Goal: Task Accomplishment & Management: Use online tool/utility

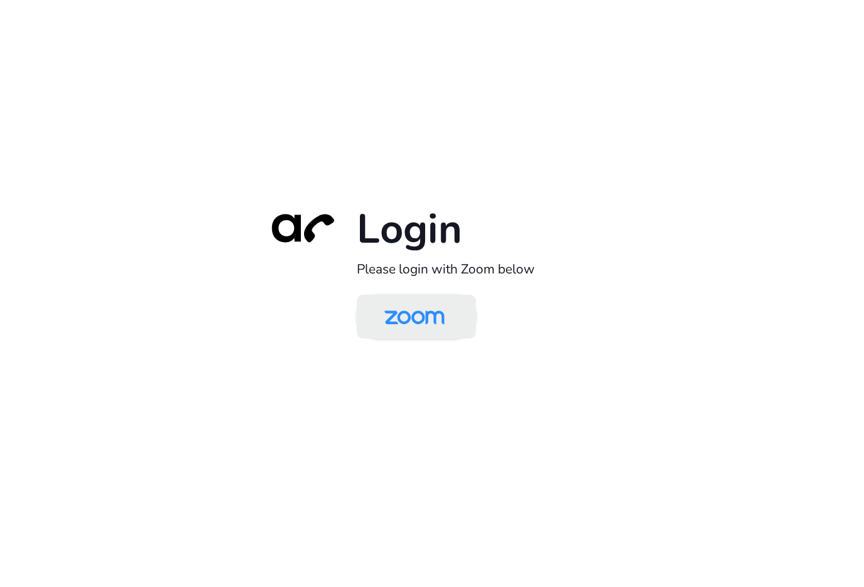
click at [410, 315] on img at bounding box center [414, 317] width 86 height 41
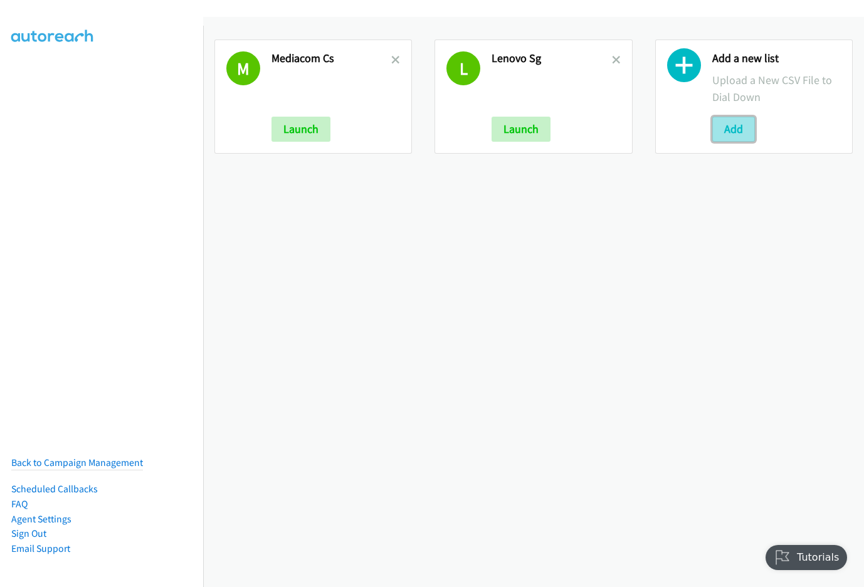
click at [716, 128] on button "Add" at bounding box center [733, 129] width 43 height 25
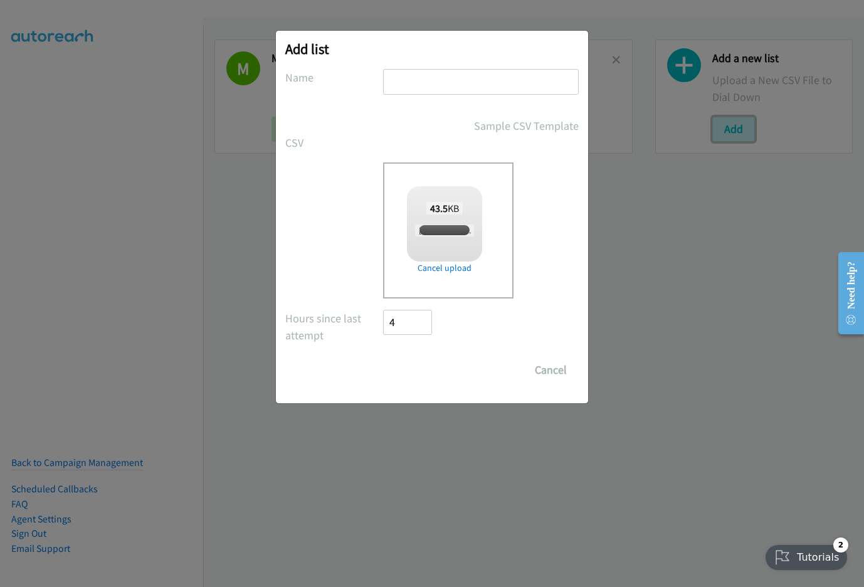
checkbox input "true"
click at [437, 86] on input "text" at bounding box center [481, 82] width 196 height 26
type input "Morning"
click at [383, 357] on input "Save List" at bounding box center [416, 369] width 66 height 25
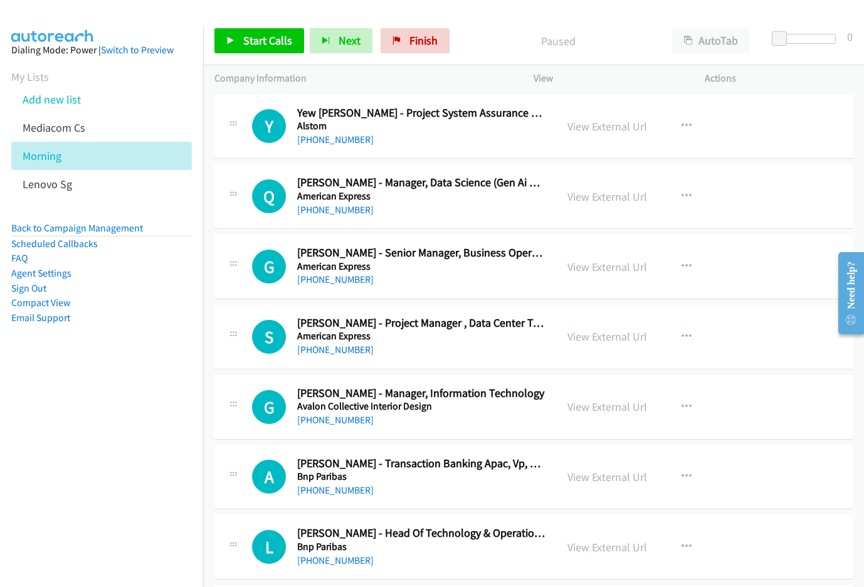
click at [620, 19] on div "Start Calls Pause Next Finish Paused AutoTab AutoTab 0" at bounding box center [533, 41] width 661 height 48
click at [182, 431] on nav "Dialing Mode: Power | Switch to Preview My Lists Add new list Mediacom Cs Morni…" at bounding box center [102, 319] width 204 height 587
click at [703, 39] on button "AutoTab" at bounding box center [711, 40] width 78 height 25
click at [595, 129] on link "View External Url" at bounding box center [607, 126] width 80 height 14
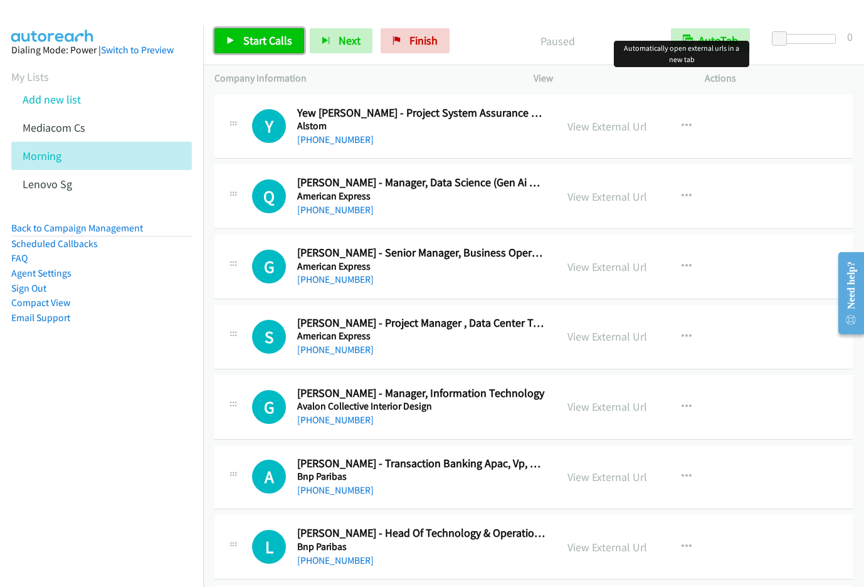
click at [237, 42] on link "Start Calls" at bounding box center [259, 40] width 90 height 25
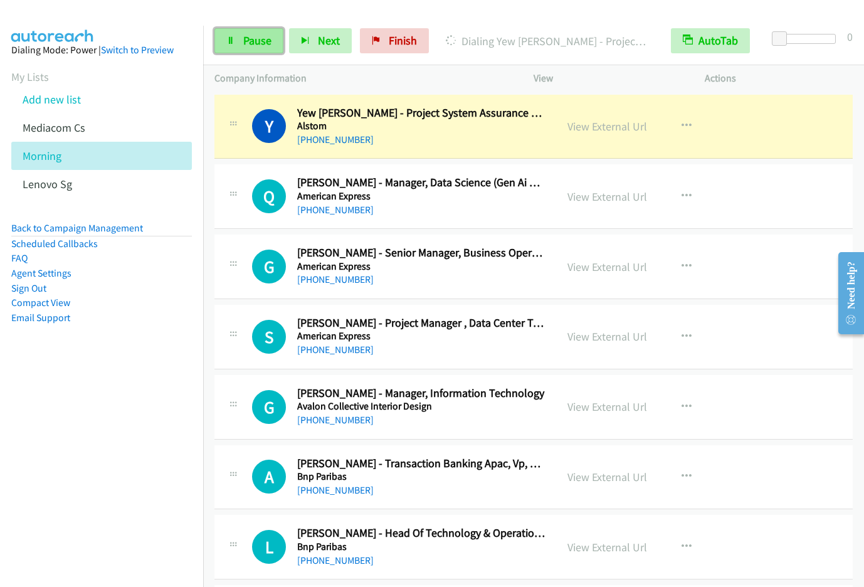
click at [255, 45] on span "Pause" at bounding box center [257, 40] width 28 height 14
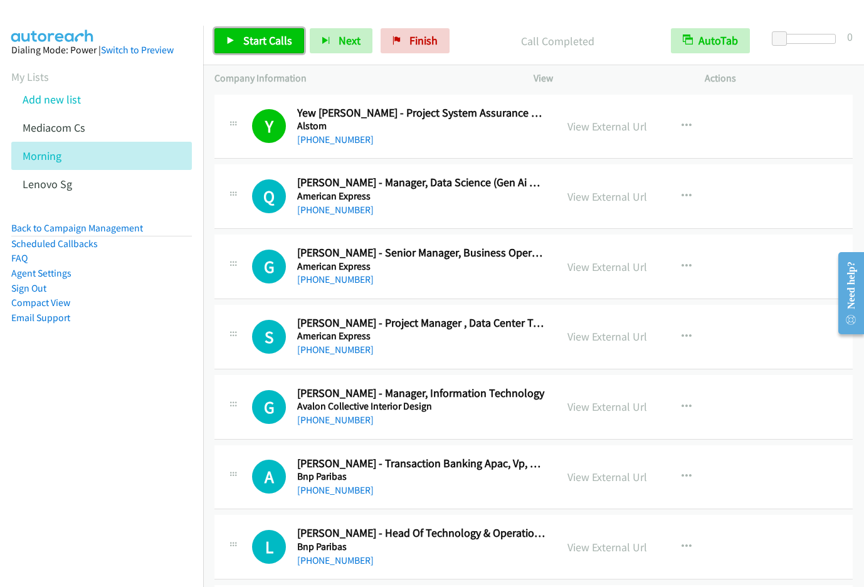
click at [265, 48] on link "Start Calls" at bounding box center [259, 40] width 90 height 25
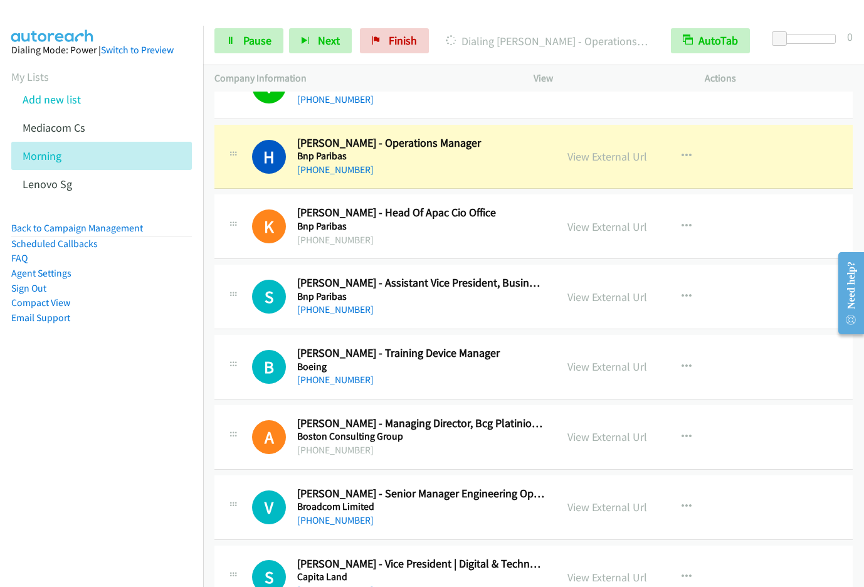
scroll to position [684, 0]
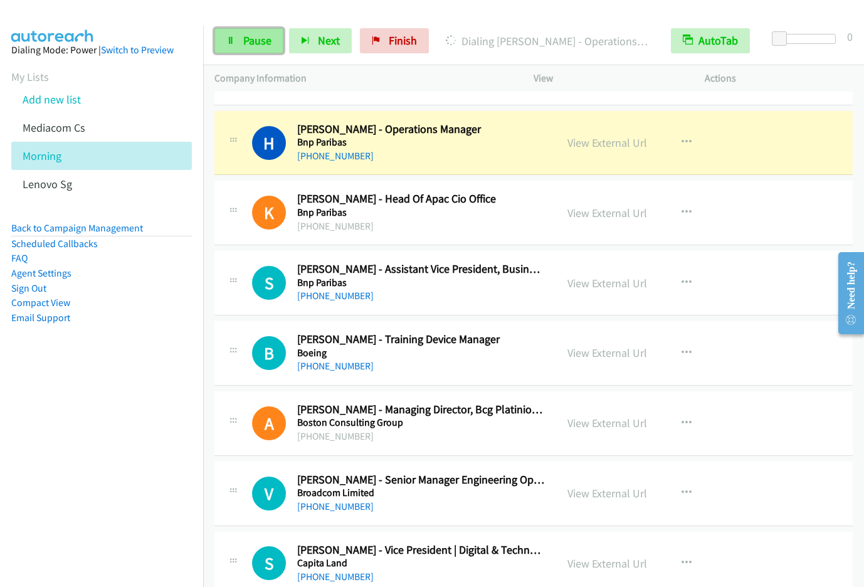
click at [248, 42] on span "Pause" at bounding box center [257, 40] width 28 height 14
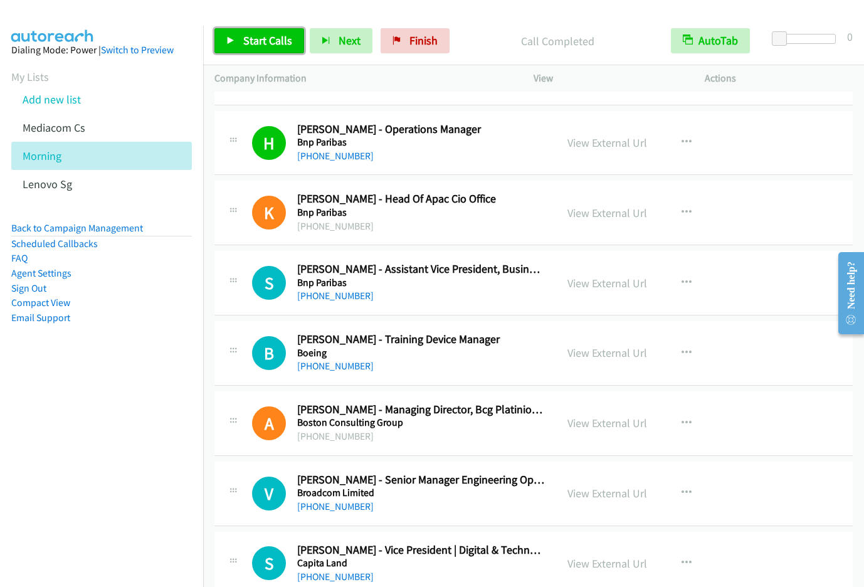
click at [273, 44] on span "Start Calls" at bounding box center [267, 40] width 49 height 14
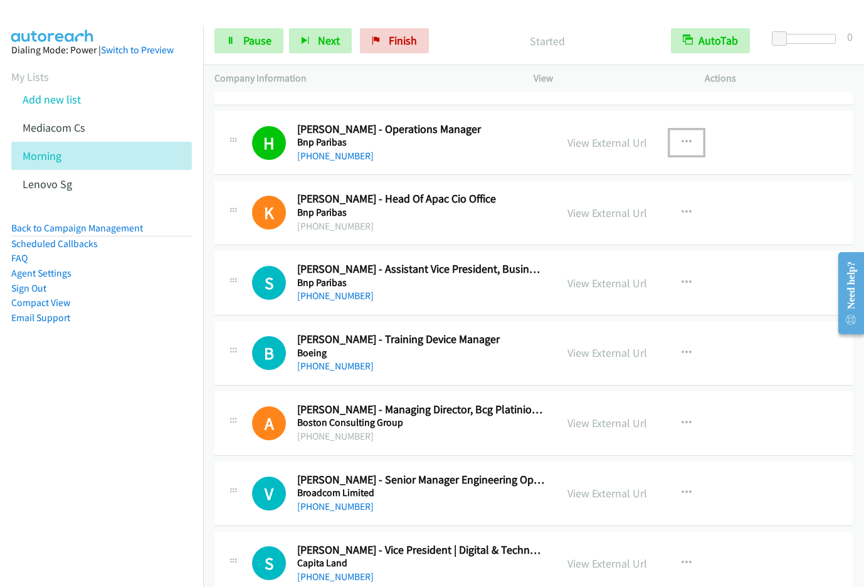
click at [681, 140] on icon "button" at bounding box center [686, 142] width 10 height 10
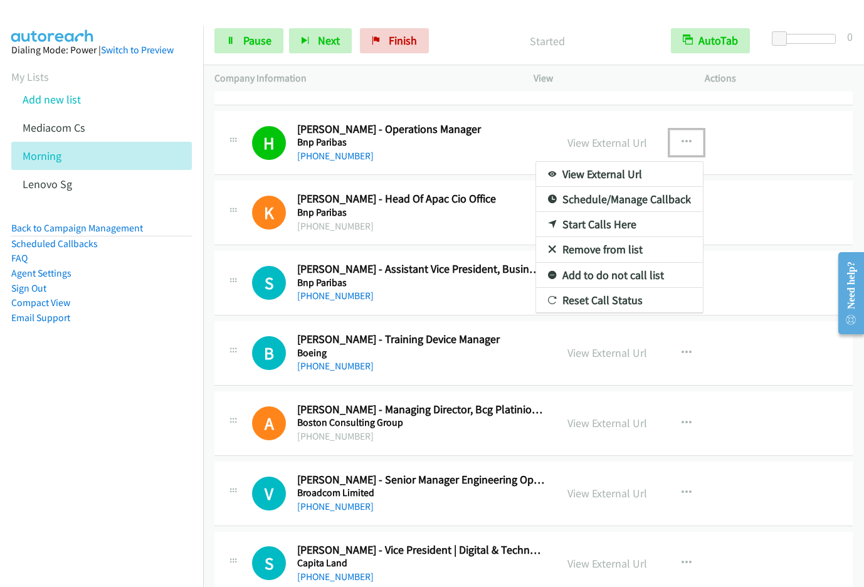
click at [604, 248] on link "Remove from list" at bounding box center [619, 249] width 167 height 25
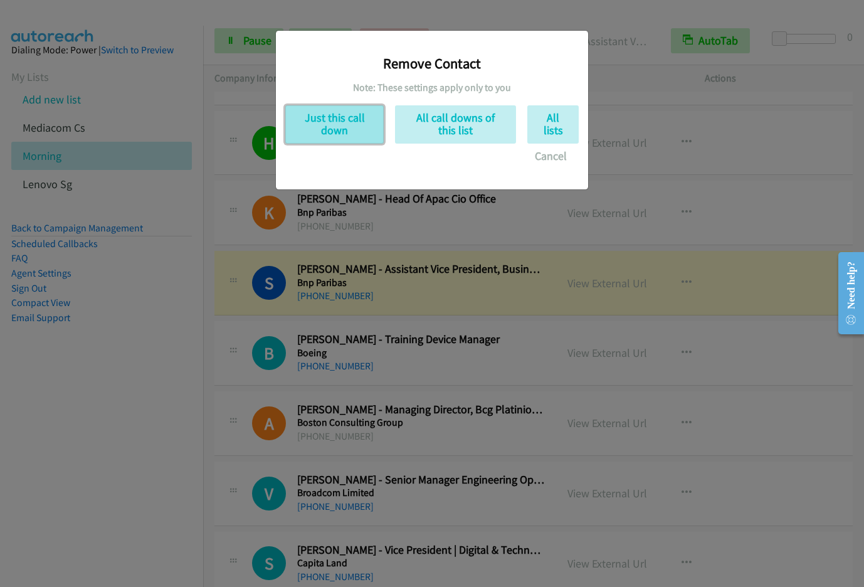
click at [354, 122] on button "Just this call down" at bounding box center [334, 124] width 98 height 38
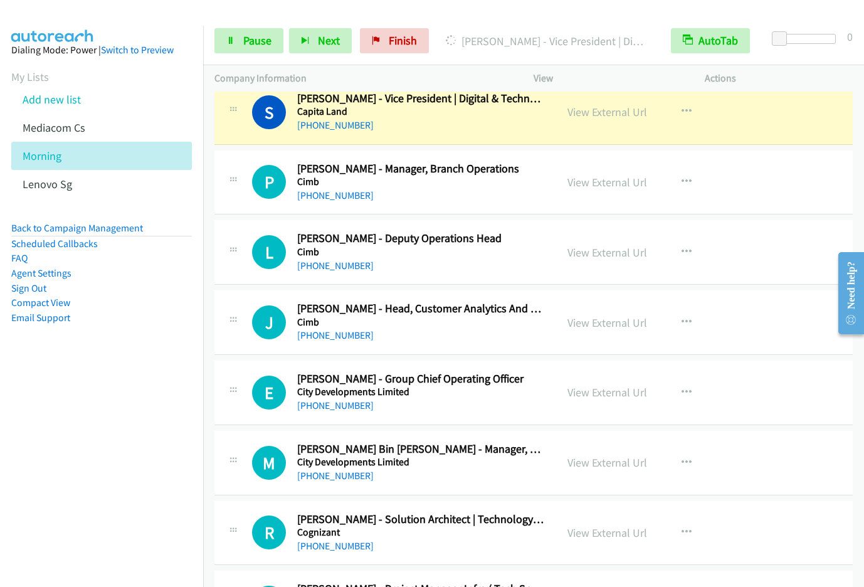
scroll to position [1019, 0]
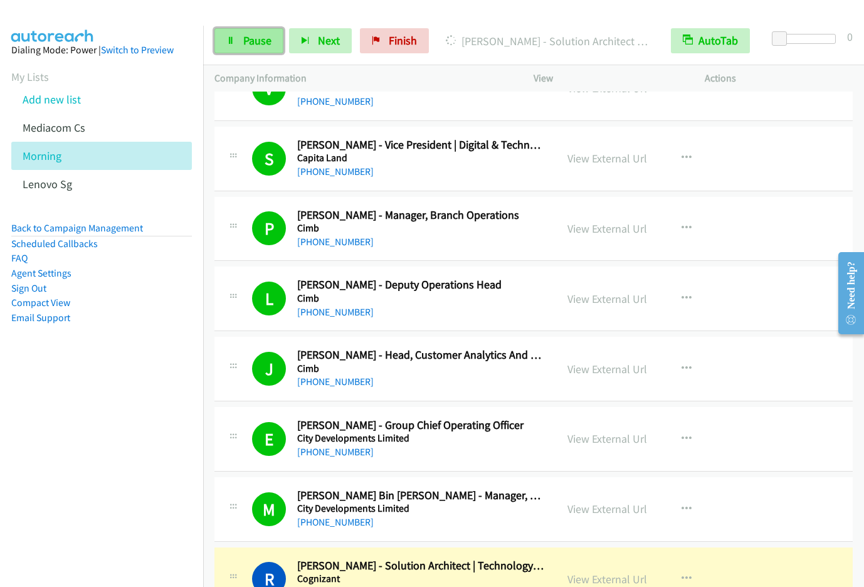
drag, startPoint x: 231, startPoint y: 41, endPoint x: 240, endPoint y: 39, distance: 9.0
click at [231, 41] on icon at bounding box center [230, 41] width 9 height 9
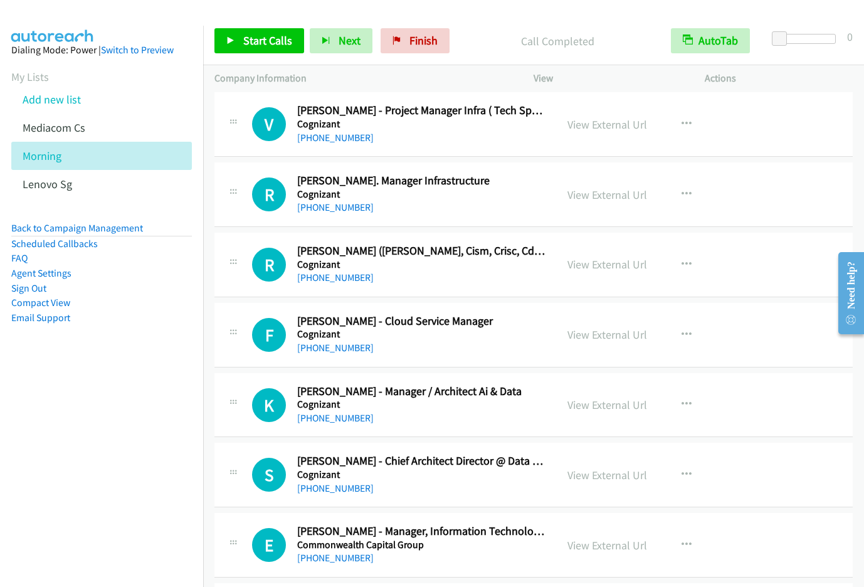
scroll to position [1510, 0]
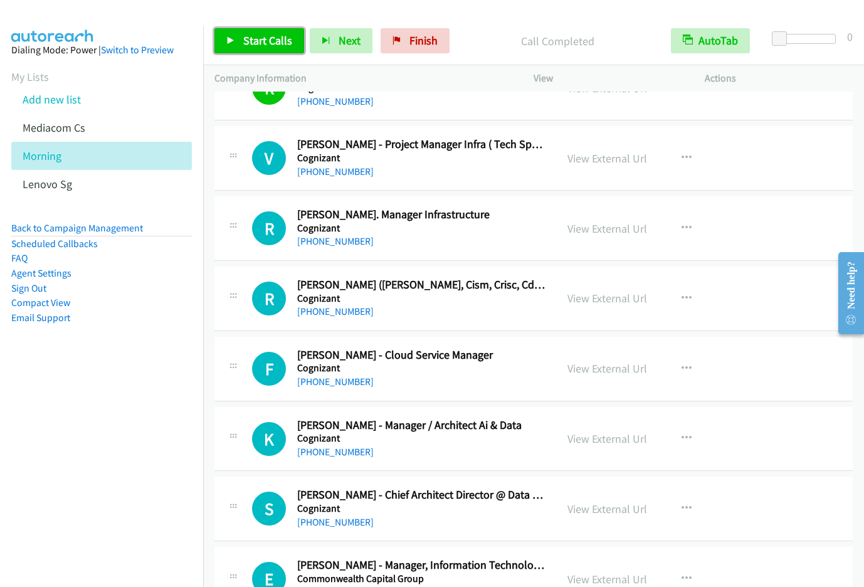
click at [254, 45] on span "Start Calls" at bounding box center [267, 40] width 49 height 14
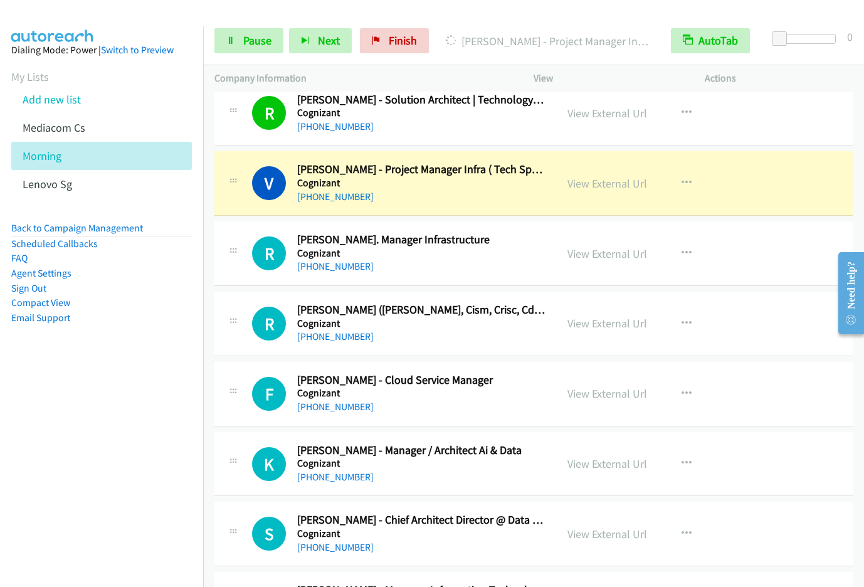
scroll to position [1399, 0]
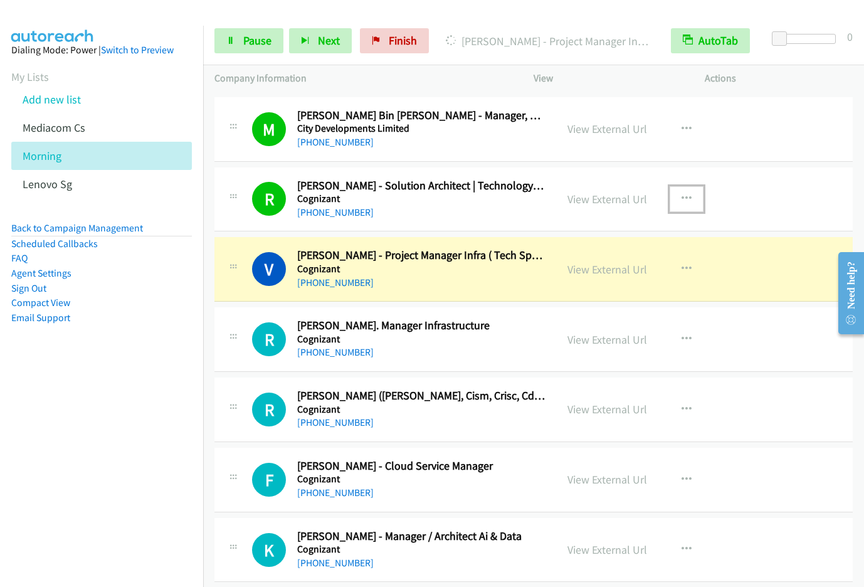
click at [681, 198] on icon "button" at bounding box center [686, 199] width 10 height 10
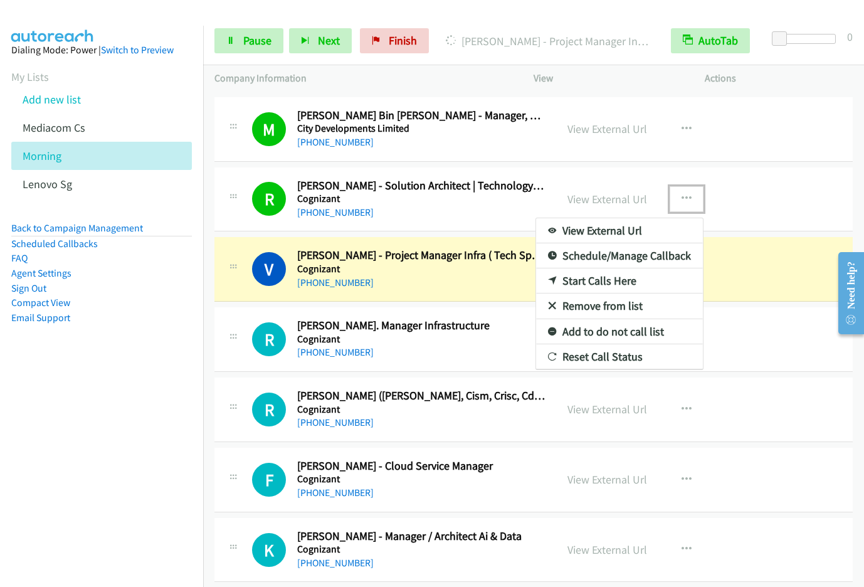
click at [624, 307] on link "Remove from list" at bounding box center [619, 305] width 167 height 25
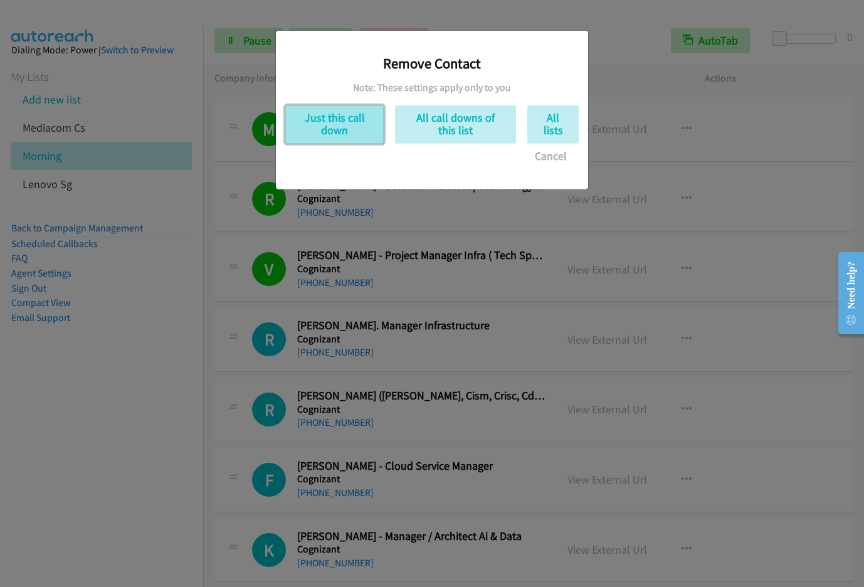
click at [335, 140] on button "Just this call down" at bounding box center [334, 124] width 98 height 38
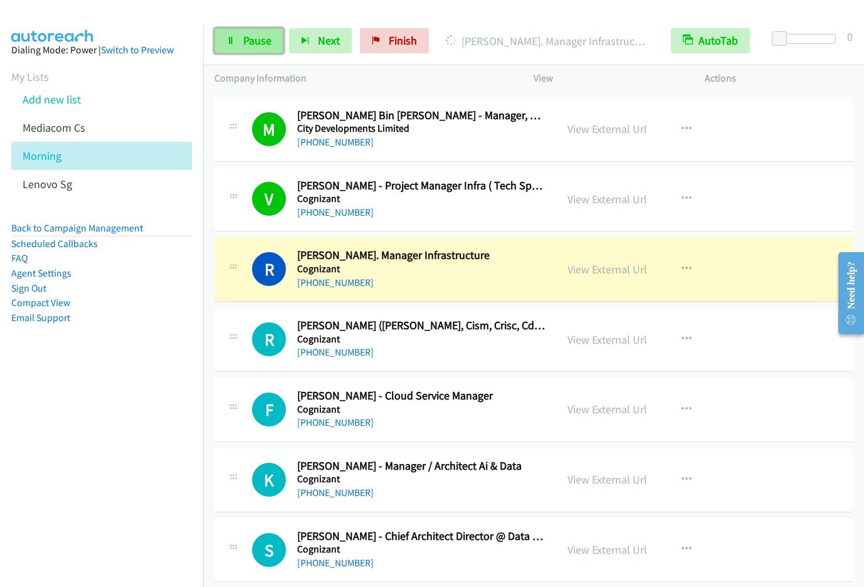
click at [254, 41] on span "Pause" at bounding box center [257, 40] width 28 height 14
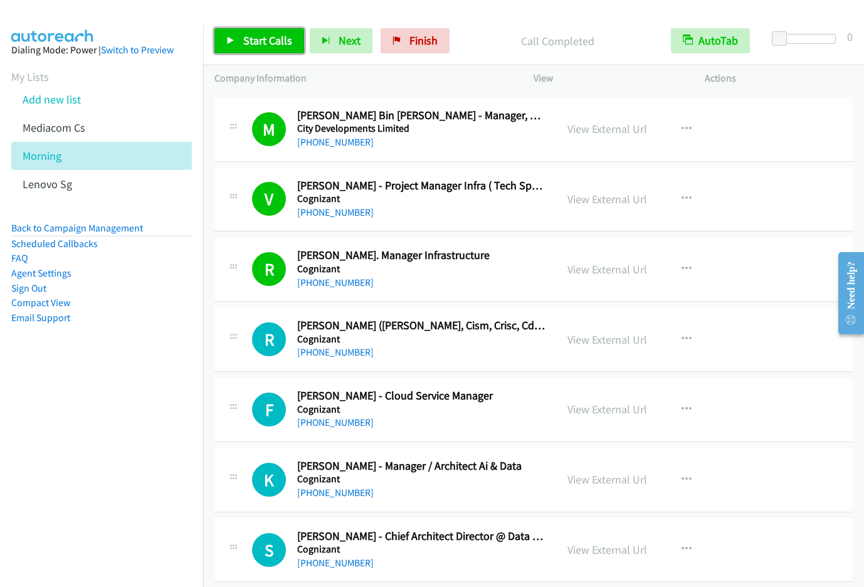
click at [275, 43] on span "Start Calls" at bounding box center [267, 40] width 49 height 14
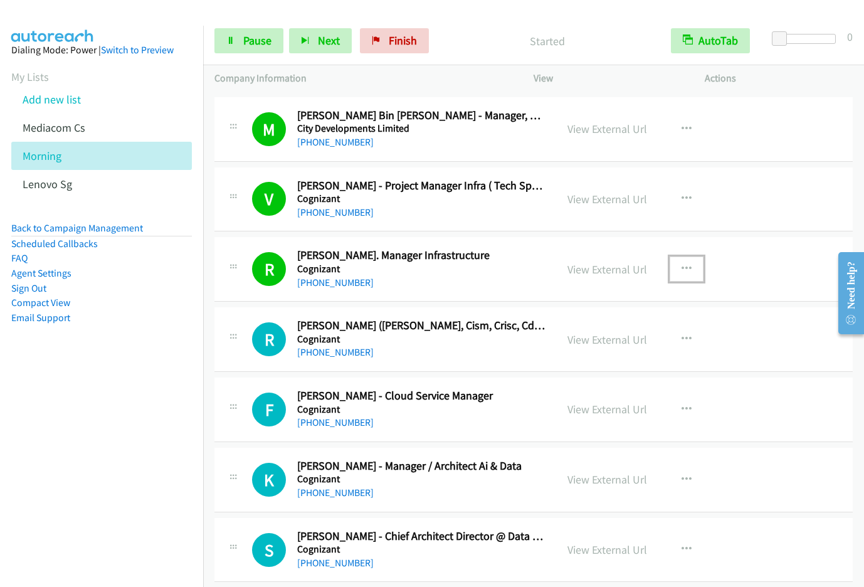
click at [681, 268] on icon "button" at bounding box center [686, 269] width 10 height 10
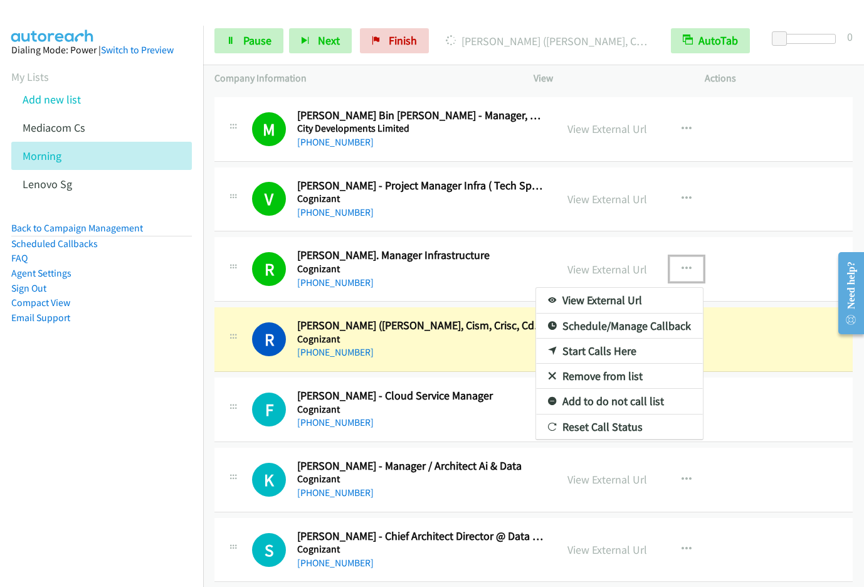
click at [590, 377] on link "Remove from list" at bounding box center [619, 376] width 167 height 25
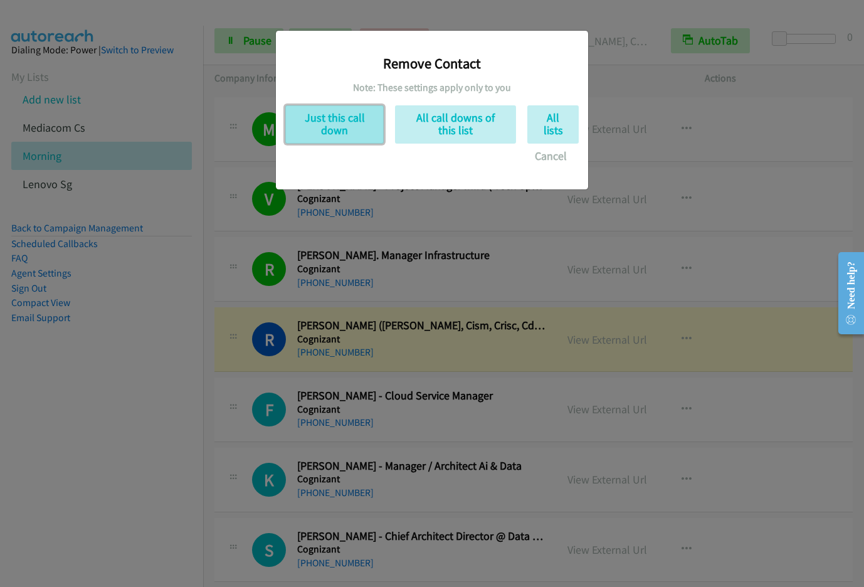
click at [328, 124] on button "Just this call down" at bounding box center [334, 124] width 98 height 38
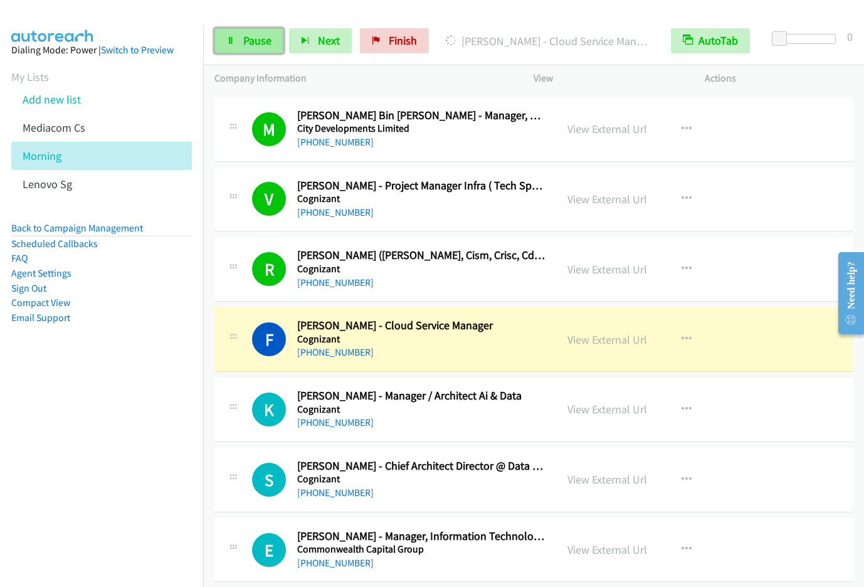
click at [250, 44] on span "Pause" at bounding box center [257, 40] width 28 height 14
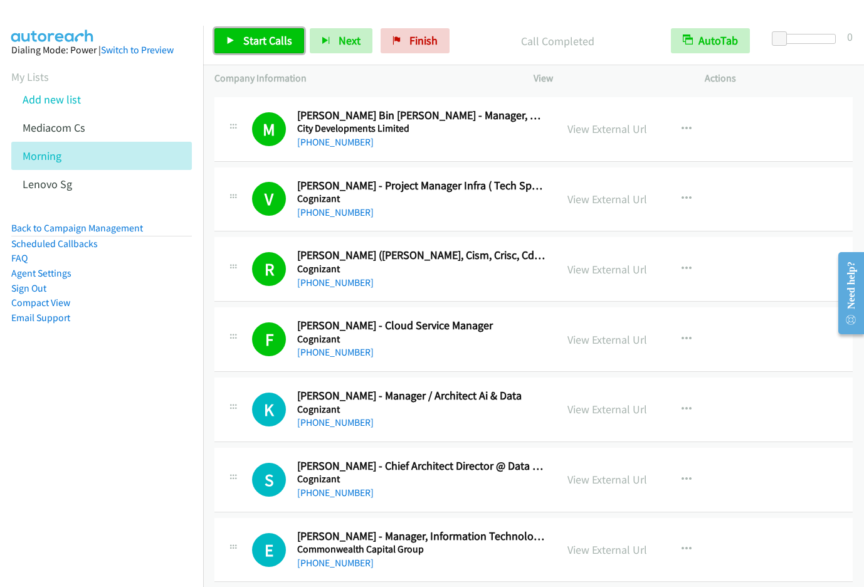
click at [236, 41] on link "Start Calls" at bounding box center [259, 40] width 90 height 25
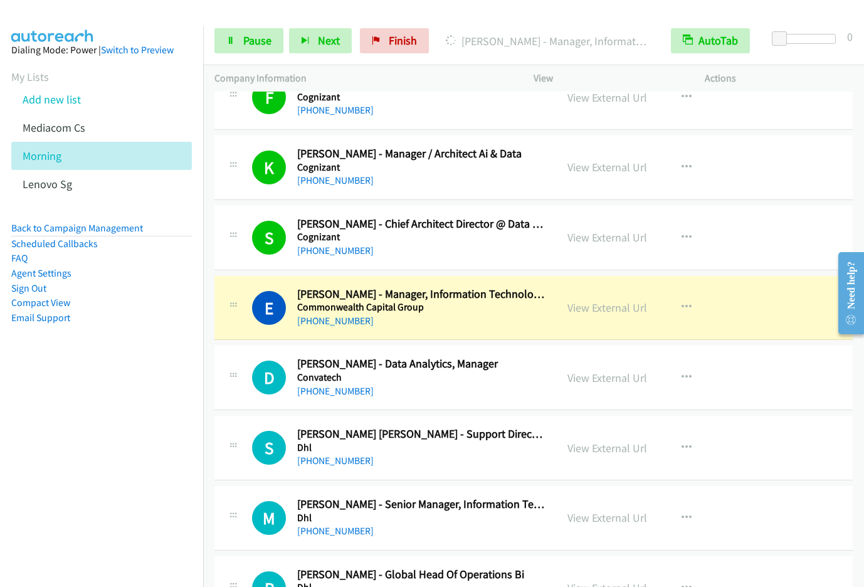
scroll to position [1655, 0]
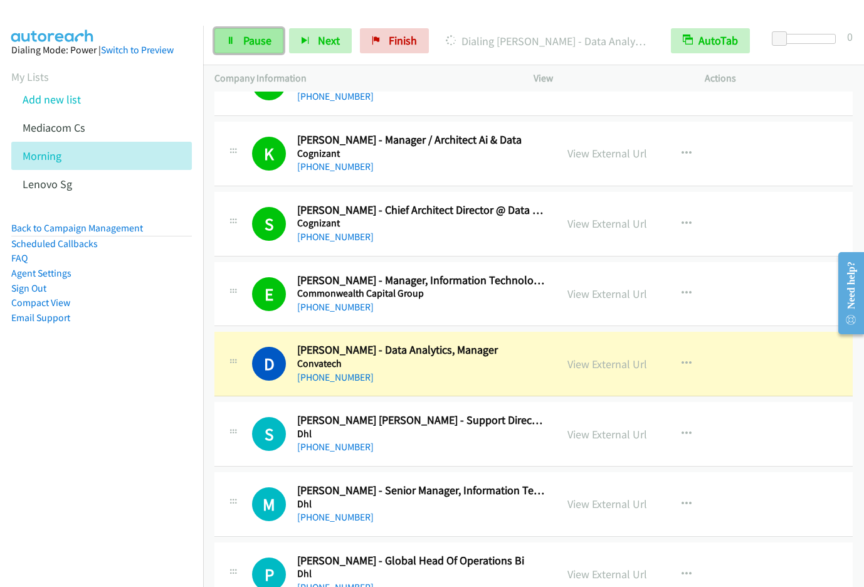
click at [237, 44] on link "Pause" at bounding box center [248, 40] width 69 height 25
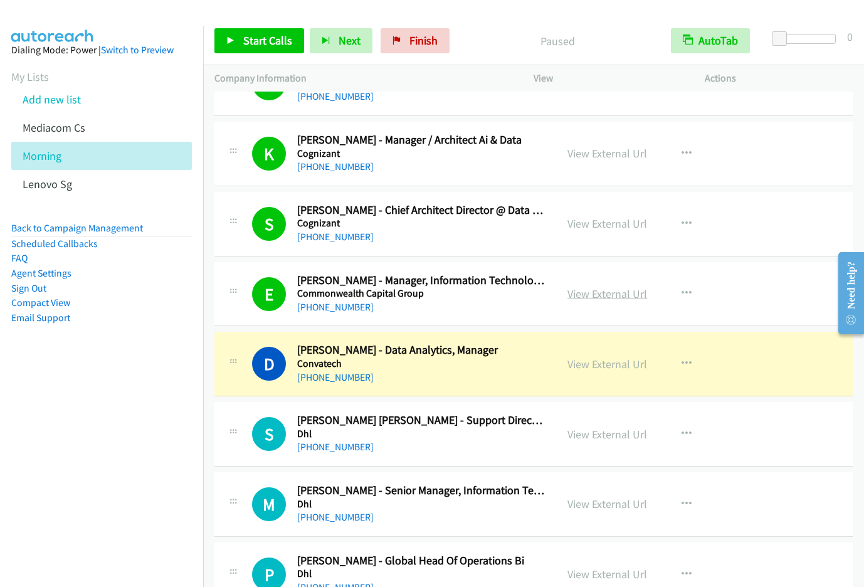
click at [586, 289] on link "View External Url" at bounding box center [607, 293] width 80 height 14
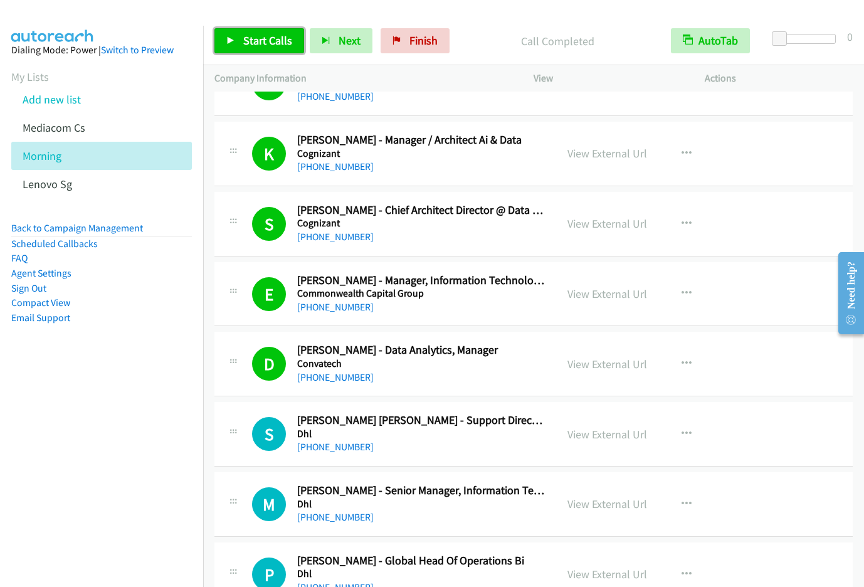
drag, startPoint x: 237, startPoint y: 44, endPoint x: 263, endPoint y: 37, distance: 27.2
click at [238, 44] on link "Start Calls" at bounding box center [259, 40] width 90 height 25
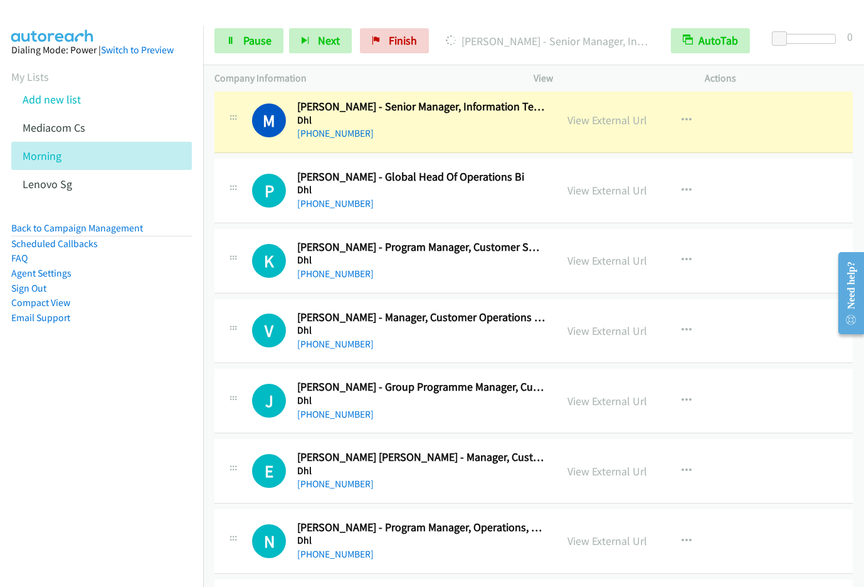
scroll to position [2026, 0]
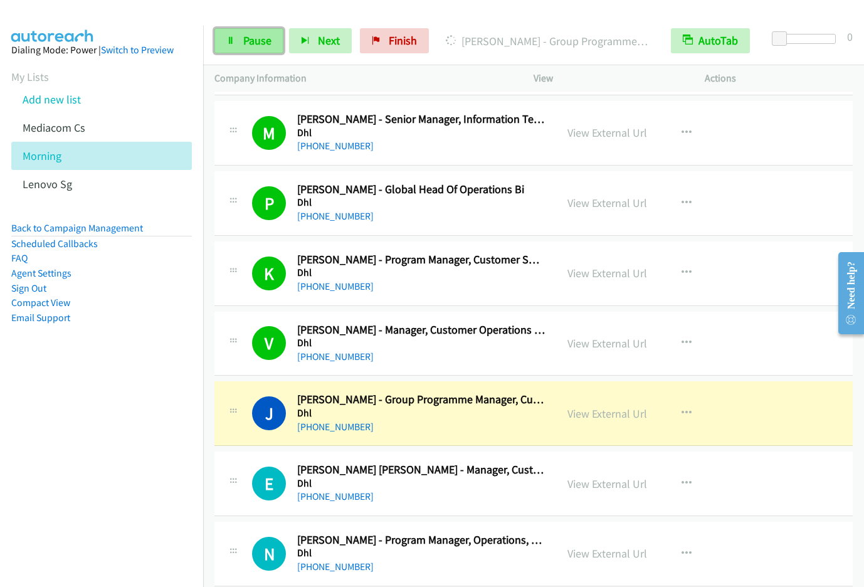
click at [261, 43] on span "Pause" at bounding box center [257, 40] width 28 height 14
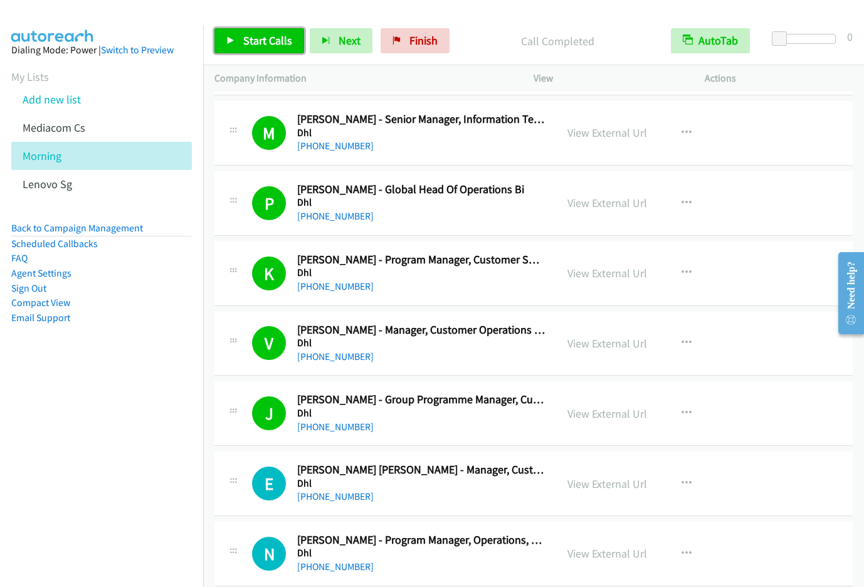
click at [246, 36] on span "Start Calls" at bounding box center [267, 40] width 49 height 14
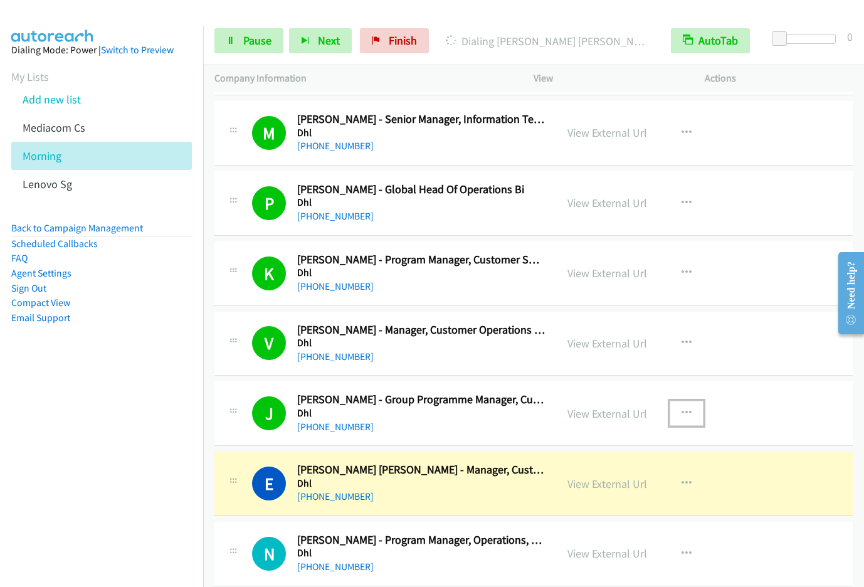
click at [681, 412] on icon "button" at bounding box center [686, 413] width 10 height 10
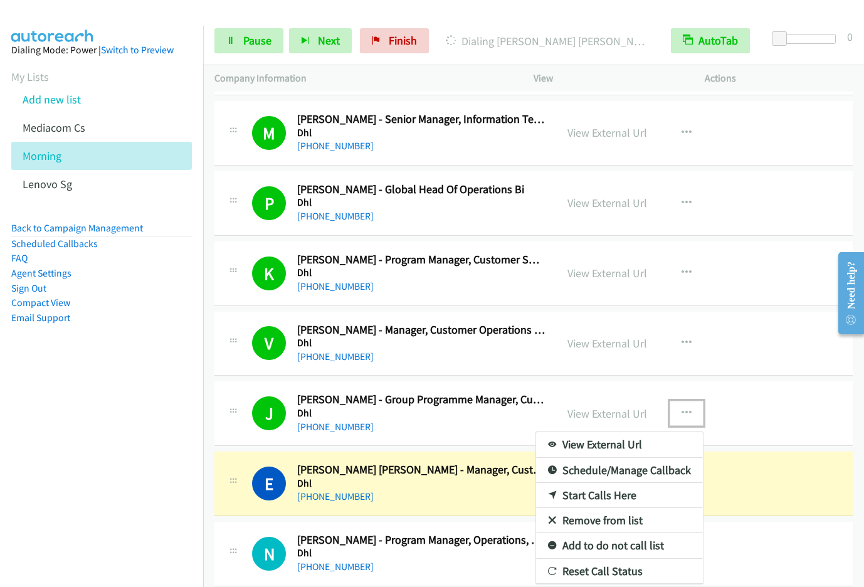
click at [605, 520] on link "Remove from list" at bounding box center [619, 520] width 167 height 25
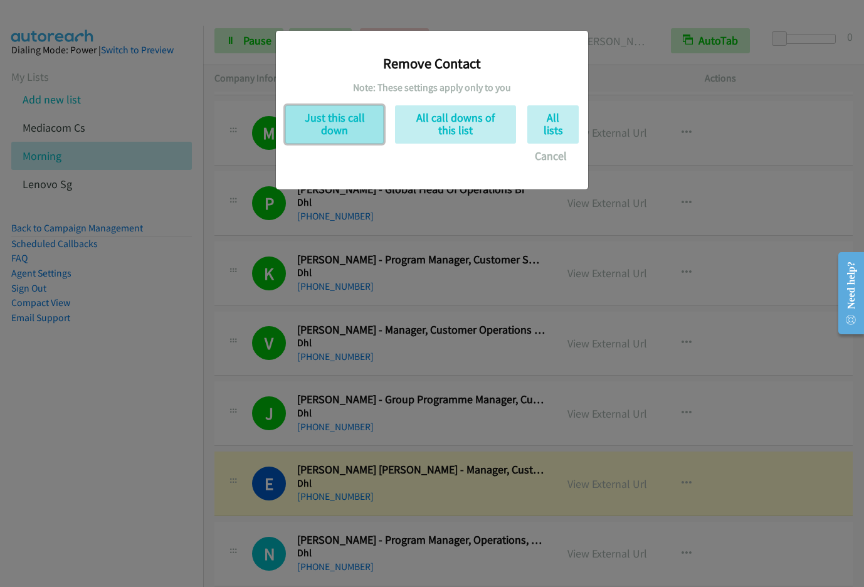
click at [340, 127] on button "Just this call down" at bounding box center [334, 124] width 98 height 38
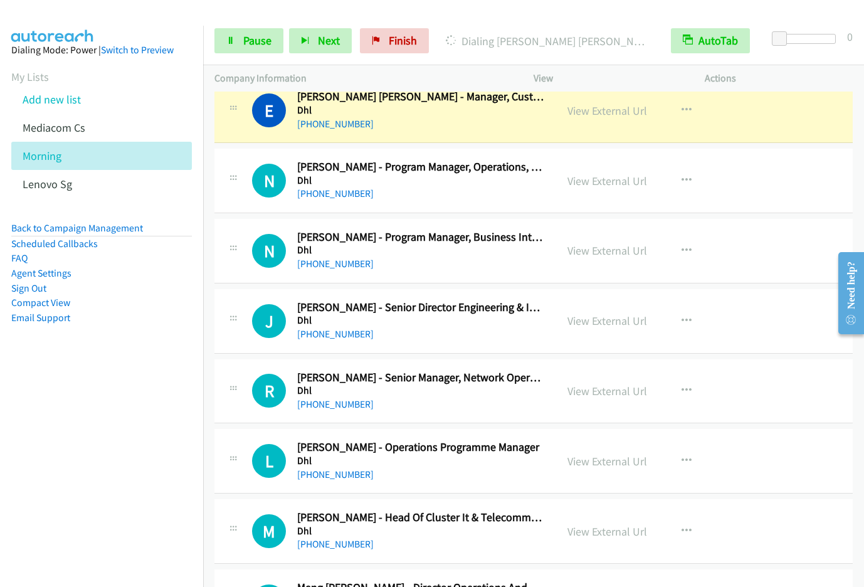
scroll to position [2303, 0]
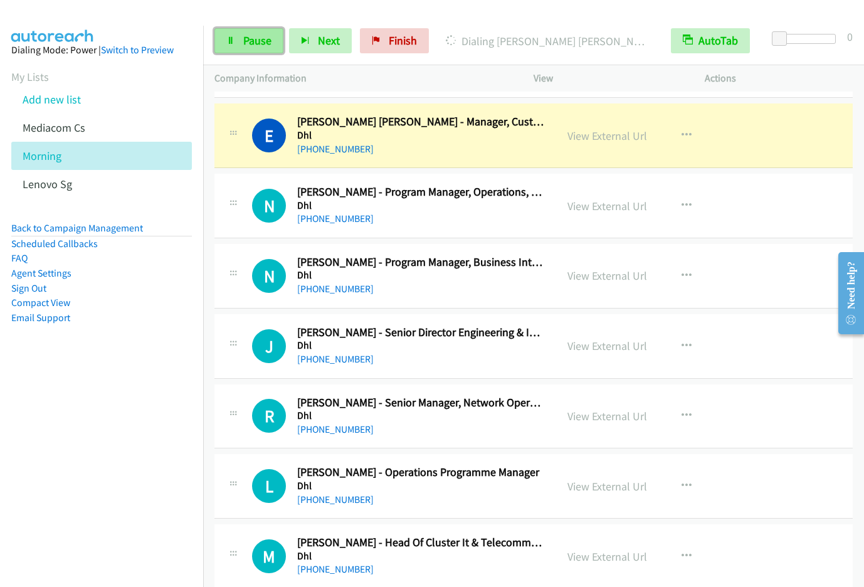
click at [238, 35] on link "Pause" at bounding box center [248, 40] width 69 height 25
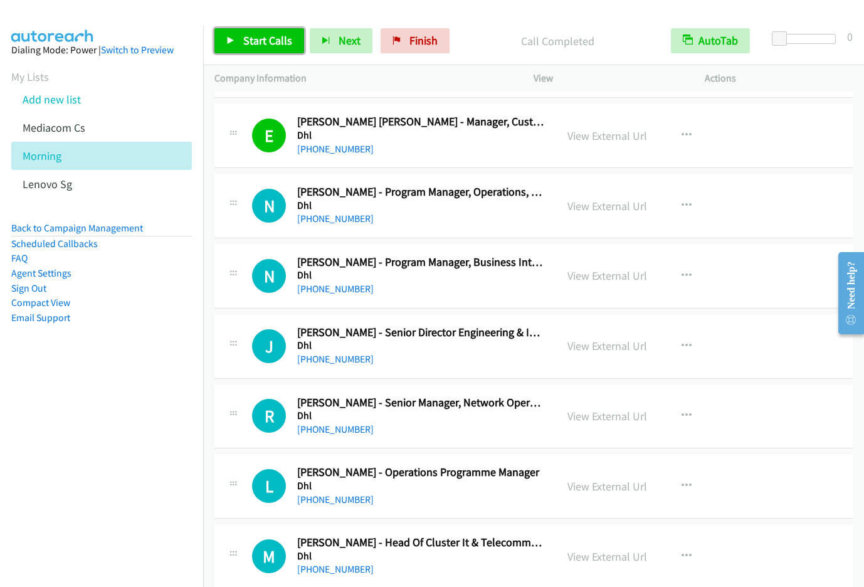
click at [236, 32] on link "Start Calls" at bounding box center [259, 40] width 90 height 25
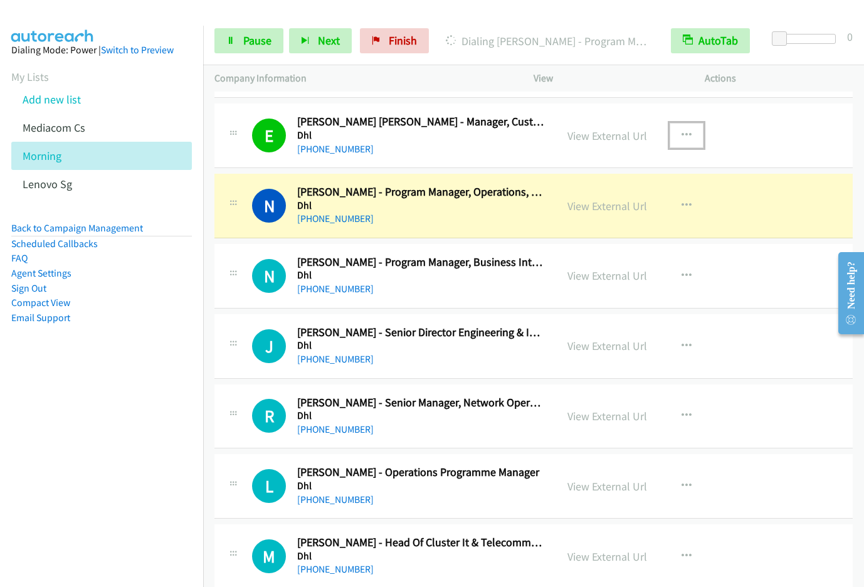
click at [681, 132] on icon "button" at bounding box center [686, 135] width 10 height 10
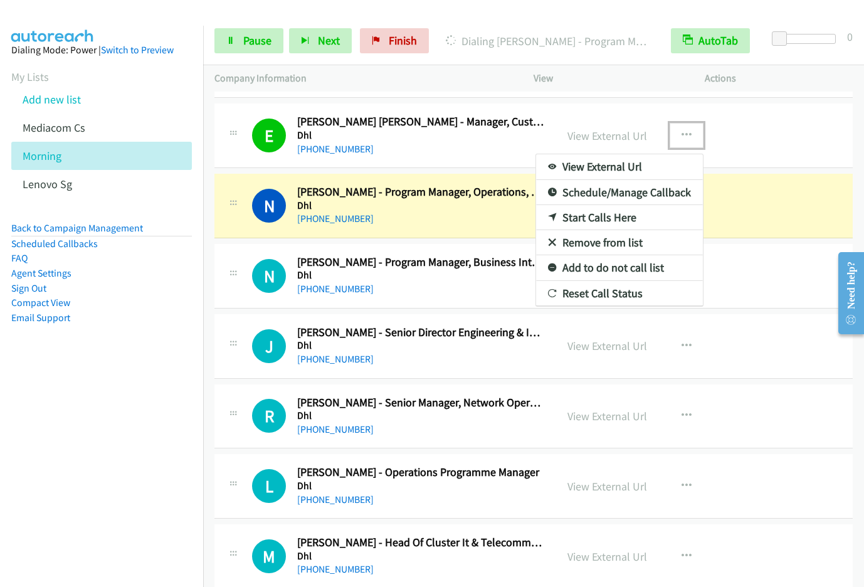
click at [601, 243] on link "Remove from list" at bounding box center [619, 242] width 167 height 25
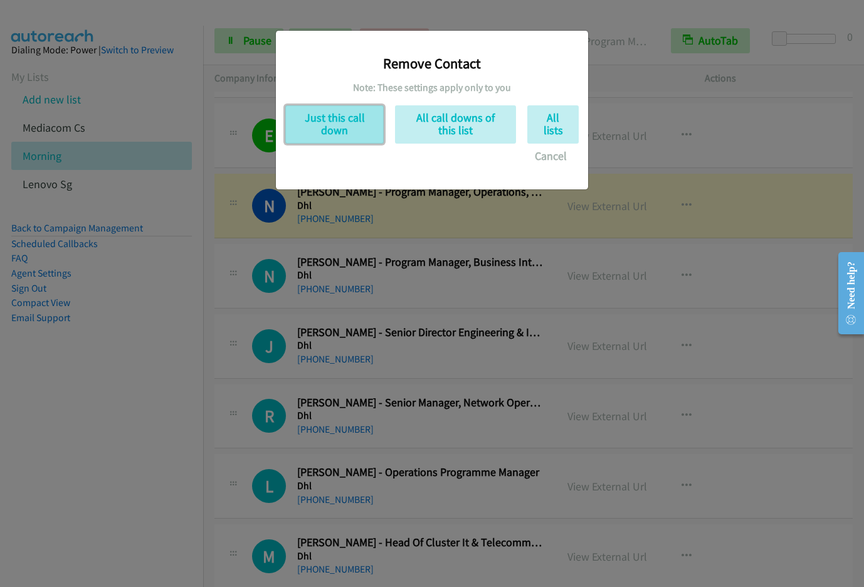
click at [315, 127] on button "Just this call down" at bounding box center [334, 124] width 98 height 38
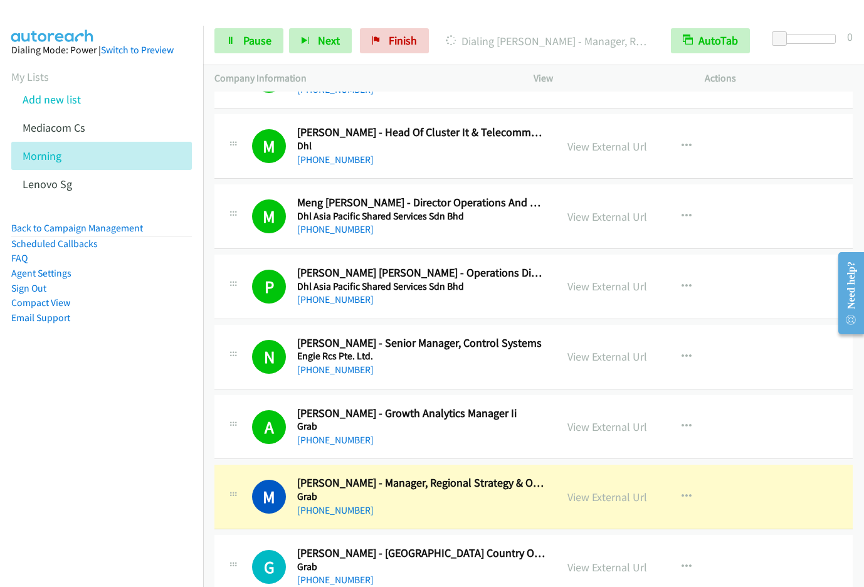
scroll to position [3068, 0]
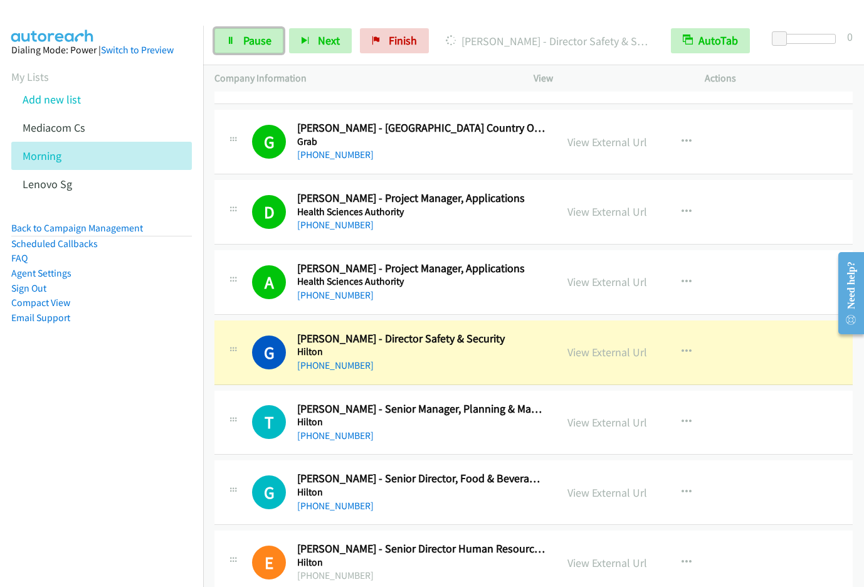
drag, startPoint x: 254, startPoint y: 48, endPoint x: 321, endPoint y: 14, distance: 74.8
click at [254, 48] on link "Pause" at bounding box center [248, 40] width 69 height 25
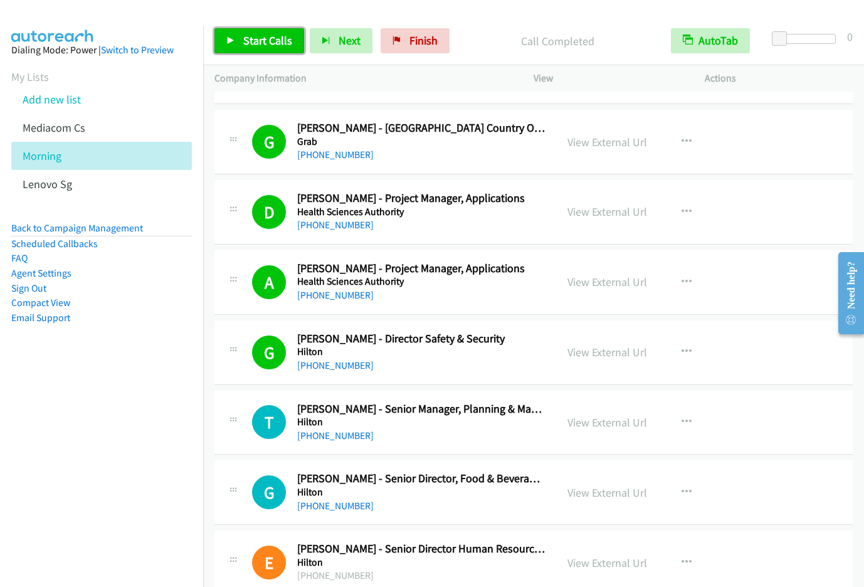
drag, startPoint x: 252, startPoint y: 38, endPoint x: 263, endPoint y: 40, distance: 11.4
click at [252, 38] on span "Start Calls" at bounding box center [267, 40] width 49 height 14
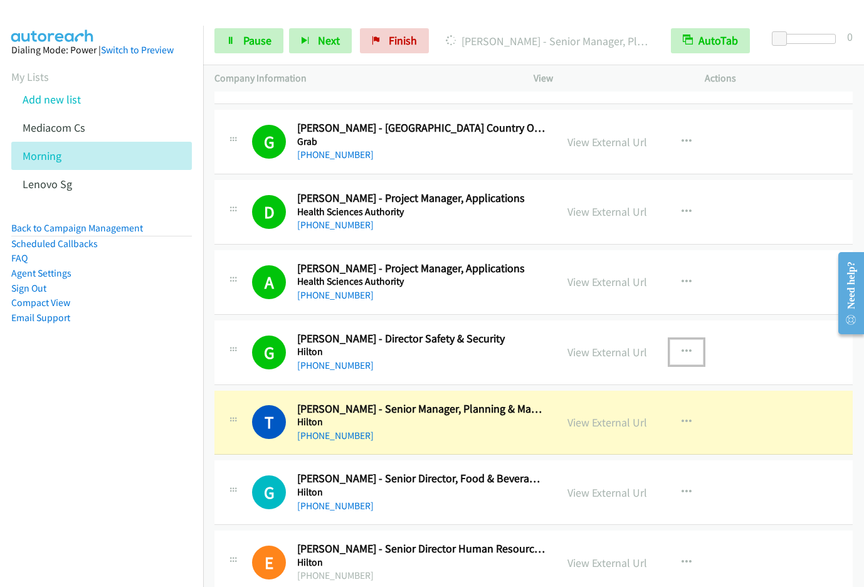
click at [677, 343] on button "button" at bounding box center [686, 351] width 34 height 25
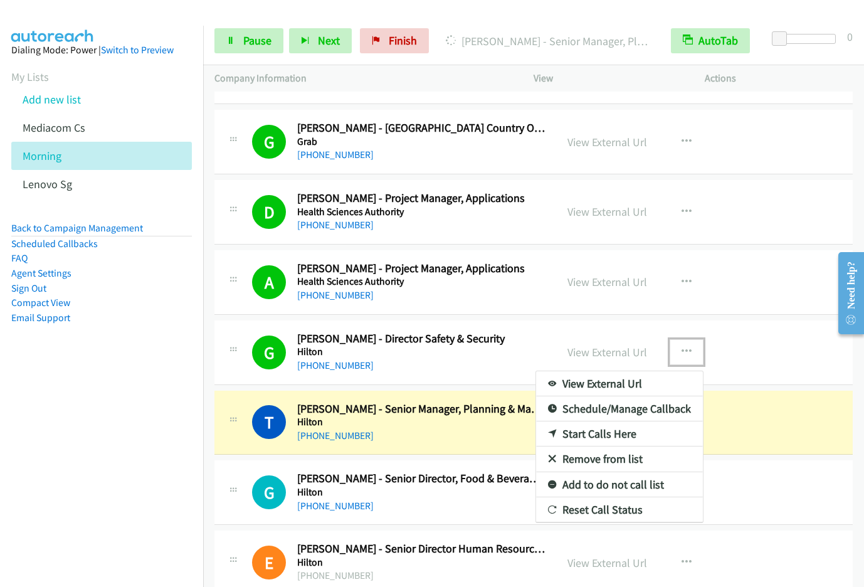
click at [613, 458] on link "Remove from list" at bounding box center [619, 458] width 167 height 25
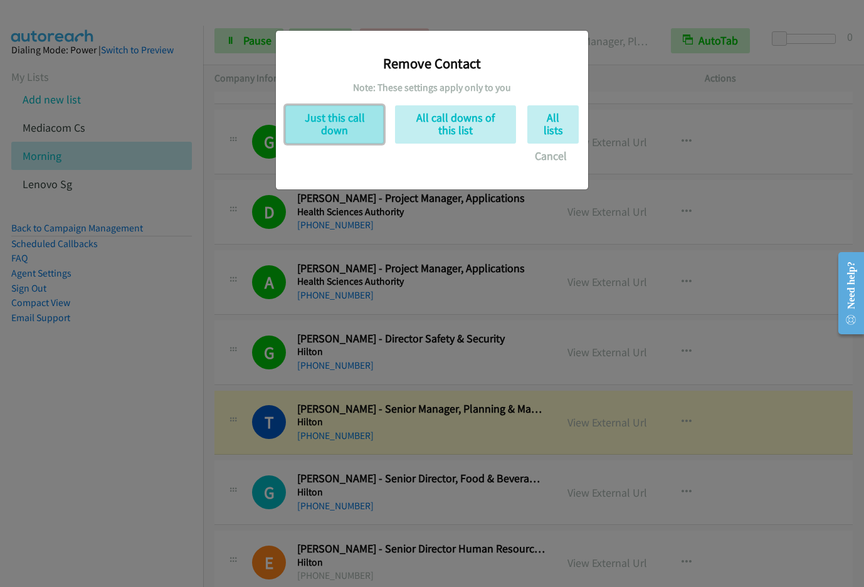
click at [337, 129] on button "Just this call down" at bounding box center [334, 124] width 98 height 38
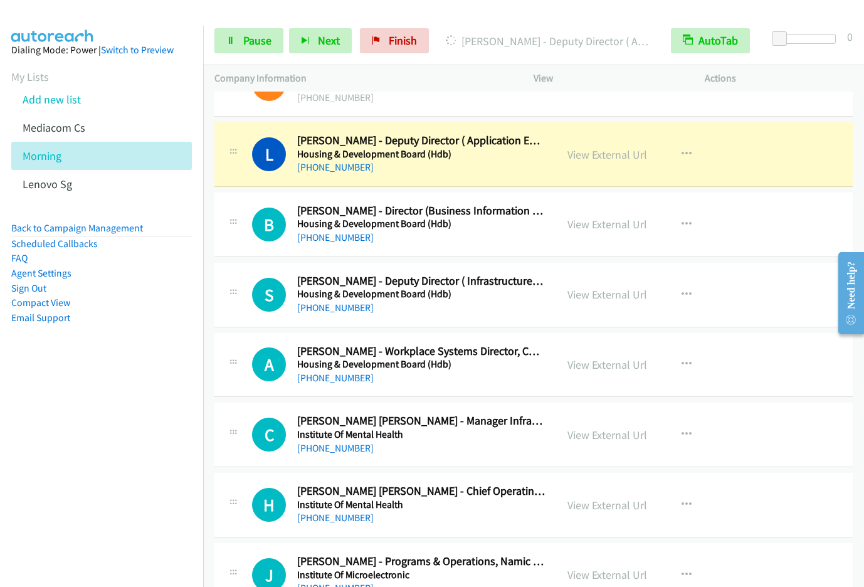
scroll to position [3501, 0]
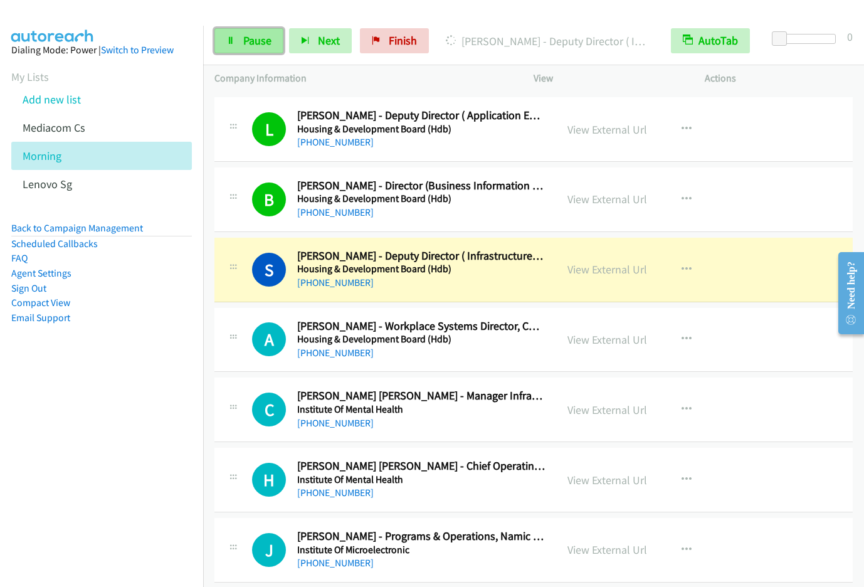
click at [258, 50] on link "Pause" at bounding box center [248, 40] width 69 height 25
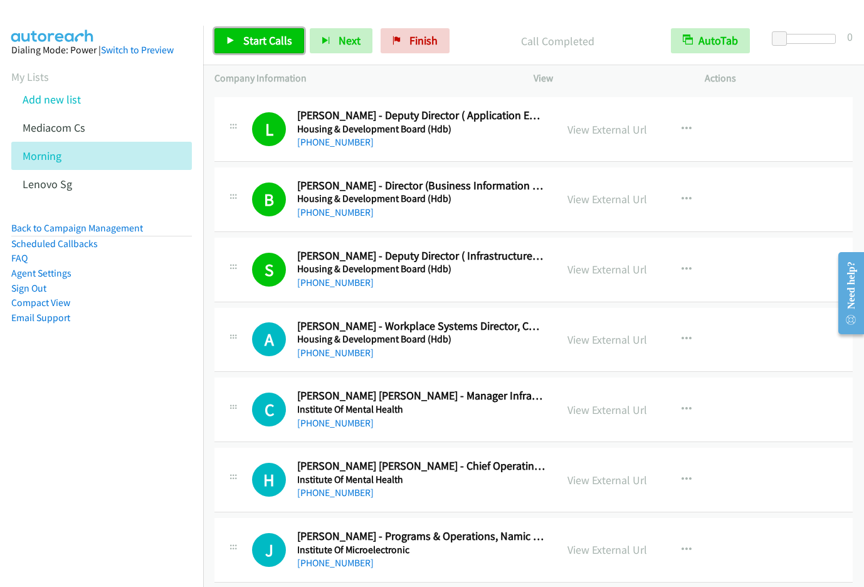
click at [261, 35] on span "Start Calls" at bounding box center [267, 40] width 49 height 14
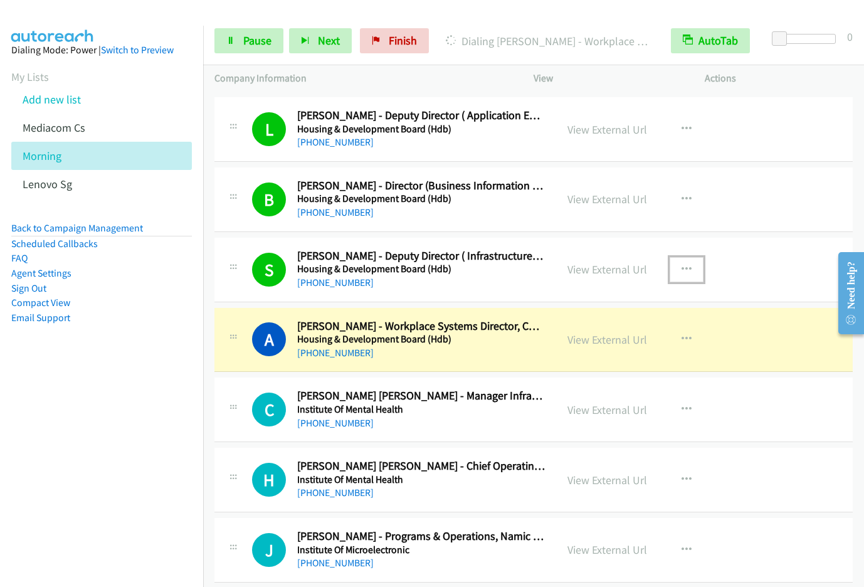
click at [681, 267] on icon "button" at bounding box center [686, 269] width 10 height 10
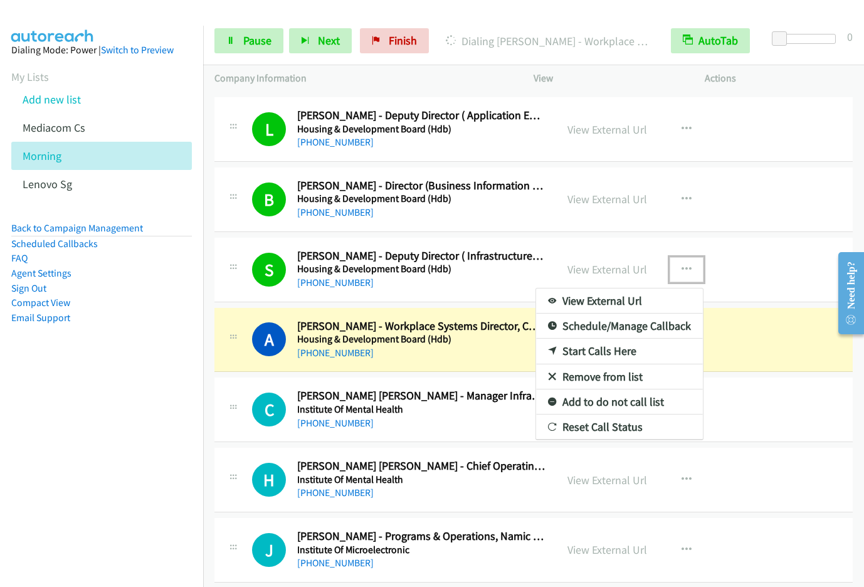
click at [614, 371] on link "Remove from list" at bounding box center [619, 376] width 167 height 25
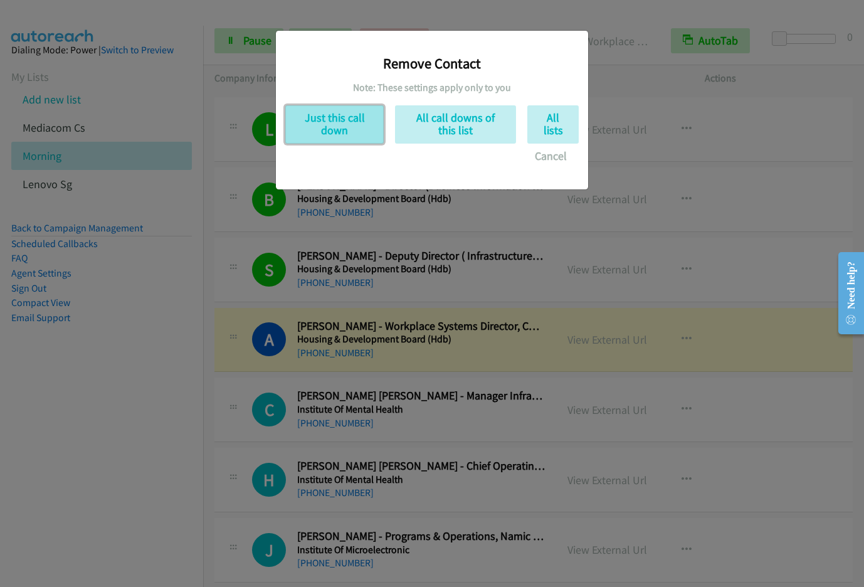
click at [368, 130] on button "Just this call down" at bounding box center [334, 124] width 98 height 38
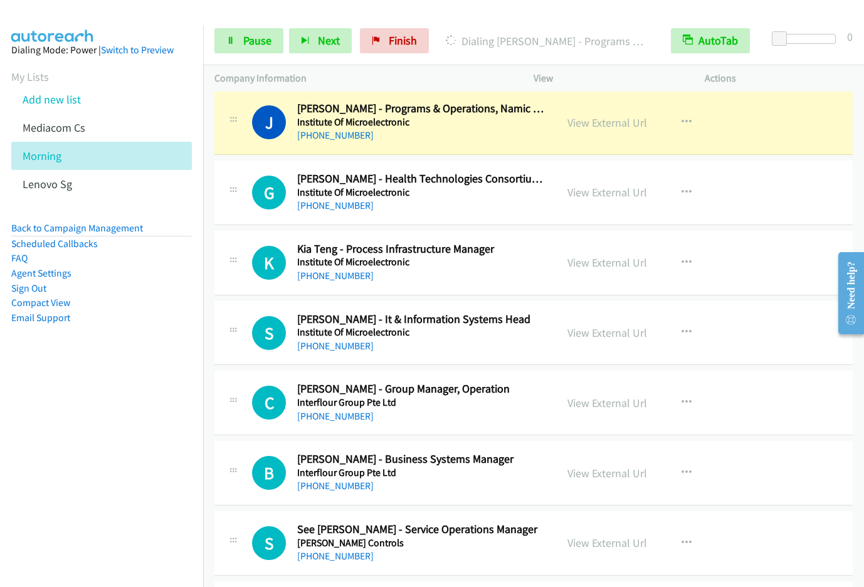
scroll to position [3851, 0]
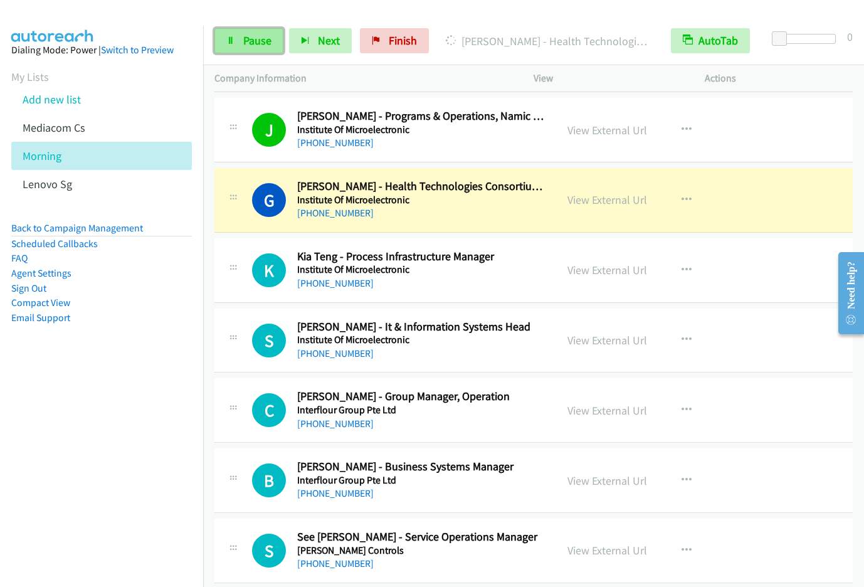
click at [255, 31] on link "Pause" at bounding box center [248, 40] width 69 height 25
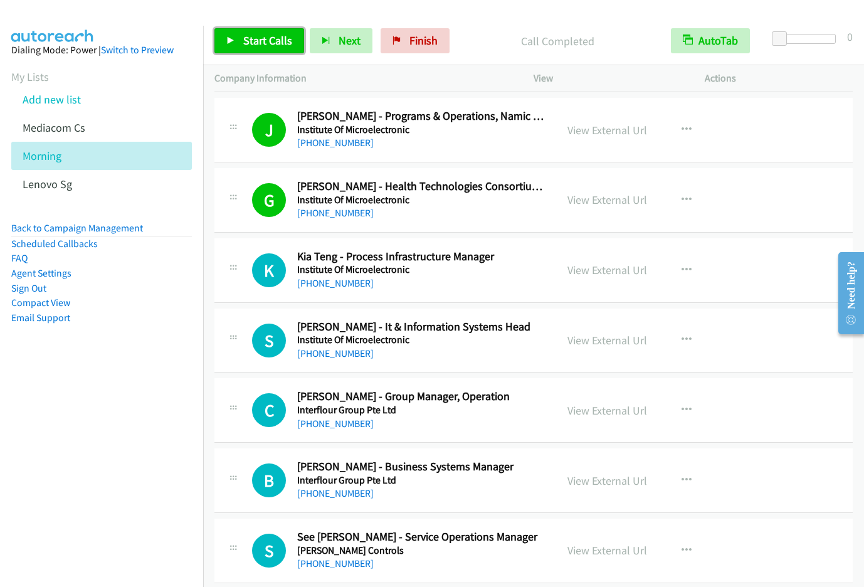
click at [247, 40] on span "Start Calls" at bounding box center [267, 40] width 49 height 14
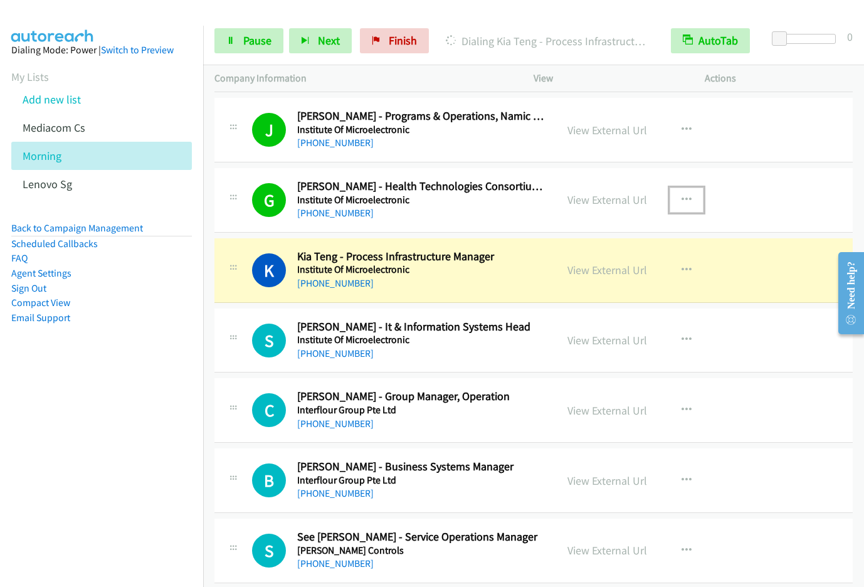
click at [689, 190] on button "button" at bounding box center [686, 199] width 34 height 25
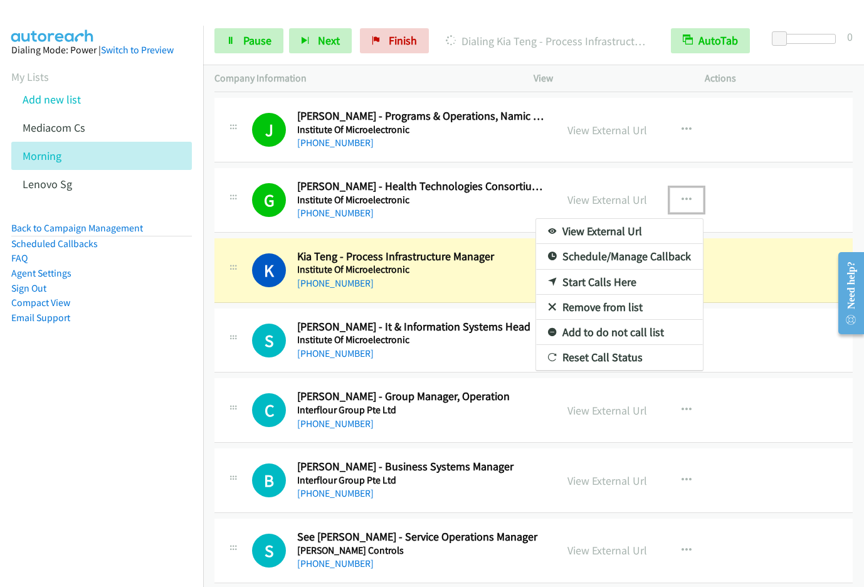
click at [620, 307] on link "Remove from list" at bounding box center [619, 307] width 167 height 25
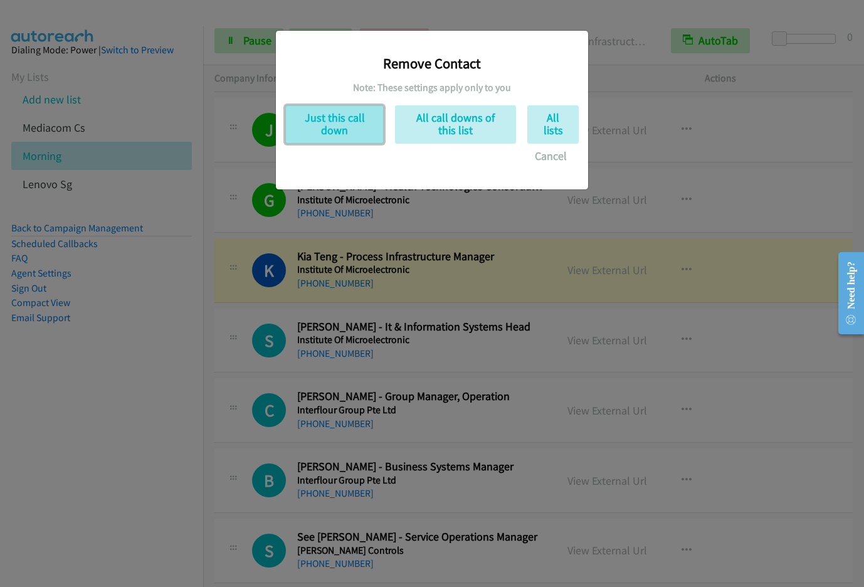
click at [352, 130] on button "Just this call down" at bounding box center [334, 124] width 98 height 38
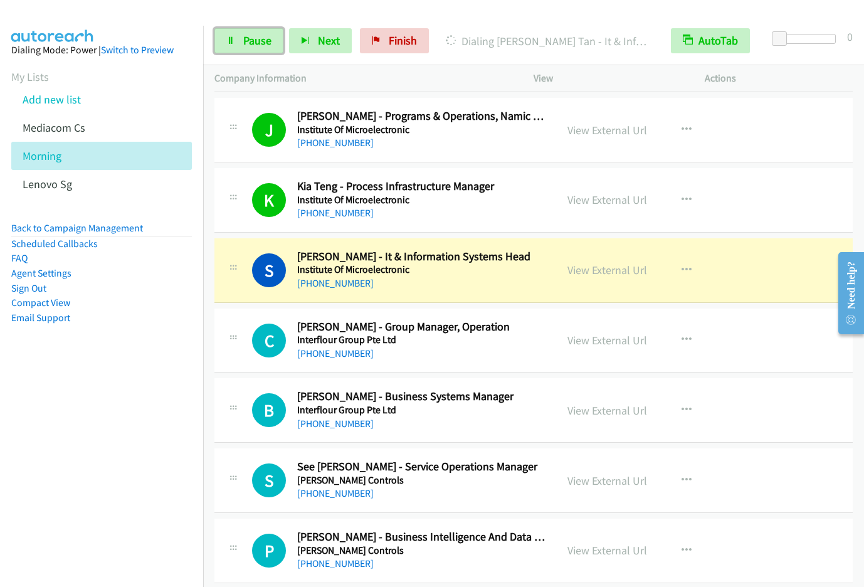
drag, startPoint x: 251, startPoint y: 35, endPoint x: 353, endPoint y: 12, distance: 104.1
click at [251, 35] on span "Pause" at bounding box center [257, 40] width 28 height 14
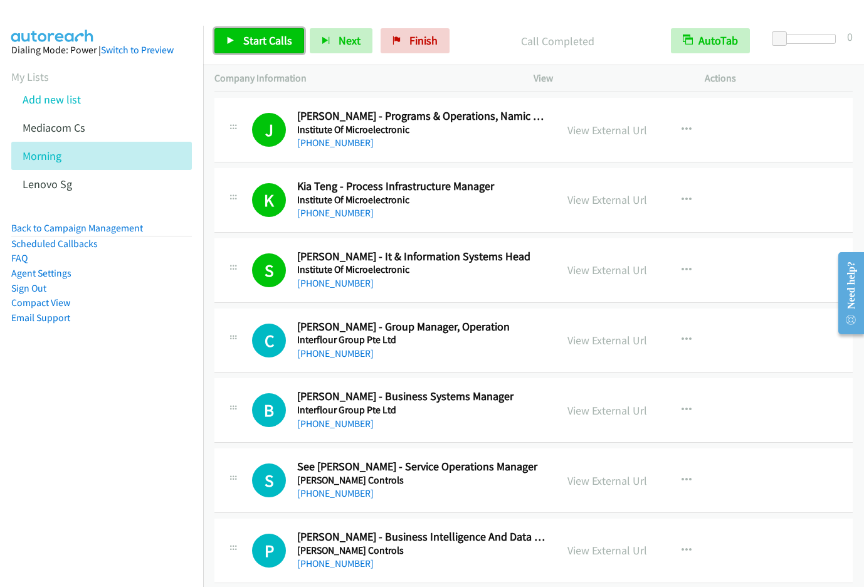
click at [263, 36] on span "Start Calls" at bounding box center [267, 40] width 49 height 14
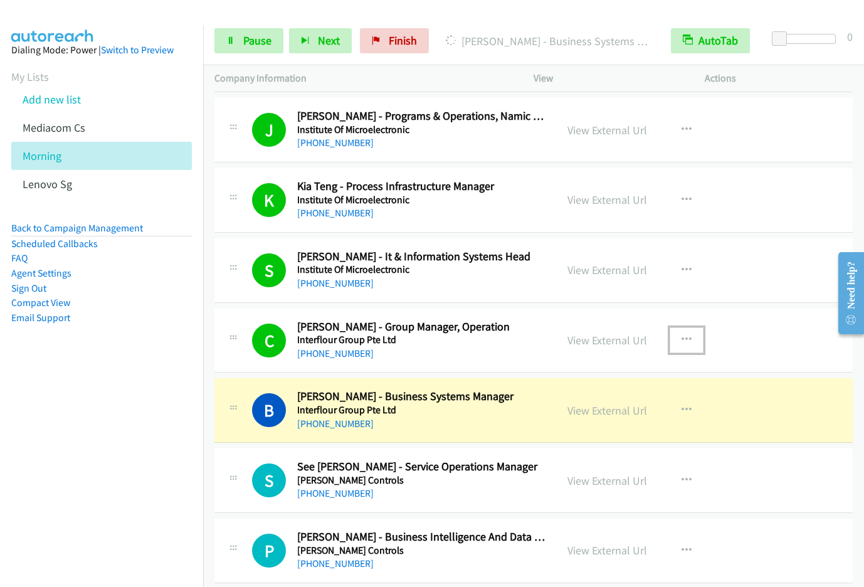
click at [683, 337] on icon "button" at bounding box center [686, 340] width 10 height 10
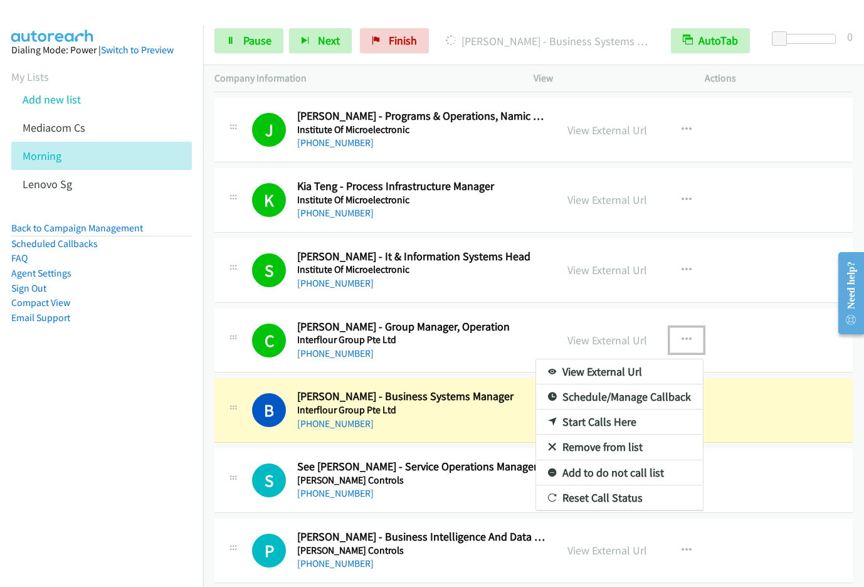
click at [597, 337] on div at bounding box center [432, 293] width 864 height 587
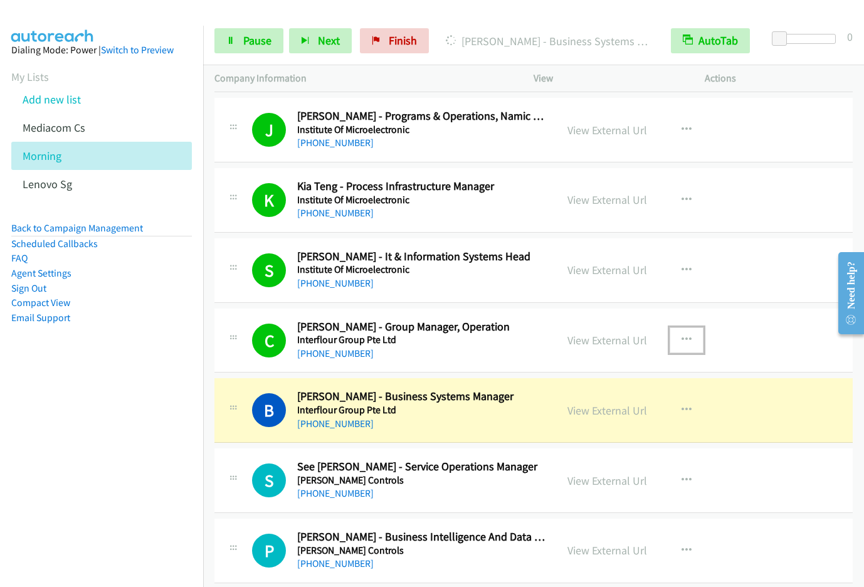
click at [597, 337] on link "View External Url" at bounding box center [607, 340] width 80 height 14
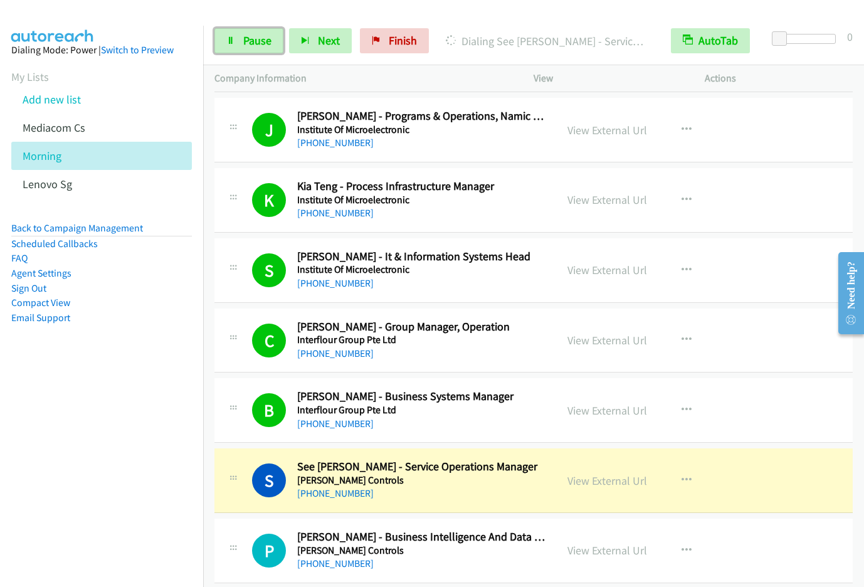
drag, startPoint x: 261, startPoint y: 42, endPoint x: 393, endPoint y: 3, distance: 138.0
click at [260, 41] on span "Pause" at bounding box center [257, 40] width 28 height 14
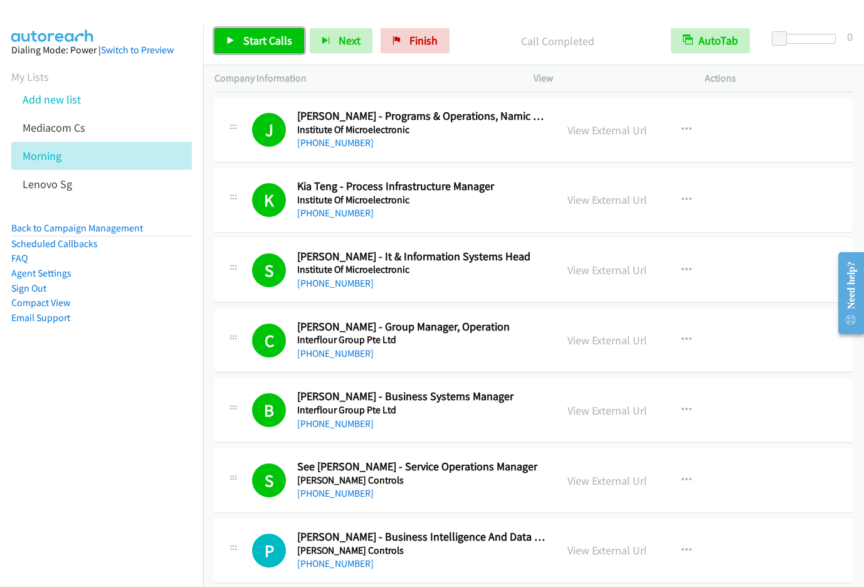
click at [262, 37] on span "Start Calls" at bounding box center [267, 40] width 49 height 14
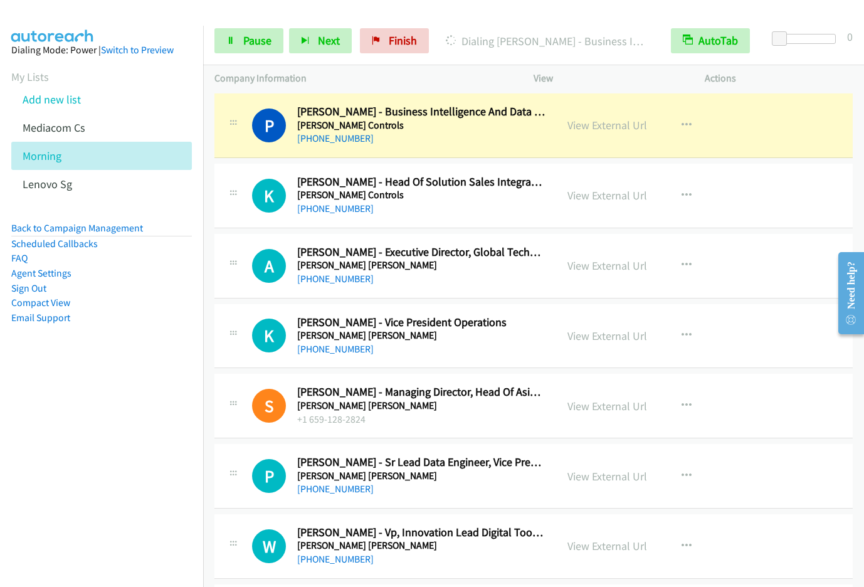
scroll to position [4250, 0]
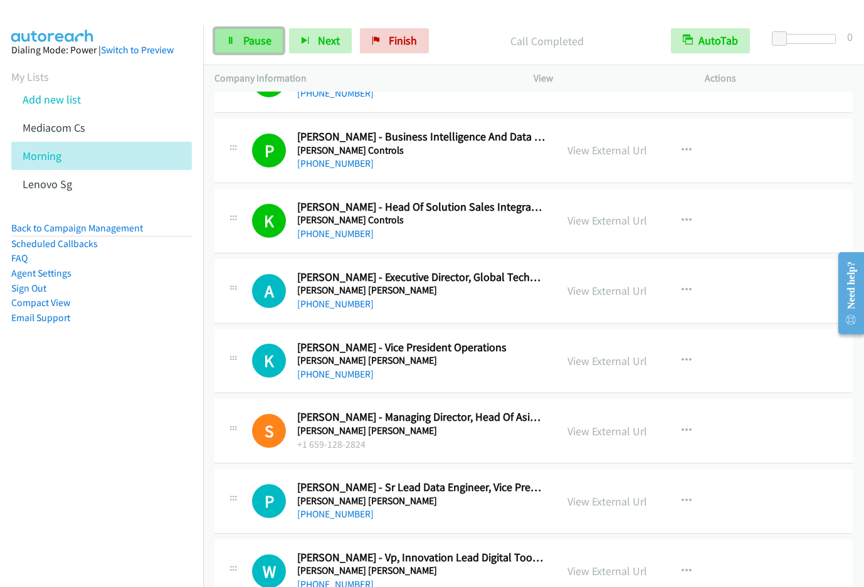
click at [261, 48] on link "Pause" at bounding box center [248, 40] width 69 height 25
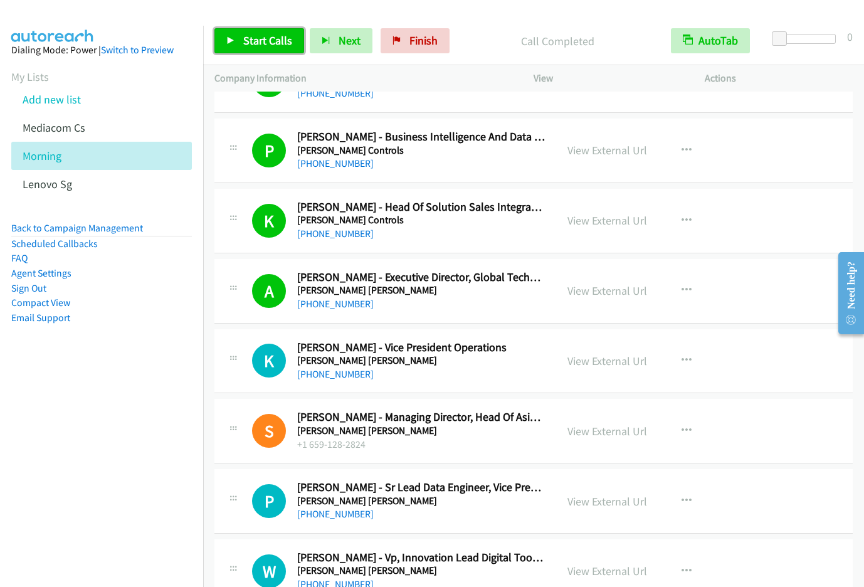
drag, startPoint x: 265, startPoint y: 36, endPoint x: 275, endPoint y: 34, distance: 10.3
click at [265, 36] on span "Start Calls" at bounding box center [267, 40] width 49 height 14
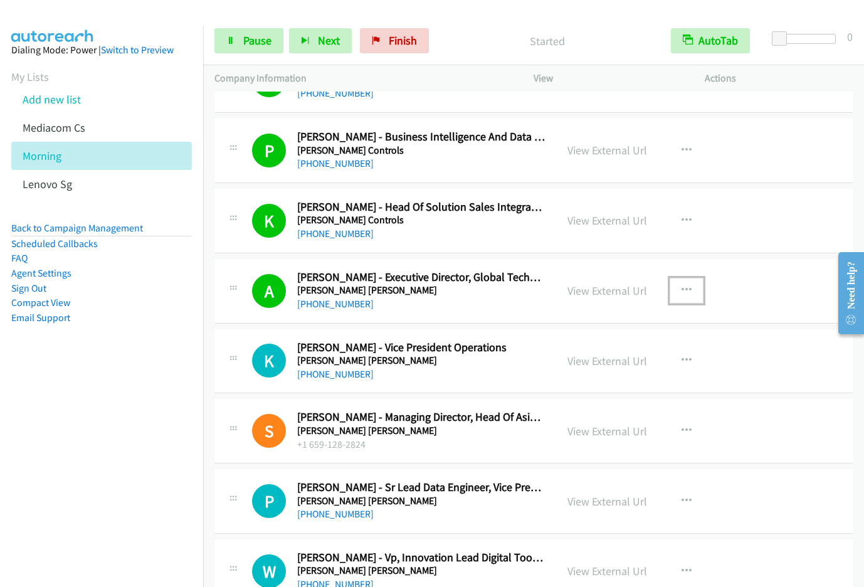
click at [683, 290] on icon "button" at bounding box center [686, 290] width 10 height 10
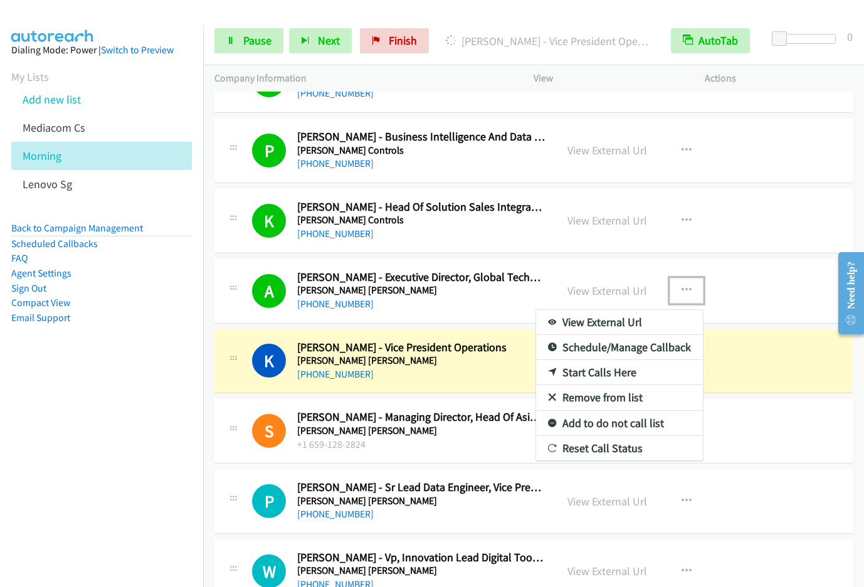
click at [629, 375] on link "Start Calls Here" at bounding box center [619, 372] width 167 height 25
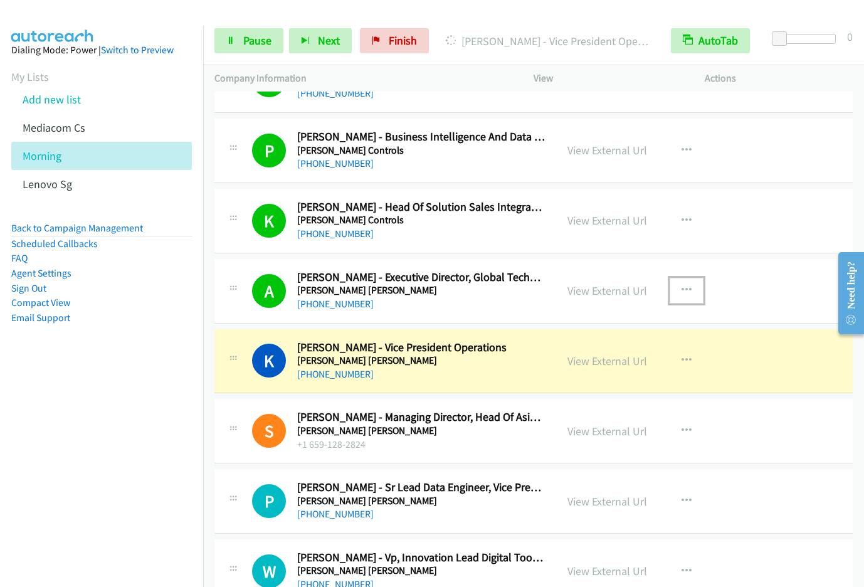
click at [683, 288] on icon "button" at bounding box center [686, 290] width 10 height 10
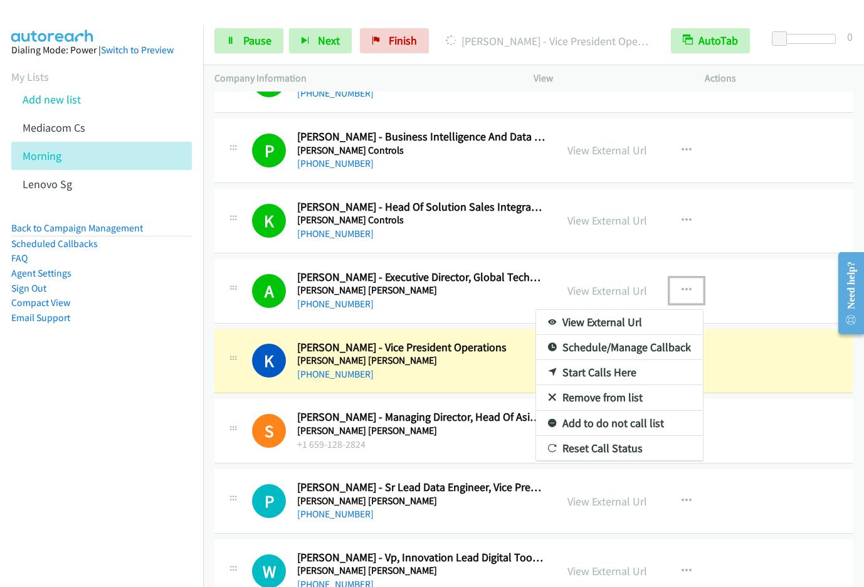
click at [597, 395] on link "Remove from list" at bounding box center [619, 397] width 167 height 25
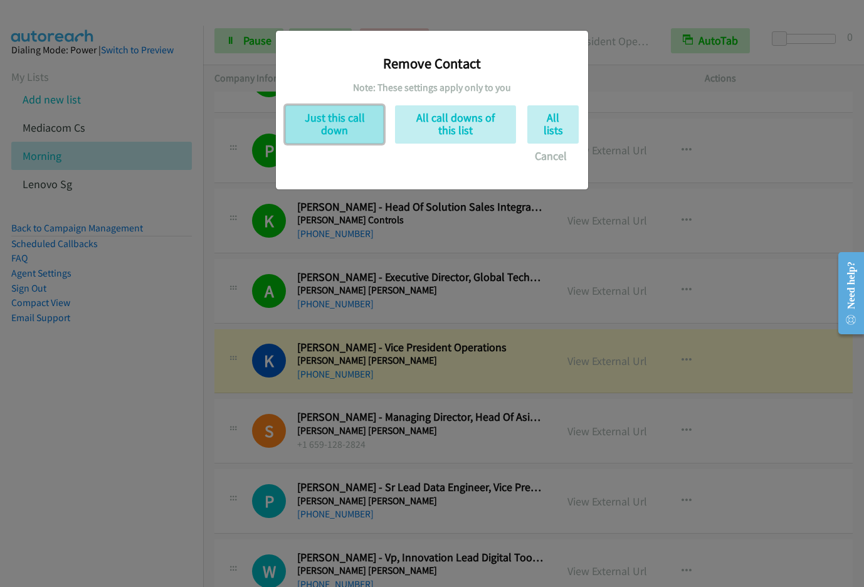
click at [342, 115] on button "Just this call down" at bounding box center [334, 124] width 98 height 38
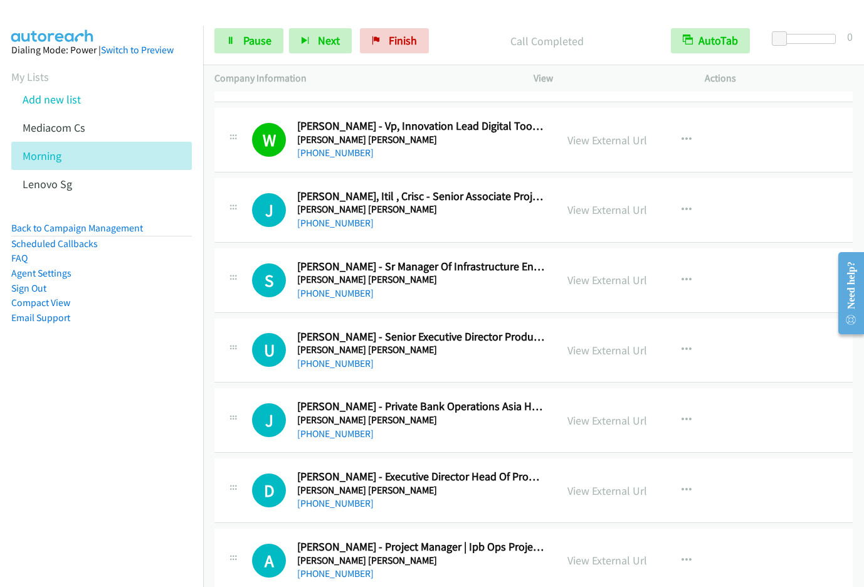
scroll to position [4685, 0]
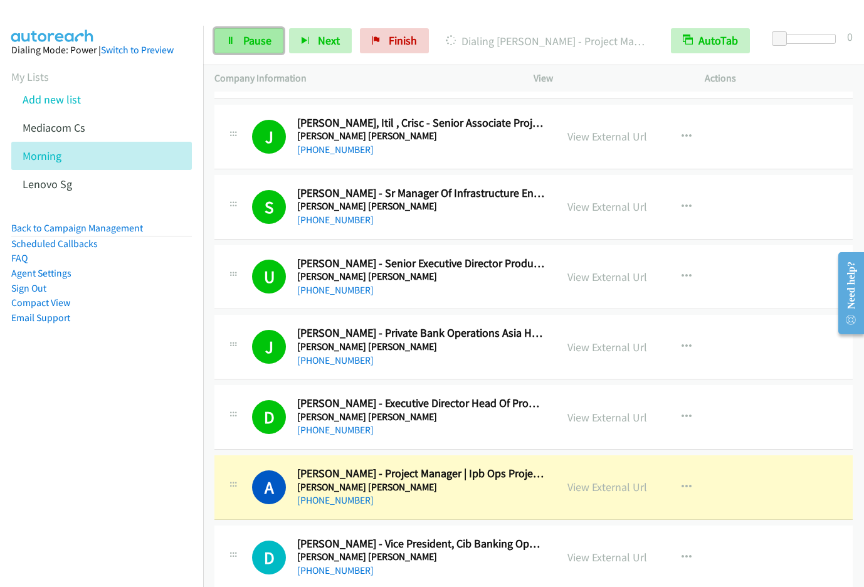
drag, startPoint x: 232, startPoint y: 39, endPoint x: 239, endPoint y: 39, distance: 7.5
click at [232, 39] on icon at bounding box center [230, 41] width 9 height 9
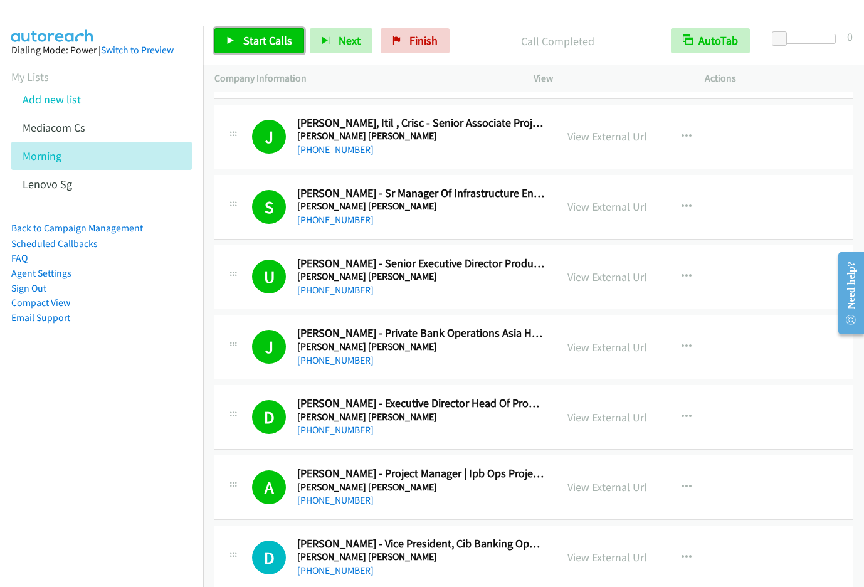
click at [249, 44] on span "Start Calls" at bounding box center [267, 40] width 49 height 14
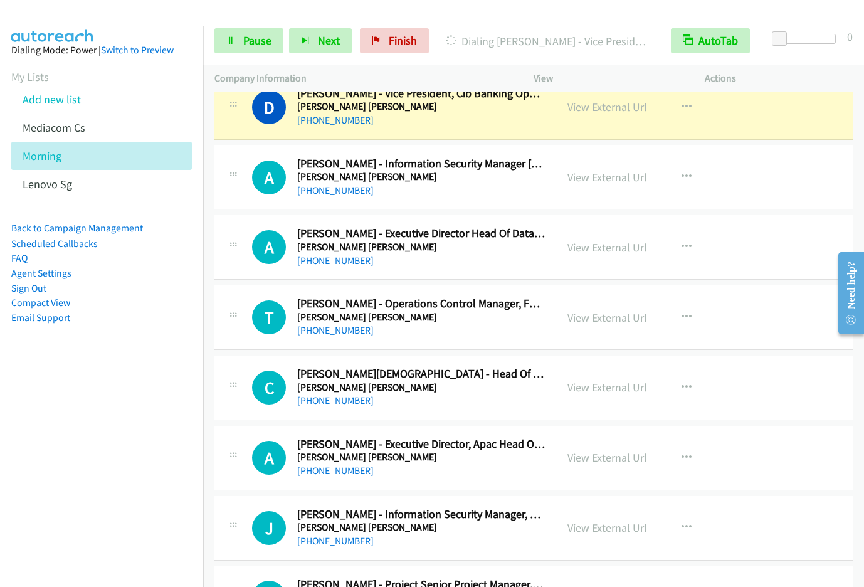
scroll to position [5110, 0]
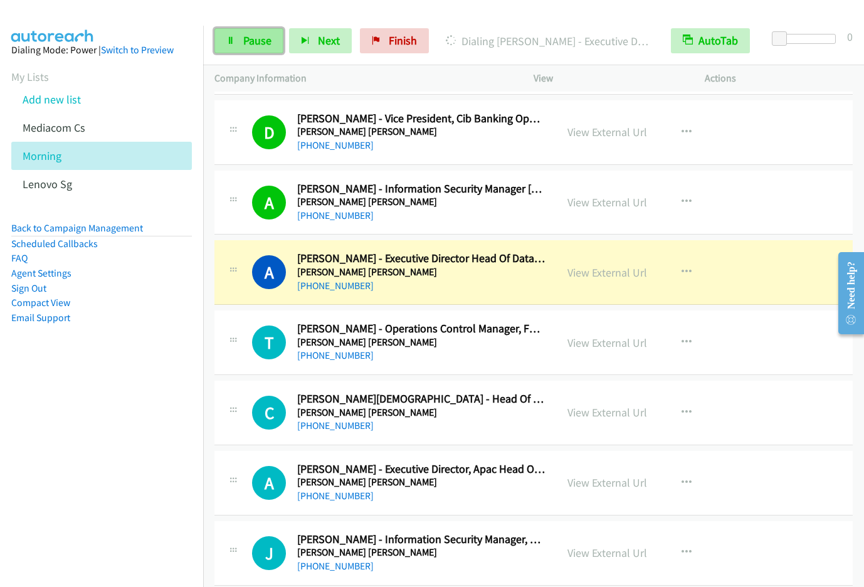
drag, startPoint x: 244, startPoint y: 37, endPoint x: 258, endPoint y: 47, distance: 16.5
click at [244, 37] on span "Pause" at bounding box center [257, 40] width 28 height 14
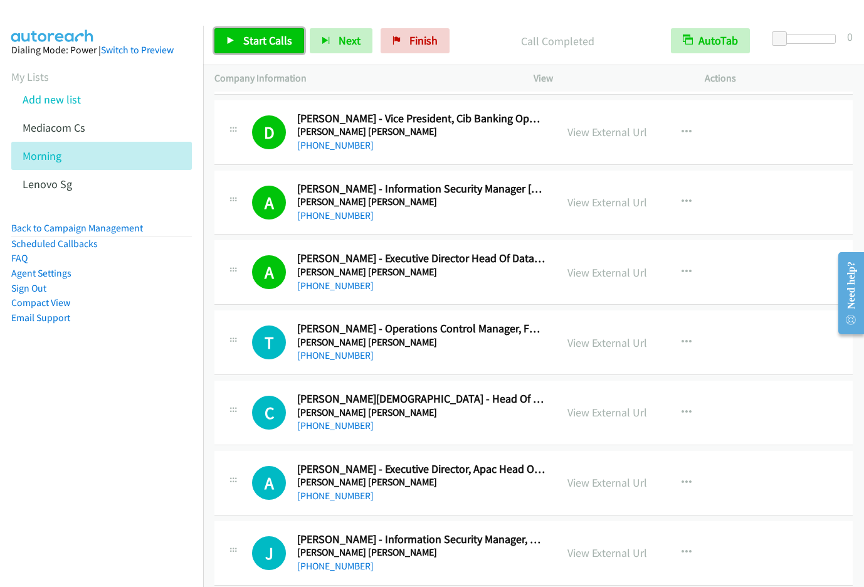
click at [271, 43] on span "Start Calls" at bounding box center [267, 40] width 49 height 14
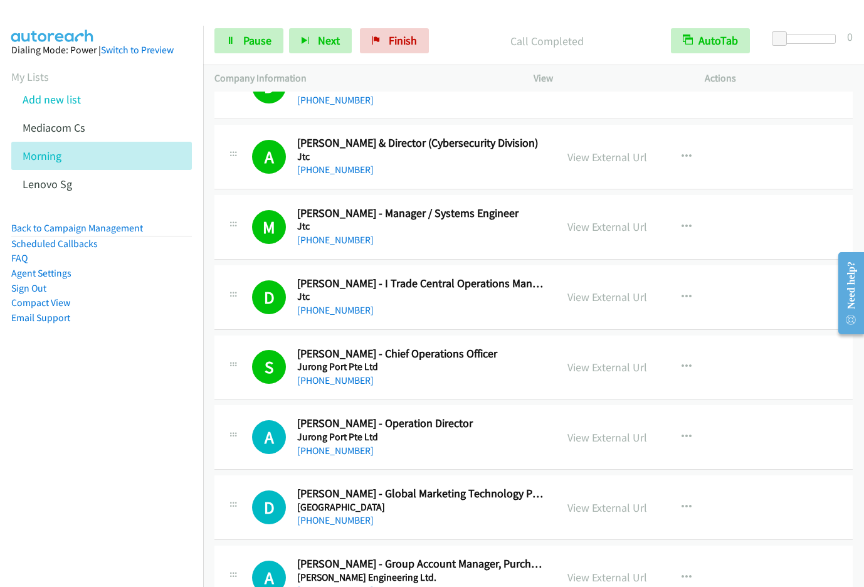
scroll to position [6141, 0]
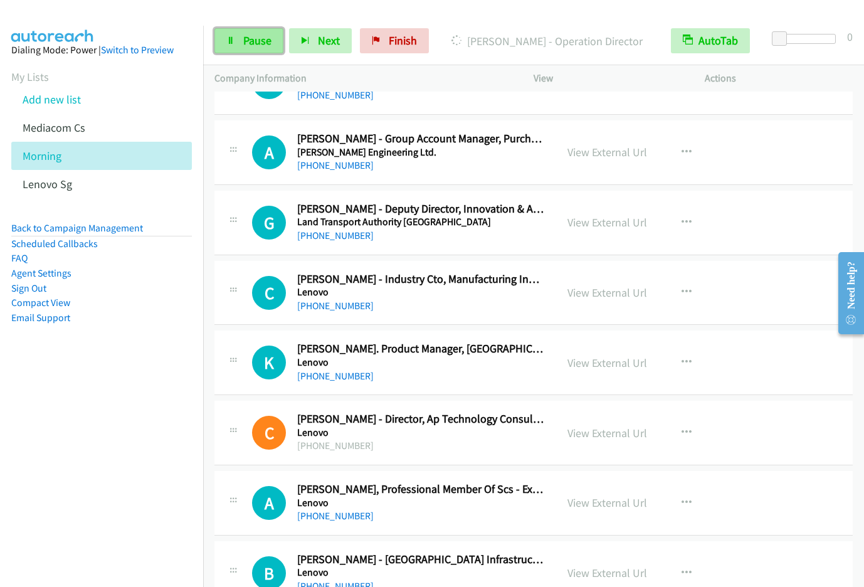
drag, startPoint x: 251, startPoint y: 52, endPoint x: 264, endPoint y: 48, distance: 13.9
click at [251, 52] on link "Pause" at bounding box center [248, 40] width 69 height 25
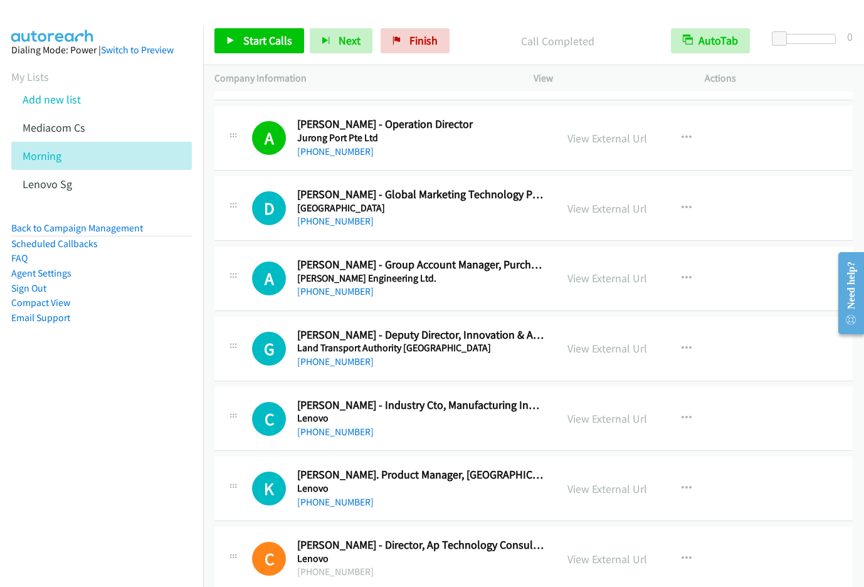
scroll to position [5989, 0]
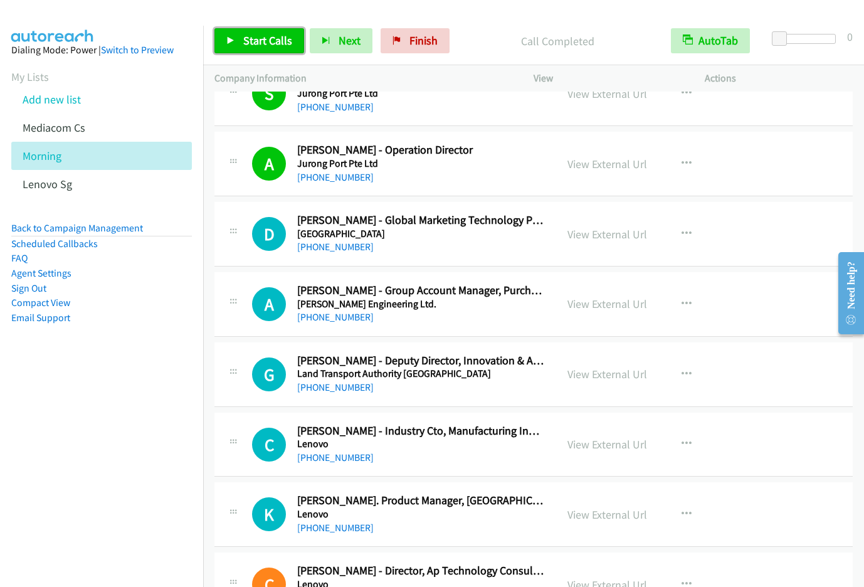
click at [269, 39] on span "Start Calls" at bounding box center [267, 40] width 49 height 14
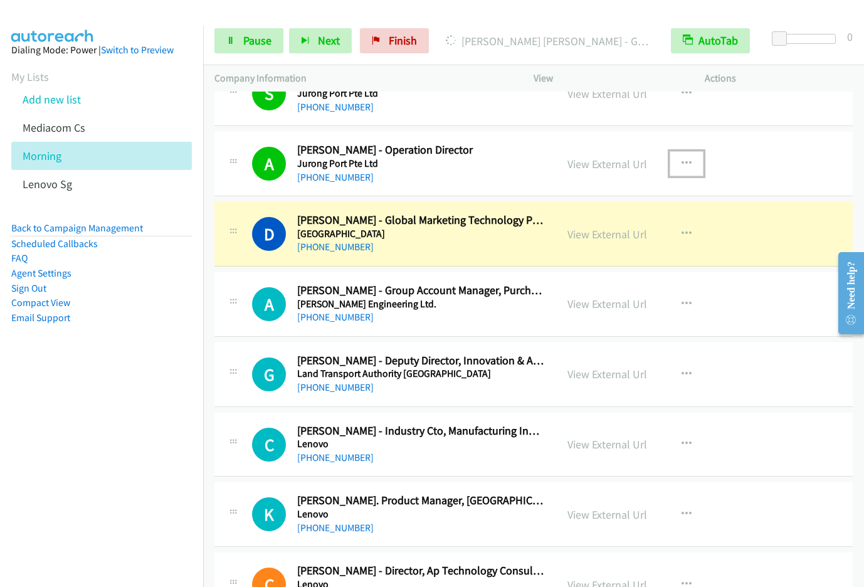
click at [684, 157] on button "button" at bounding box center [686, 163] width 34 height 25
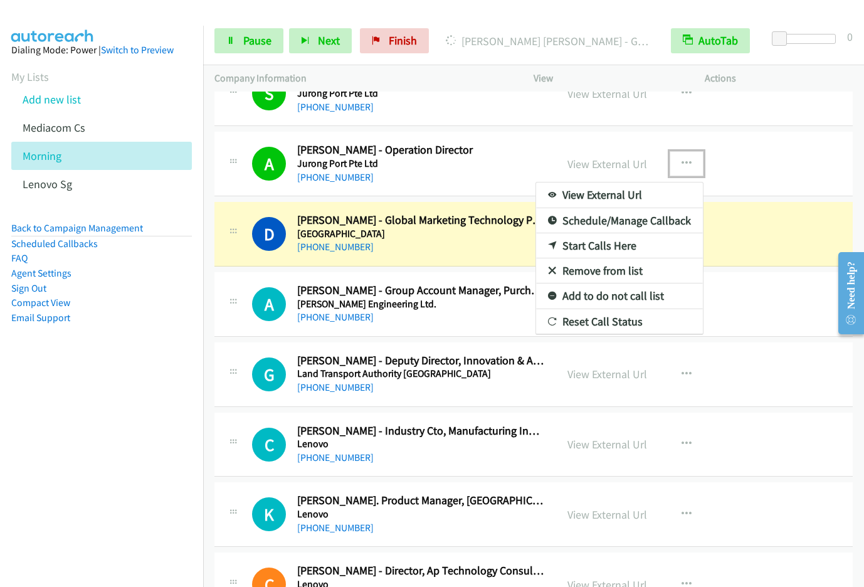
click at [619, 271] on link "Remove from list" at bounding box center [619, 270] width 167 height 25
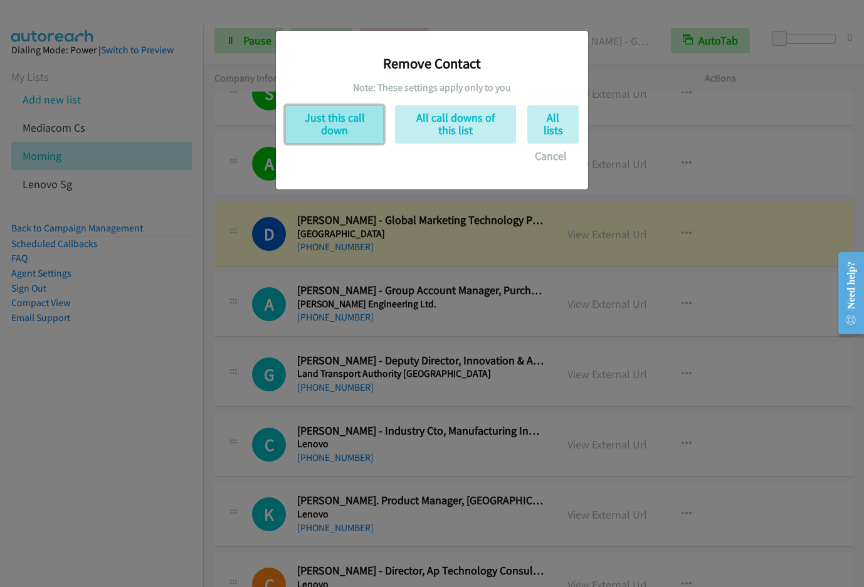
click at [348, 134] on button "Just this call down" at bounding box center [334, 124] width 98 height 38
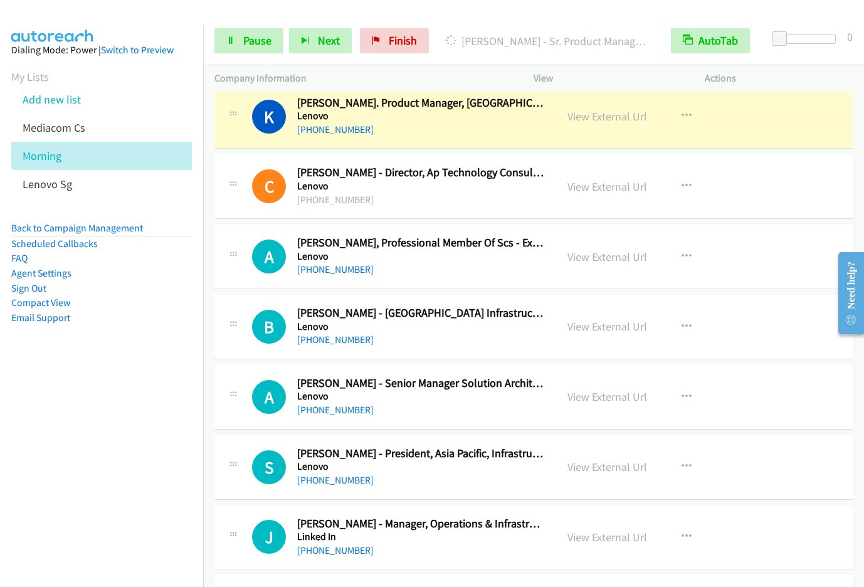
scroll to position [6263, 0]
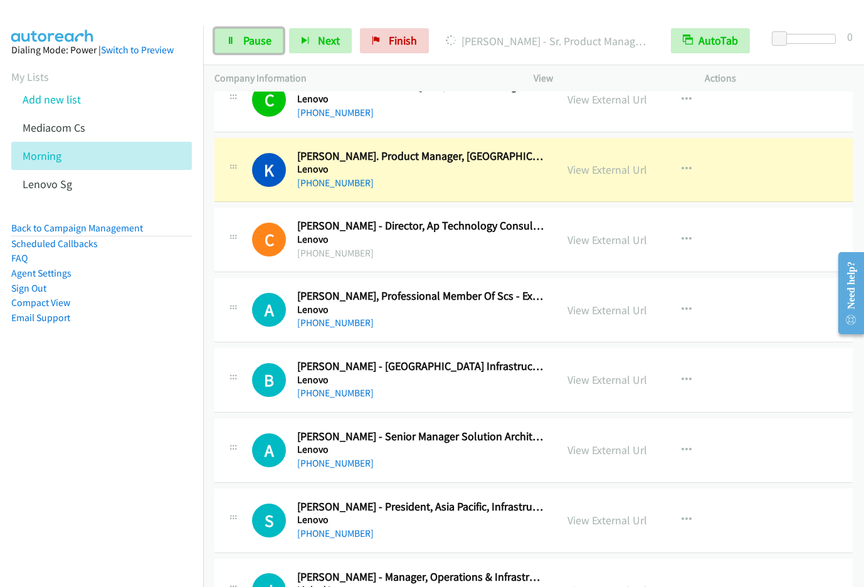
drag, startPoint x: 251, startPoint y: 34, endPoint x: 278, endPoint y: 26, distance: 28.8
click at [251, 34] on span "Pause" at bounding box center [257, 40] width 28 height 14
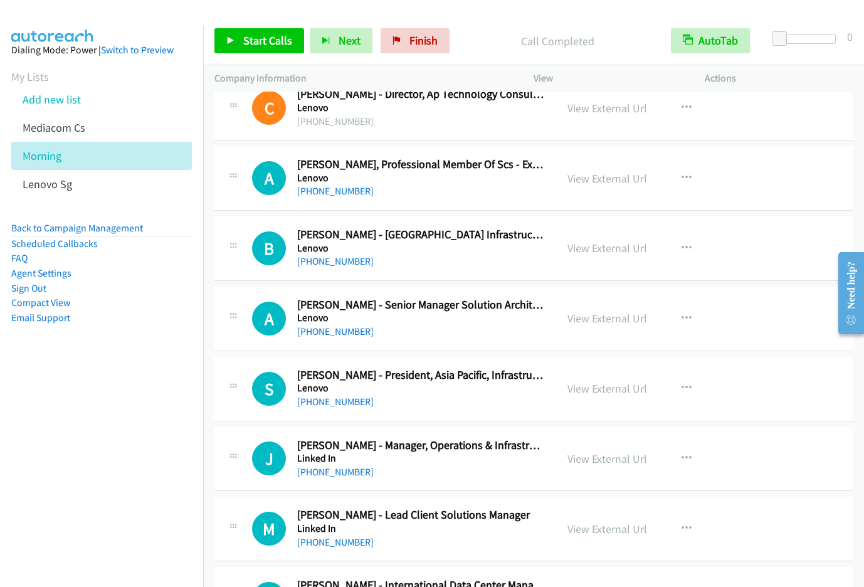
scroll to position [6482, 0]
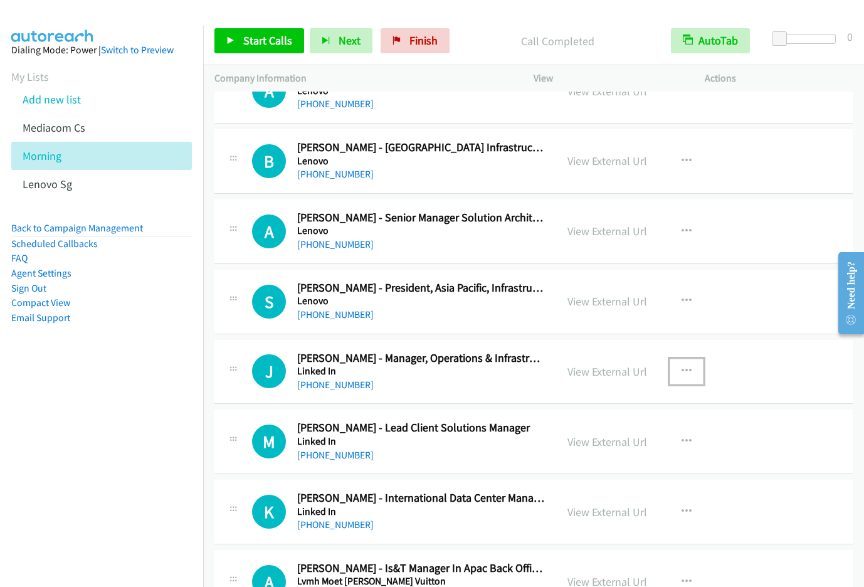
click at [681, 374] on icon "button" at bounding box center [686, 371] width 10 height 10
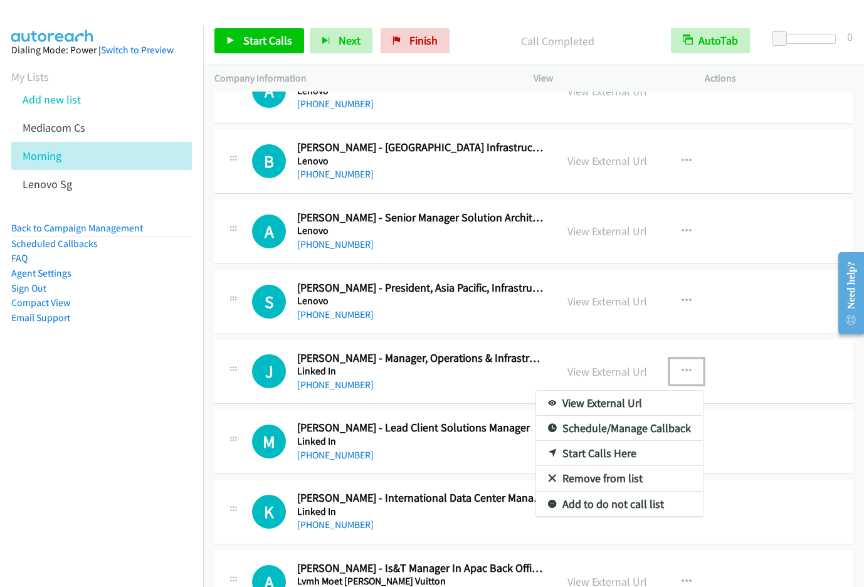
click at [620, 454] on link "Start Calls Here" at bounding box center [619, 453] width 167 height 25
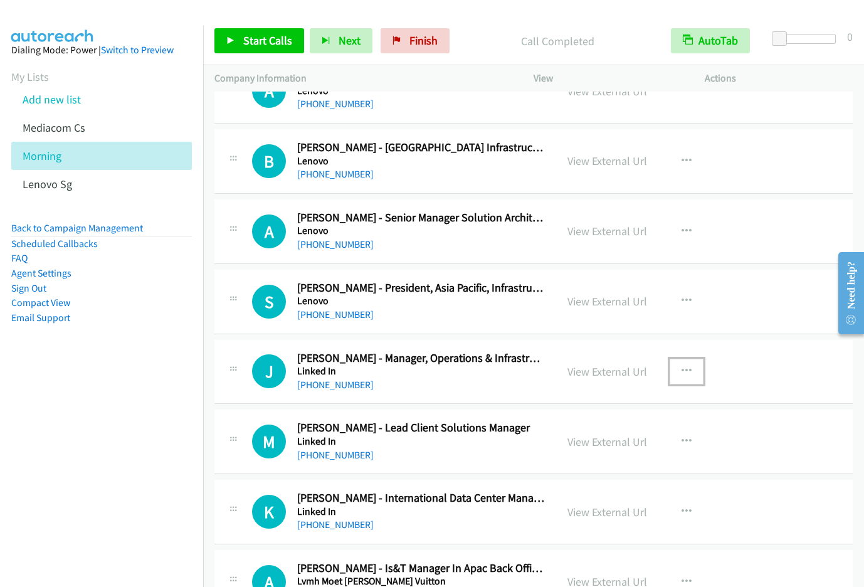
click at [682, 370] on icon "button" at bounding box center [686, 371] width 10 height 10
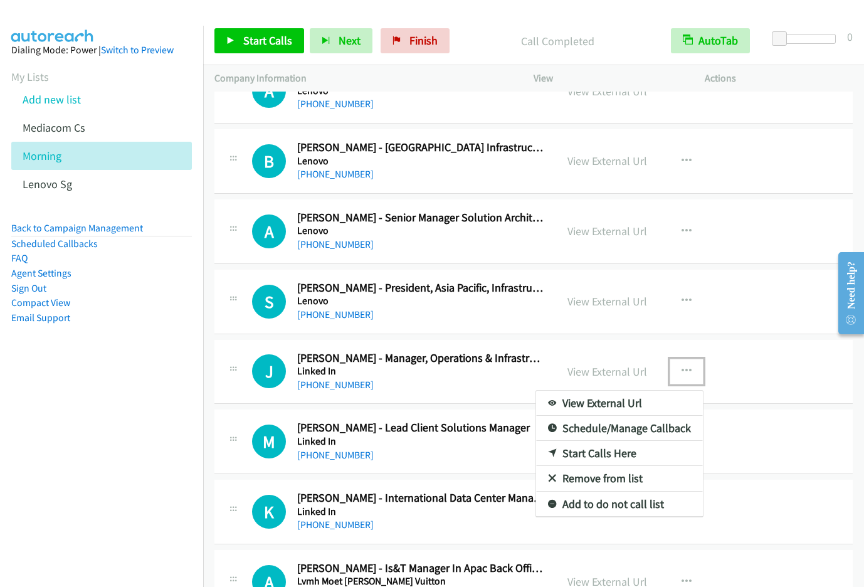
click at [592, 456] on link "Start Calls Here" at bounding box center [619, 453] width 167 height 25
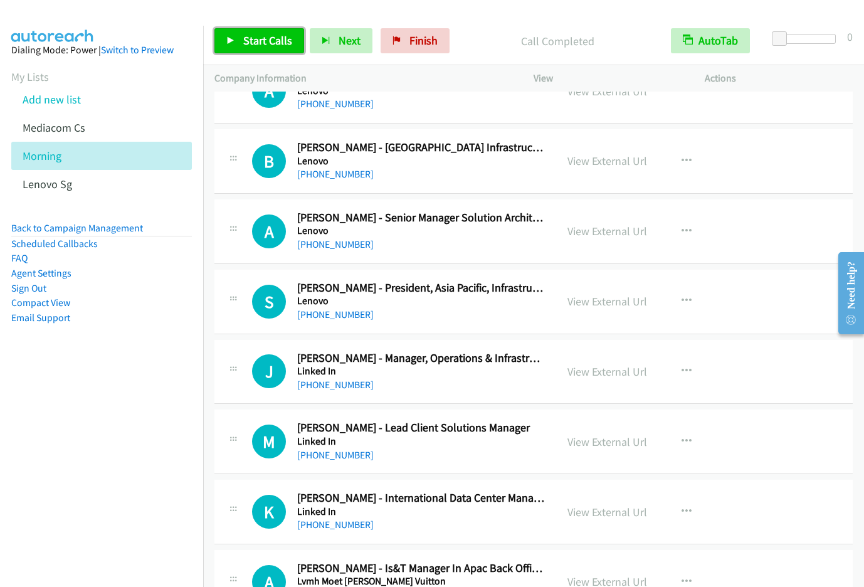
click at [261, 46] on span "Start Calls" at bounding box center [267, 40] width 49 height 14
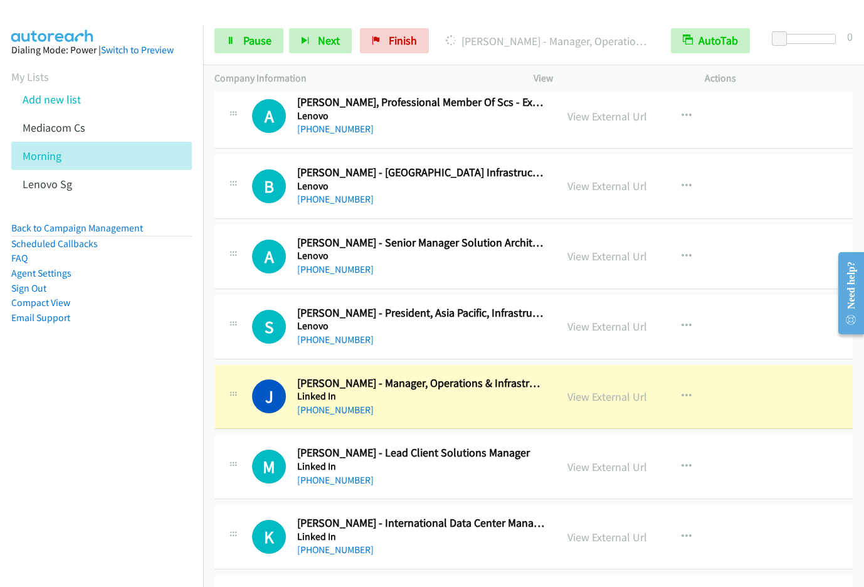
scroll to position [6410, 0]
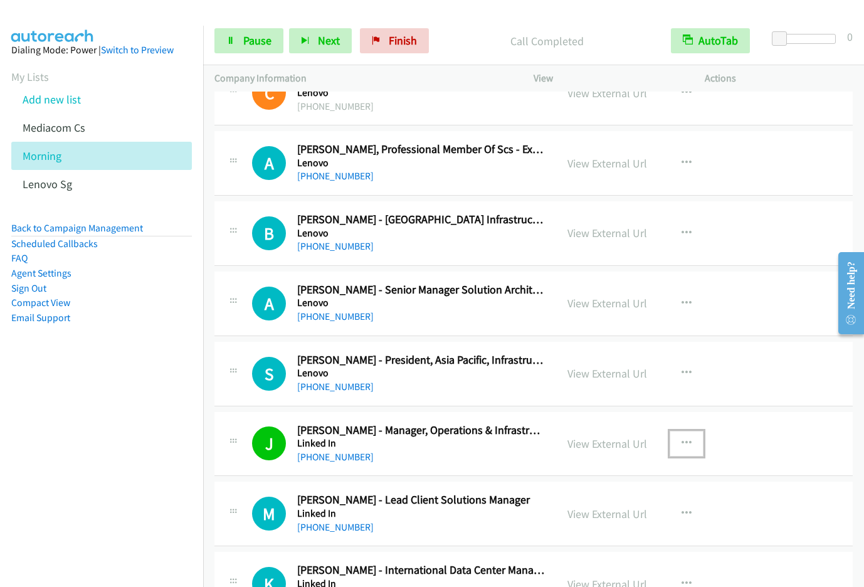
click at [681, 441] on icon "button" at bounding box center [686, 443] width 10 height 10
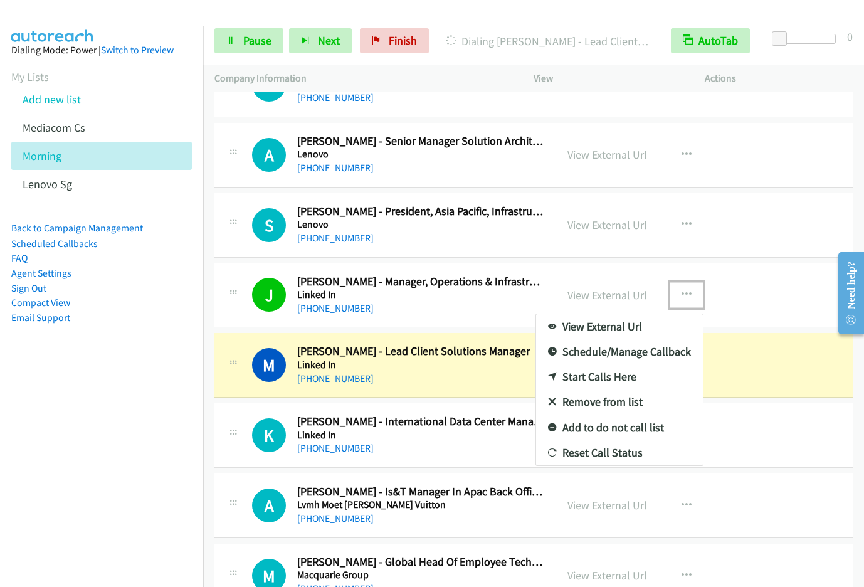
scroll to position [6561, 0]
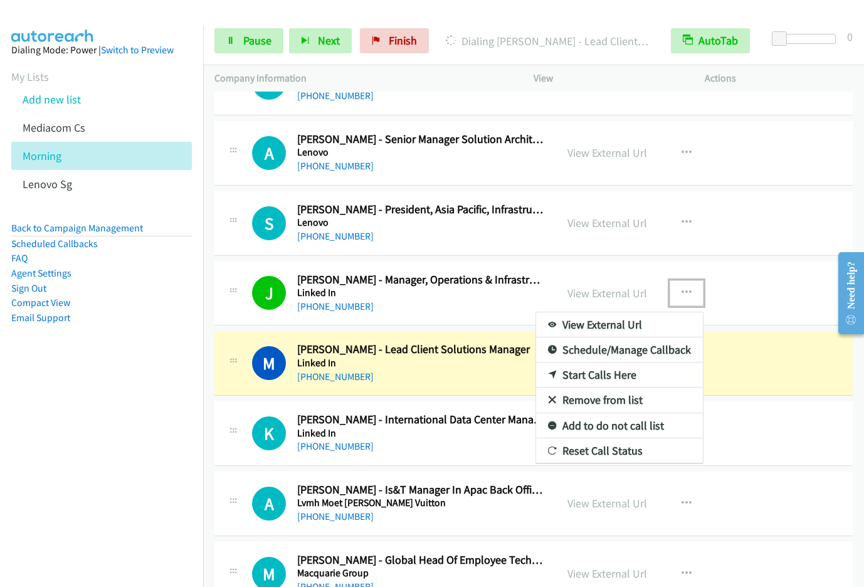
click at [601, 290] on div at bounding box center [432, 293] width 864 height 587
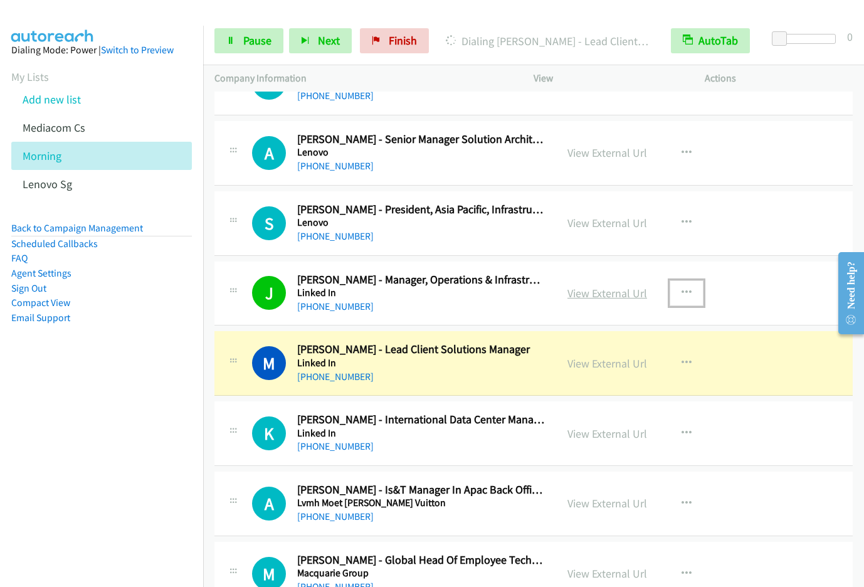
click at [601, 296] on link "View External Url" at bounding box center [607, 293] width 80 height 14
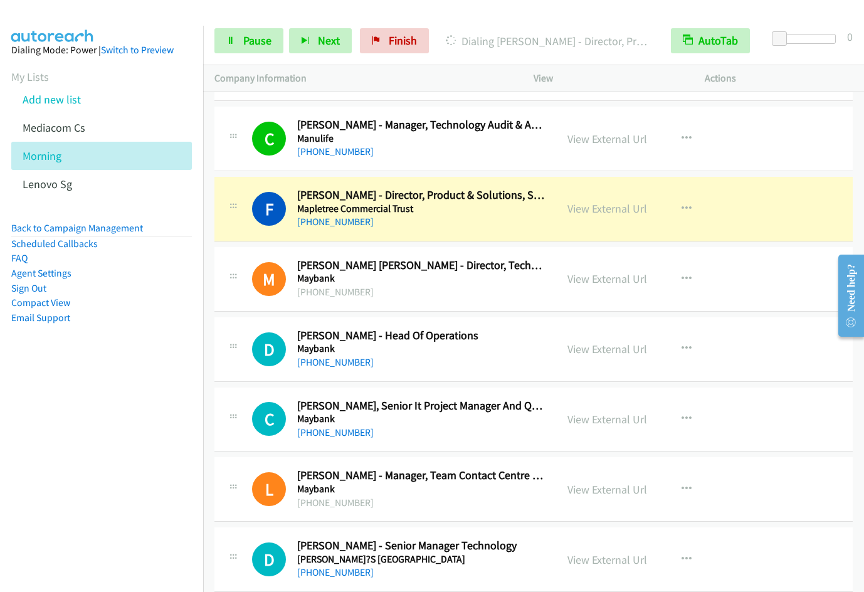
scroll to position [7176, 0]
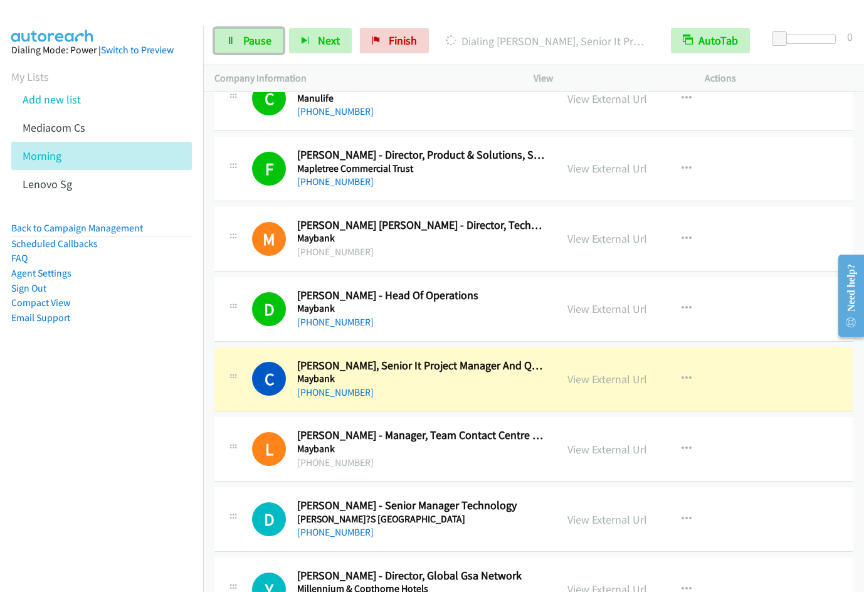
drag, startPoint x: 256, startPoint y: 41, endPoint x: 329, endPoint y: 21, distance: 76.2
click at [256, 41] on span "Pause" at bounding box center [257, 40] width 28 height 14
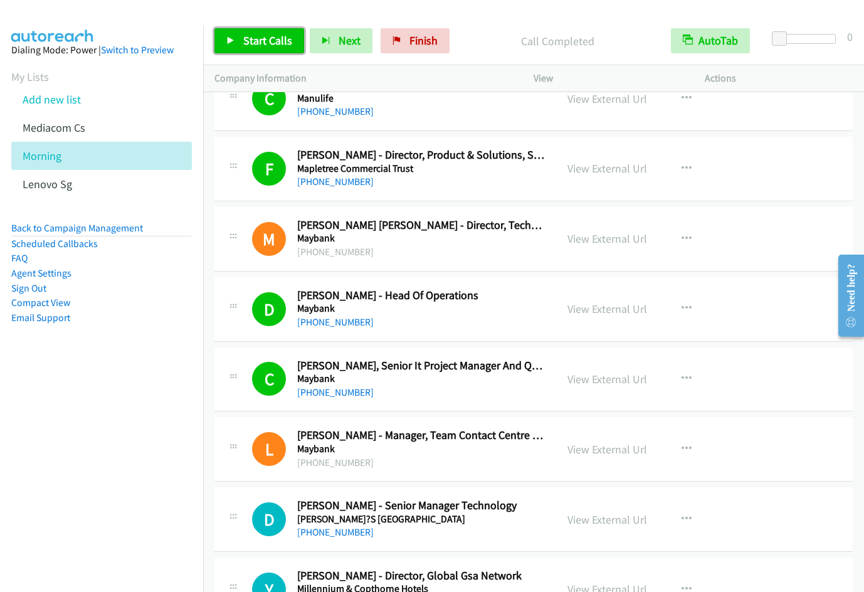
click at [256, 40] on span "Start Calls" at bounding box center [267, 40] width 49 height 14
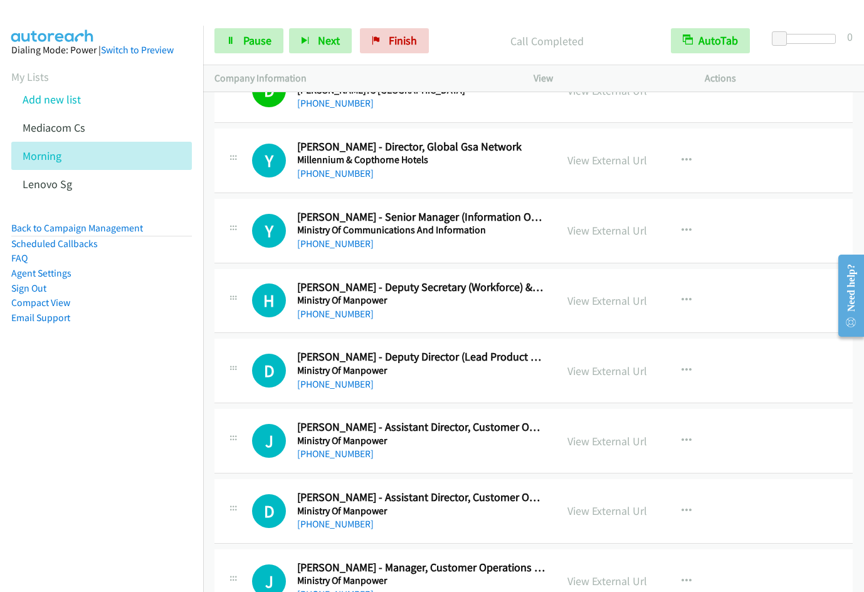
scroll to position [7639, 0]
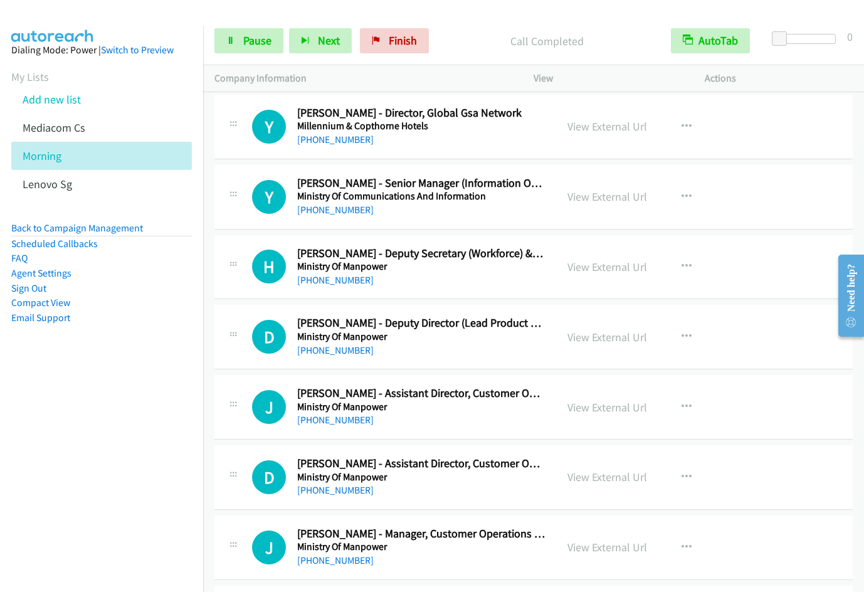
drag, startPoint x: 57, startPoint y: 438, endPoint x: 85, endPoint y: 425, distance: 31.1
click at [57, 438] on nav "Dialing Mode: Power | Switch to Preview My Lists Add new list Mediacom Cs Morni…" at bounding box center [102, 322] width 204 height 592
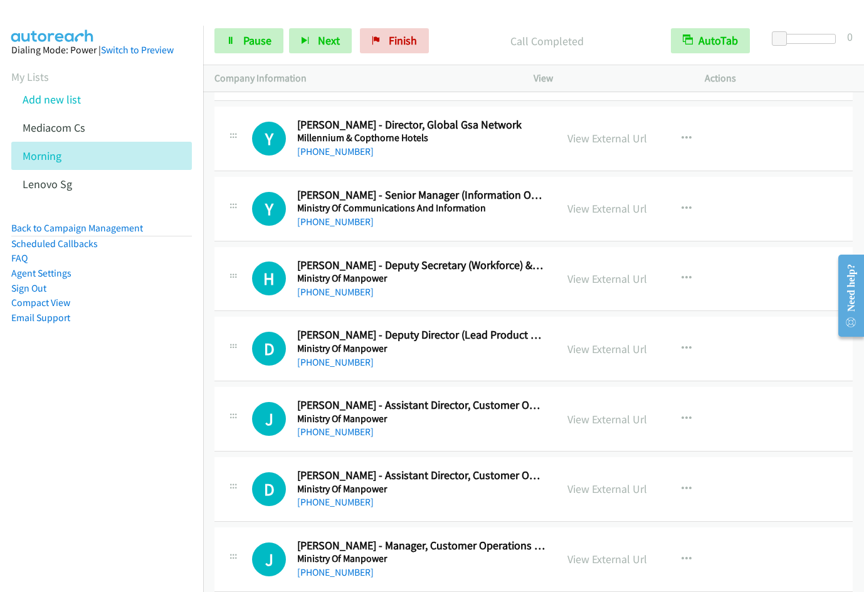
scroll to position [7613, 0]
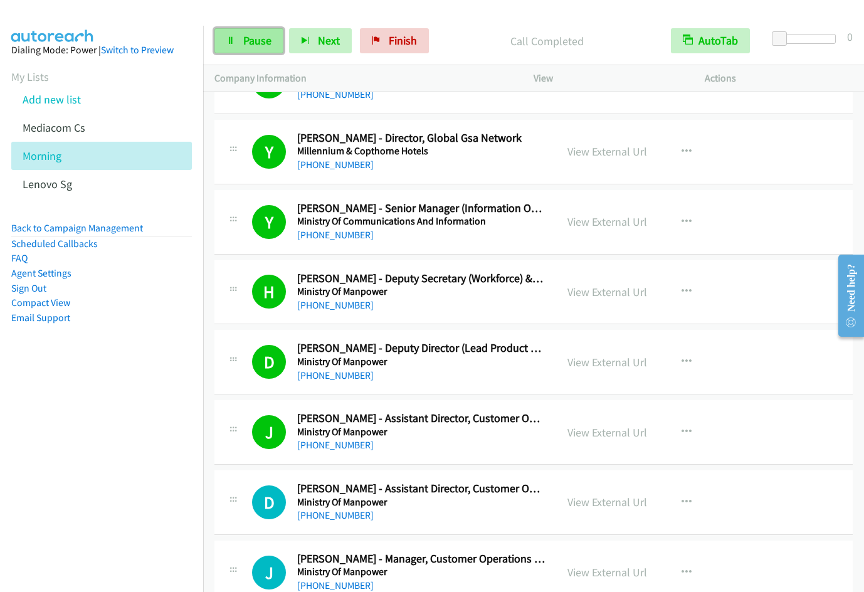
click at [241, 43] on link "Pause" at bounding box center [248, 40] width 69 height 25
click at [273, 39] on span "Start Calls" at bounding box center [267, 40] width 49 height 14
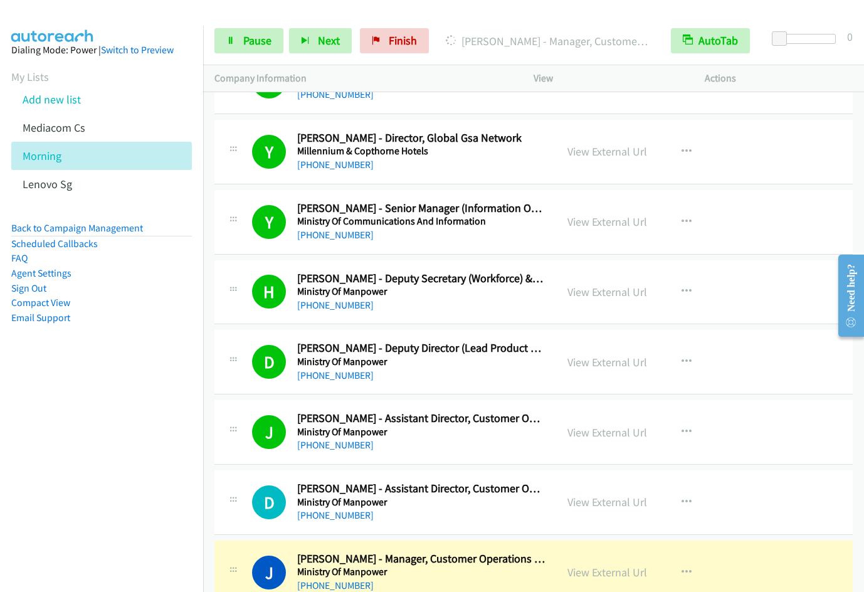
scroll to position [8042, 0]
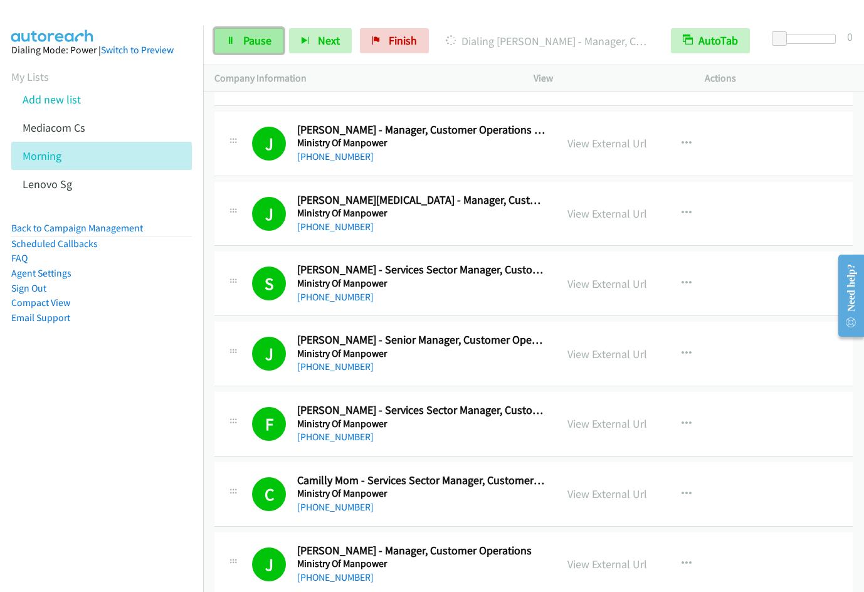
click at [260, 41] on span "Pause" at bounding box center [257, 40] width 28 height 14
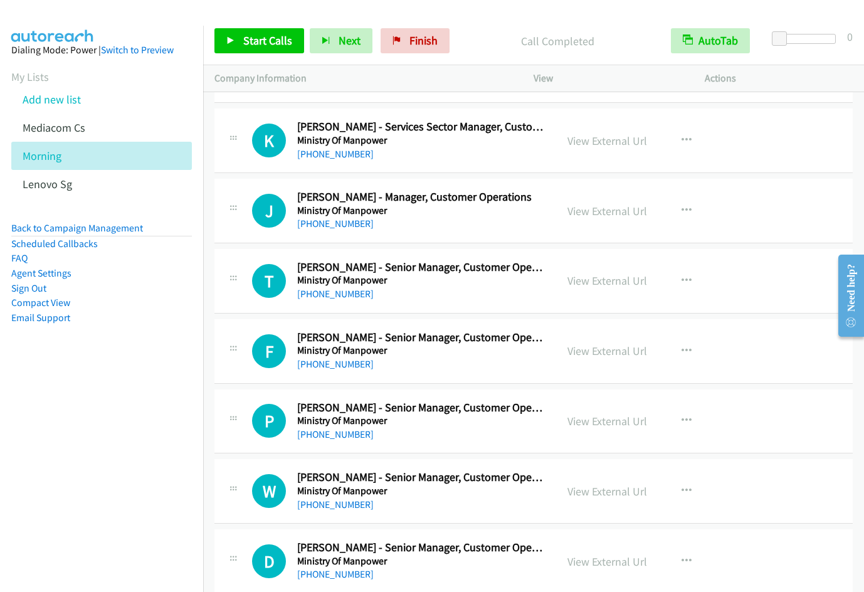
scroll to position [8550, 0]
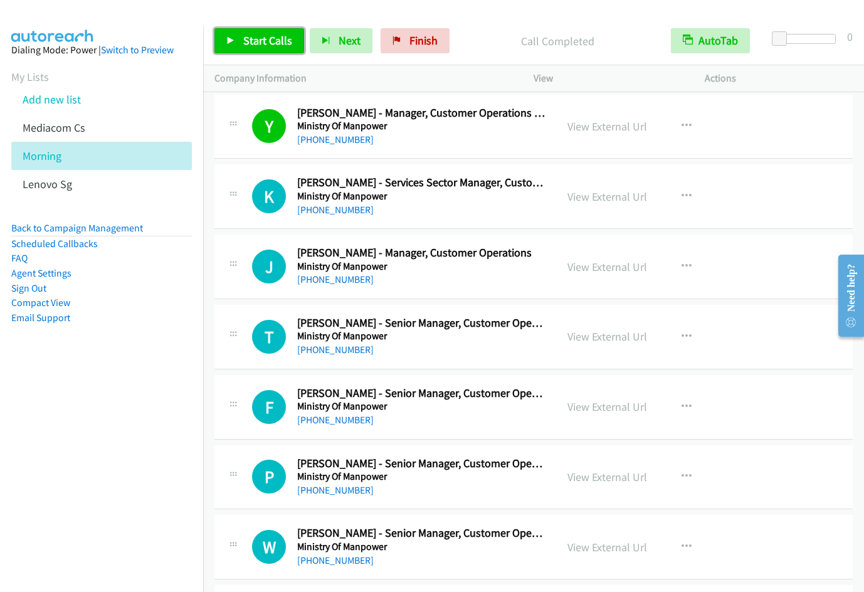
click at [264, 43] on span "Start Calls" at bounding box center [267, 40] width 49 height 14
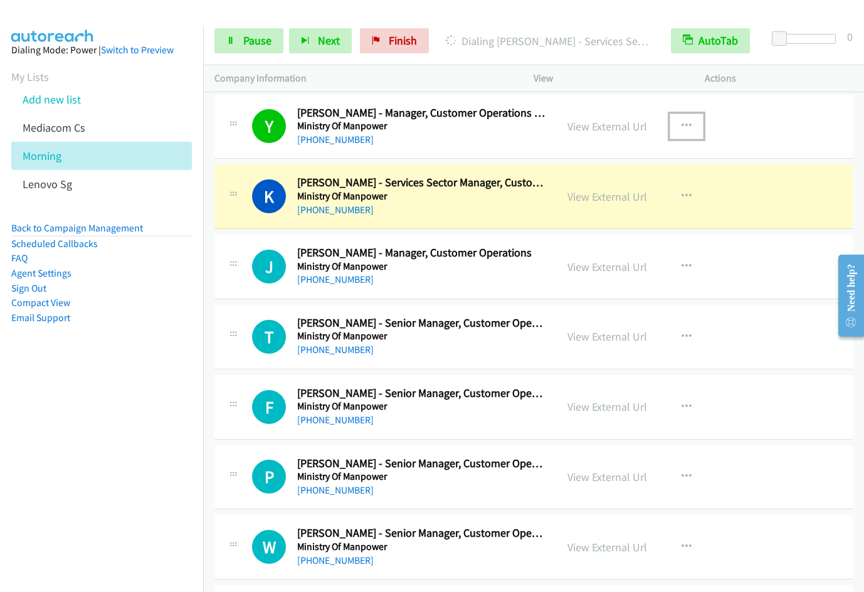
click at [676, 118] on button "button" at bounding box center [686, 125] width 34 height 25
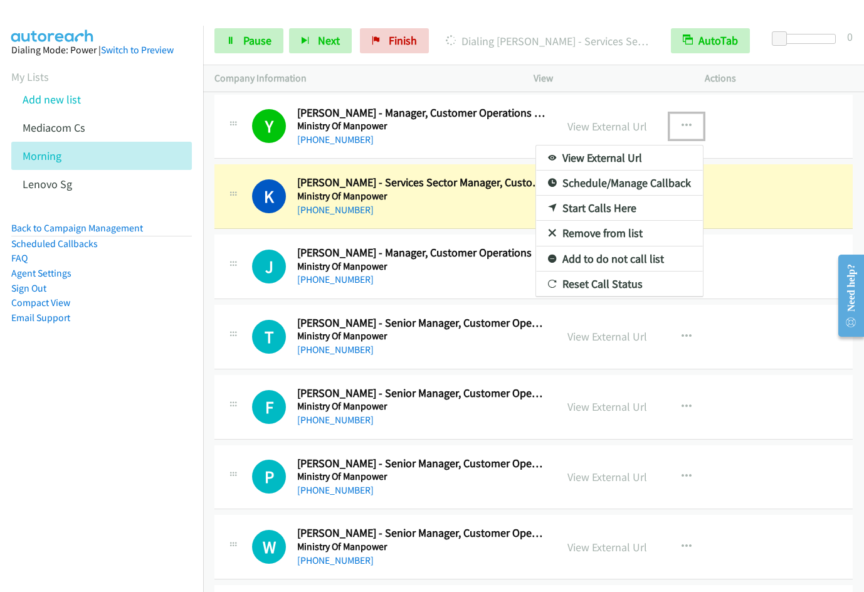
click at [595, 233] on link "Remove from list" at bounding box center [619, 233] width 167 height 25
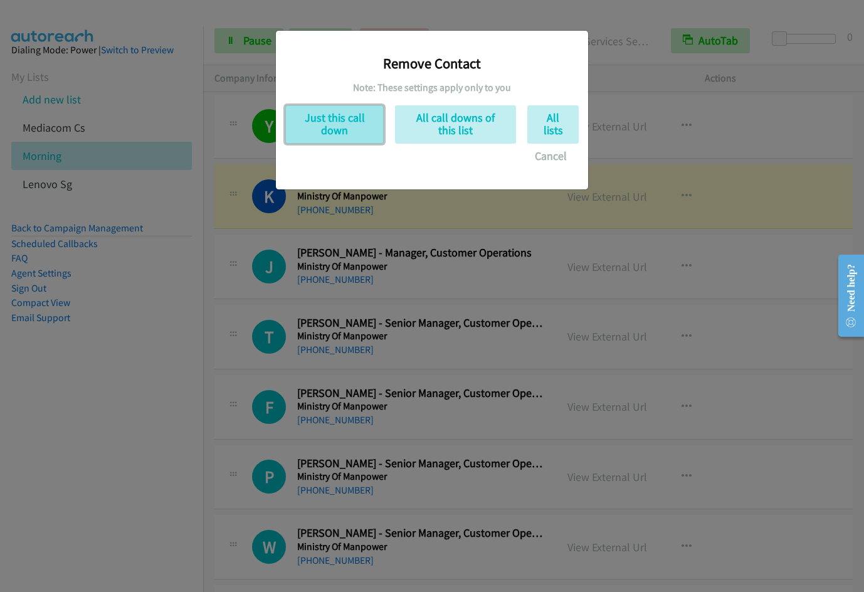
click at [339, 143] on button "Just this call down" at bounding box center [334, 124] width 98 height 38
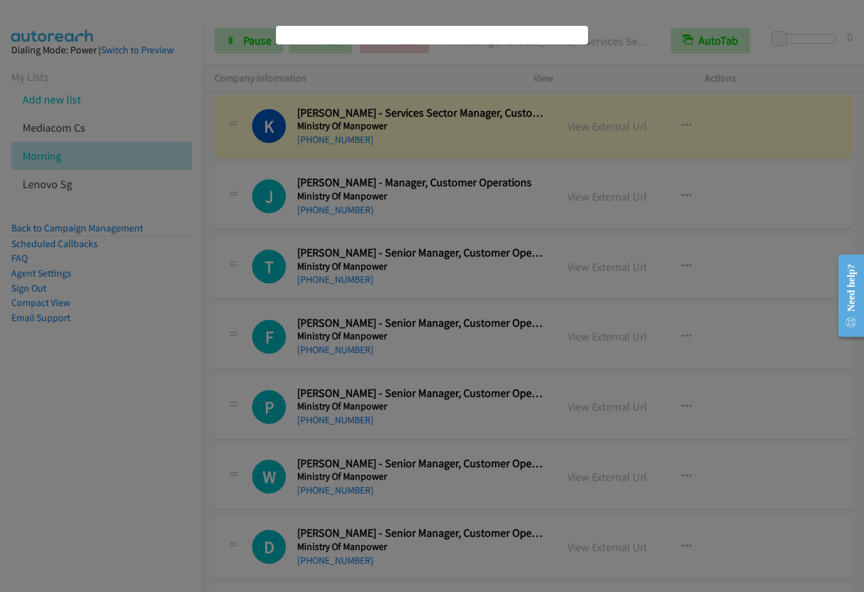
scroll to position [8480, 0]
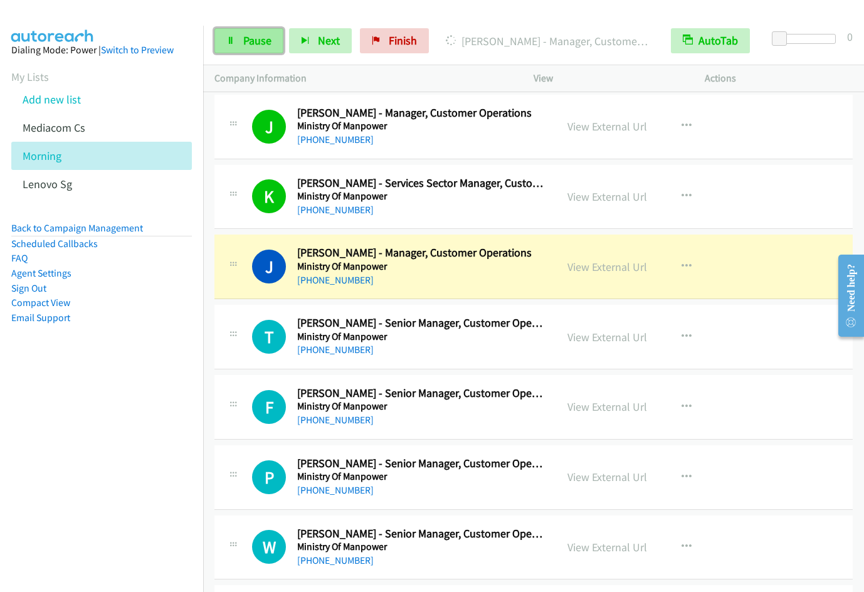
click at [244, 47] on link "Pause" at bounding box center [248, 40] width 69 height 25
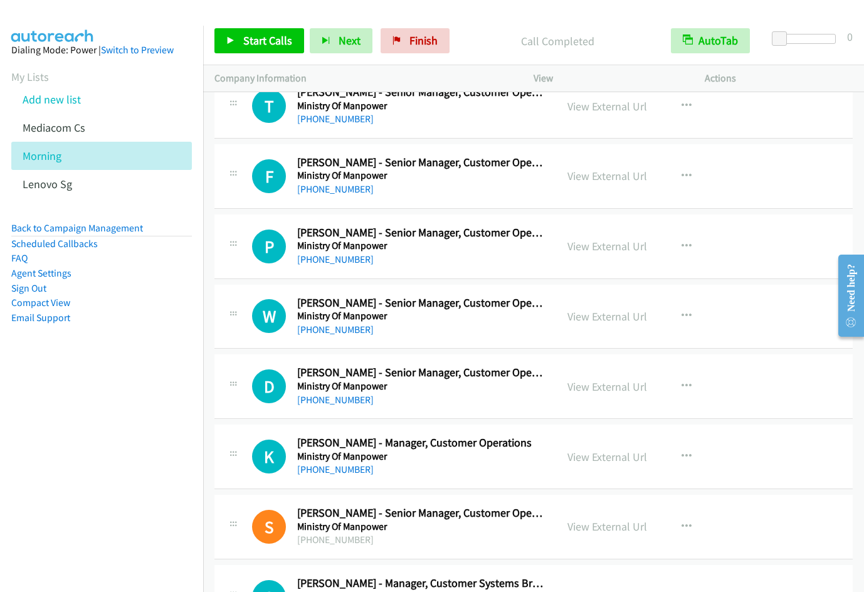
scroll to position [8654, 0]
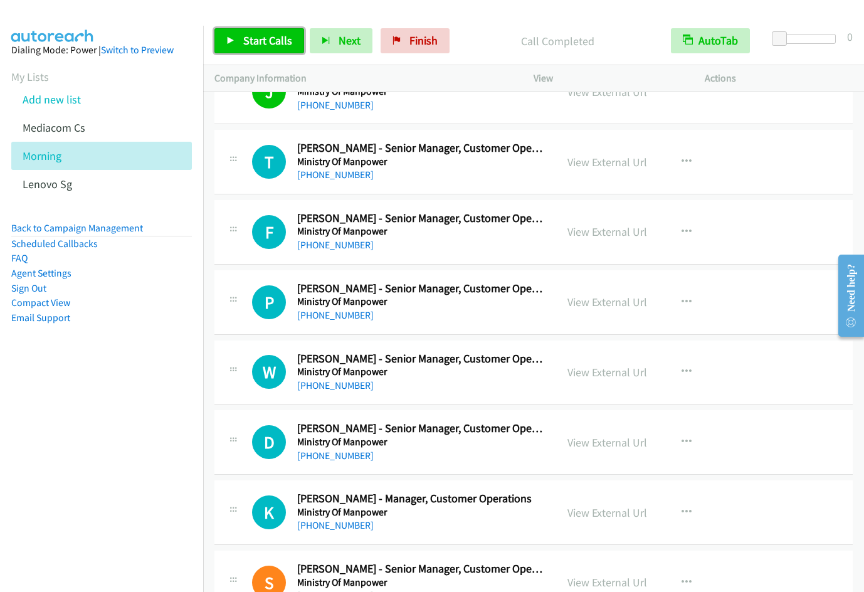
click at [255, 41] on span "Start Calls" at bounding box center [267, 40] width 49 height 14
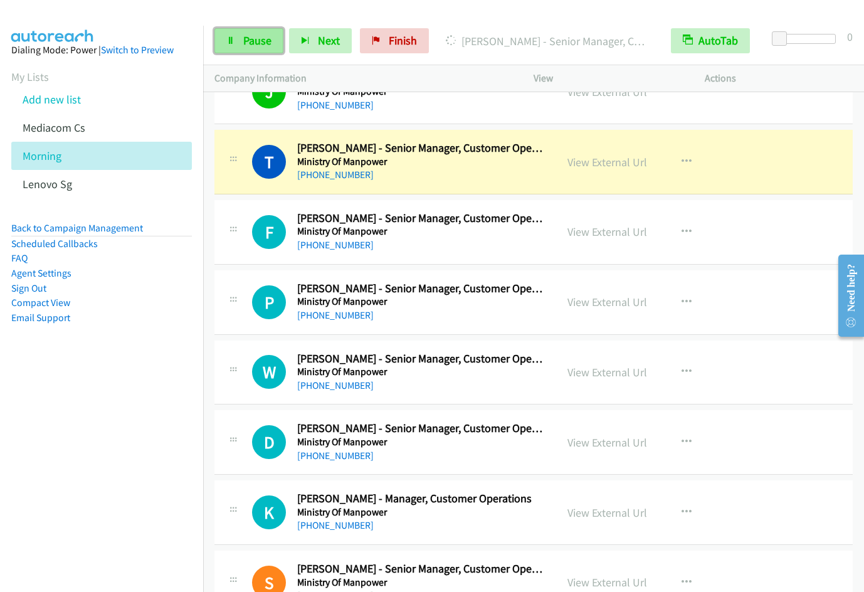
click at [268, 49] on link "Pause" at bounding box center [248, 40] width 69 height 25
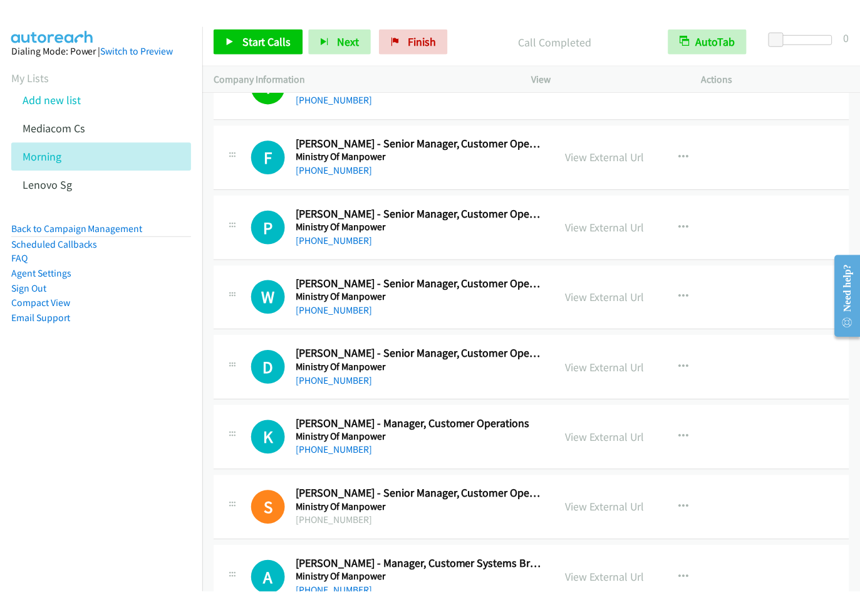
scroll to position [8755, 0]
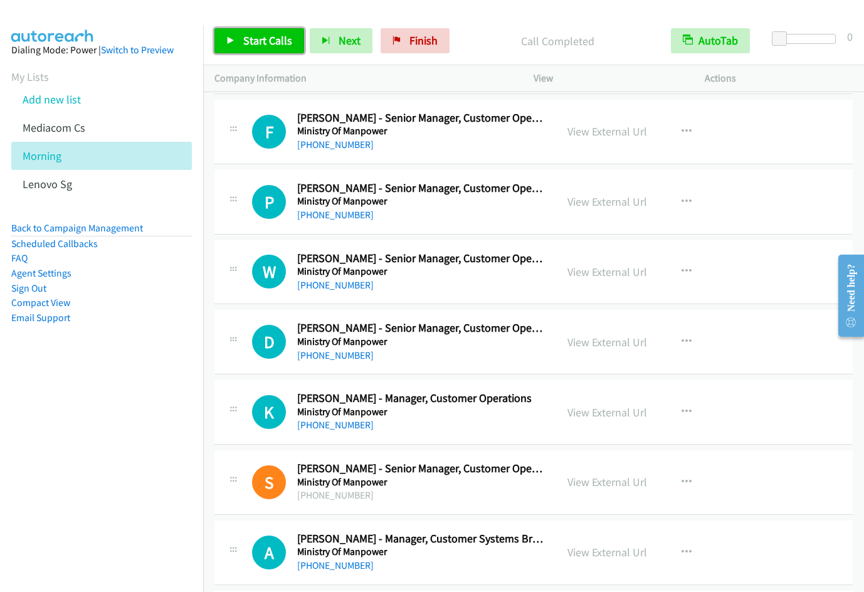
click at [245, 46] on span "Start Calls" at bounding box center [267, 40] width 49 height 14
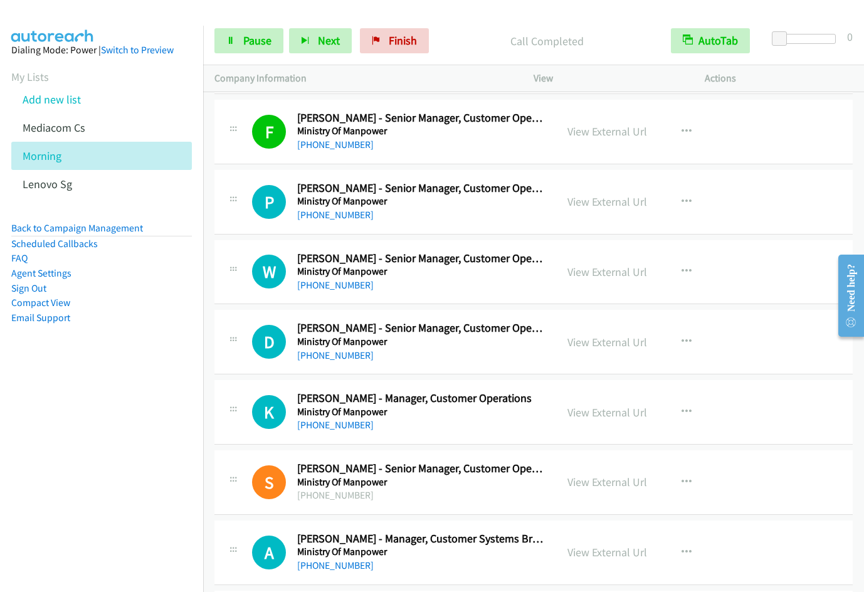
click at [88, 389] on nav "Dialing Mode: Power | Switch to Preview My Lists Add new list Mediacom Cs Morni…" at bounding box center [102, 322] width 204 height 592
click at [53, 422] on nav "Dialing Mode: Power | Switch to Preview My Lists Add new list Mediacom Cs Morni…" at bounding box center [102, 322] width 204 height 592
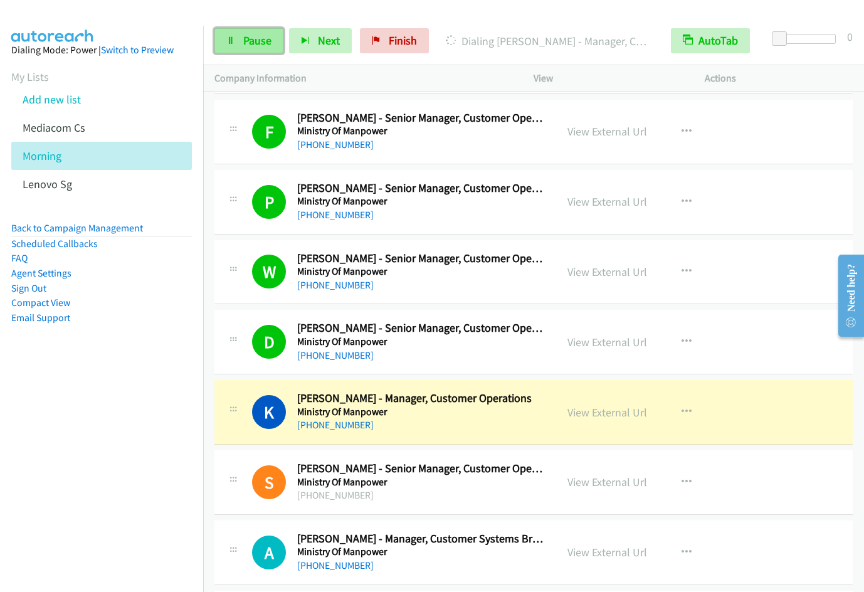
click at [257, 51] on link "Pause" at bounding box center [248, 40] width 69 height 25
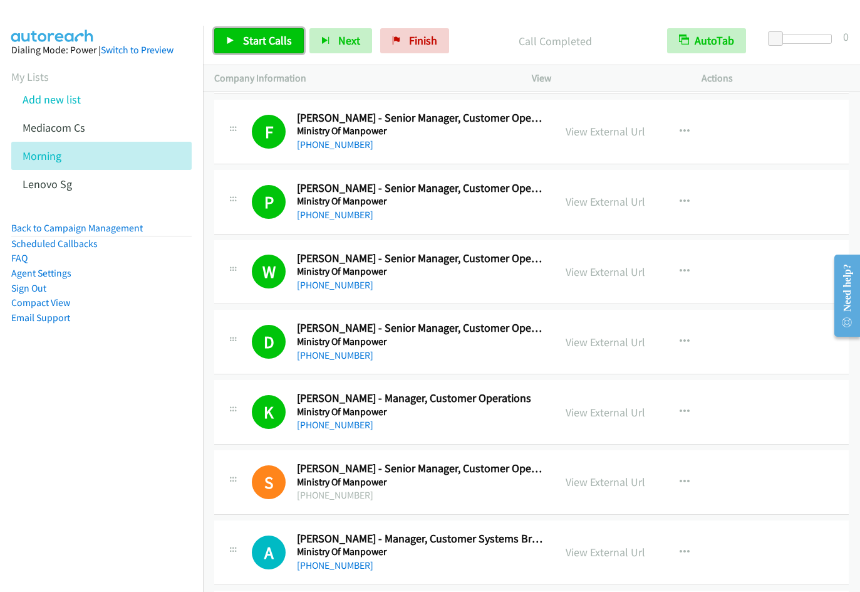
click at [264, 51] on link "Start Calls" at bounding box center [259, 40] width 90 height 25
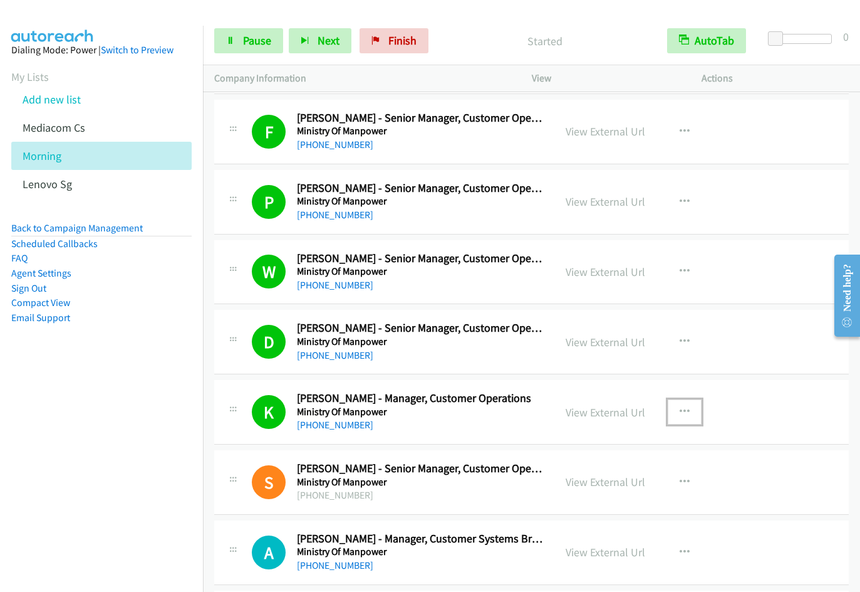
click at [681, 409] on icon "button" at bounding box center [685, 412] width 10 height 10
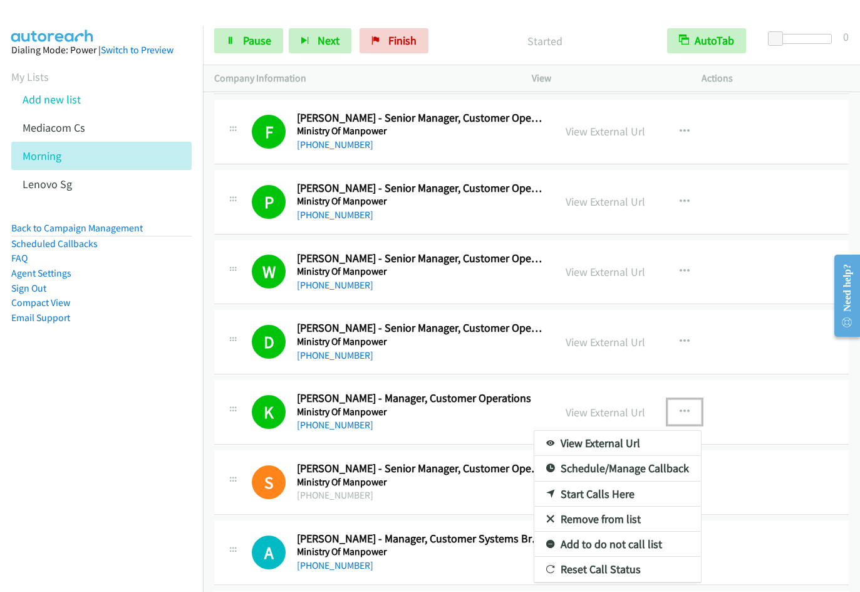
click at [589, 516] on link "Remove from list" at bounding box center [618, 518] width 167 height 25
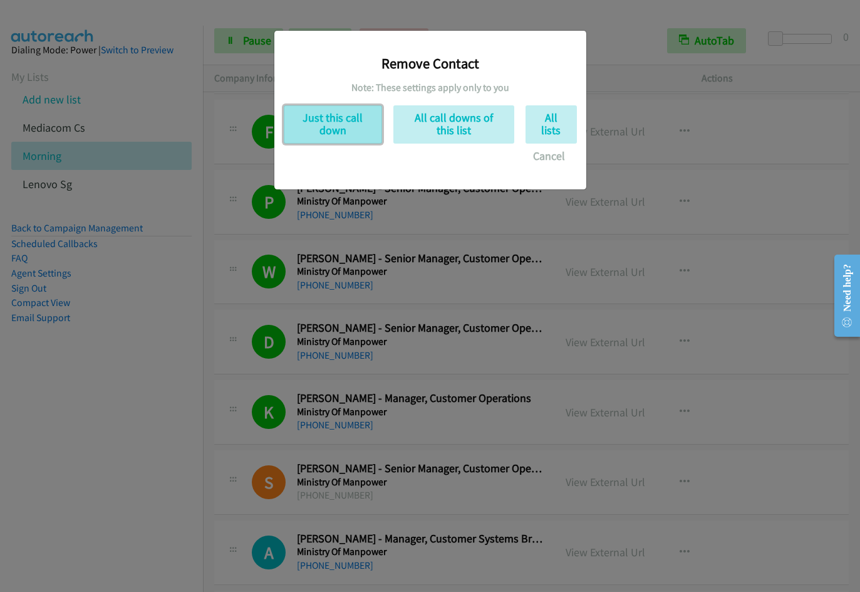
click at [333, 133] on button "Just this call down" at bounding box center [333, 124] width 98 height 38
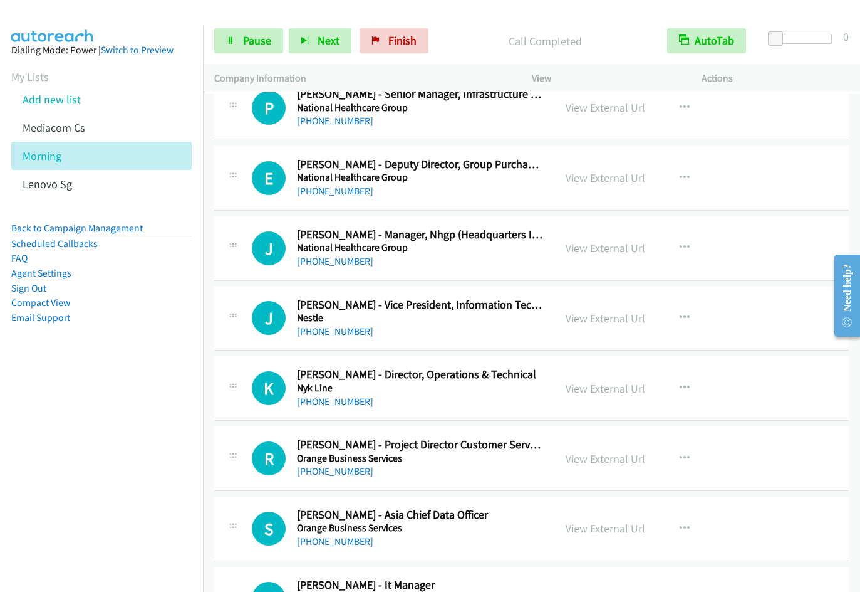
scroll to position [9459, 0]
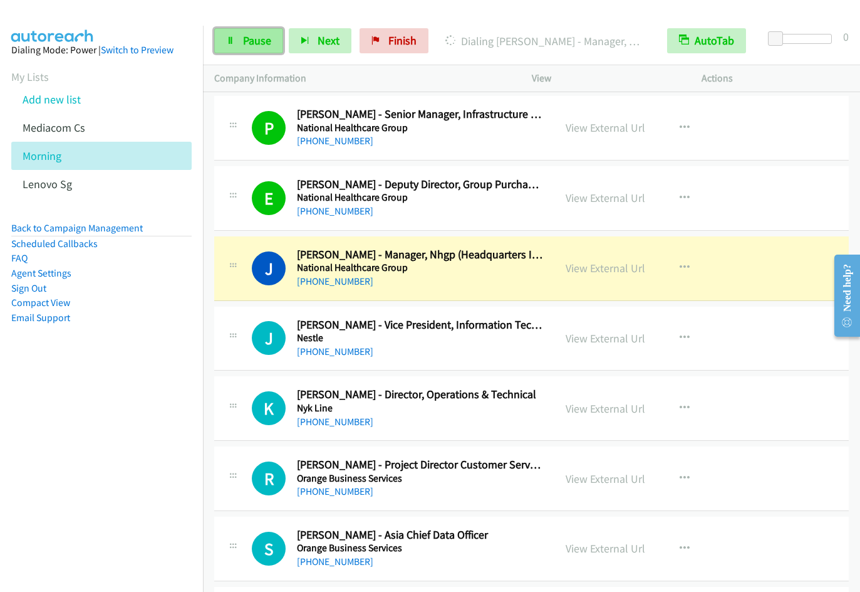
click at [236, 48] on link "Pause" at bounding box center [248, 40] width 69 height 25
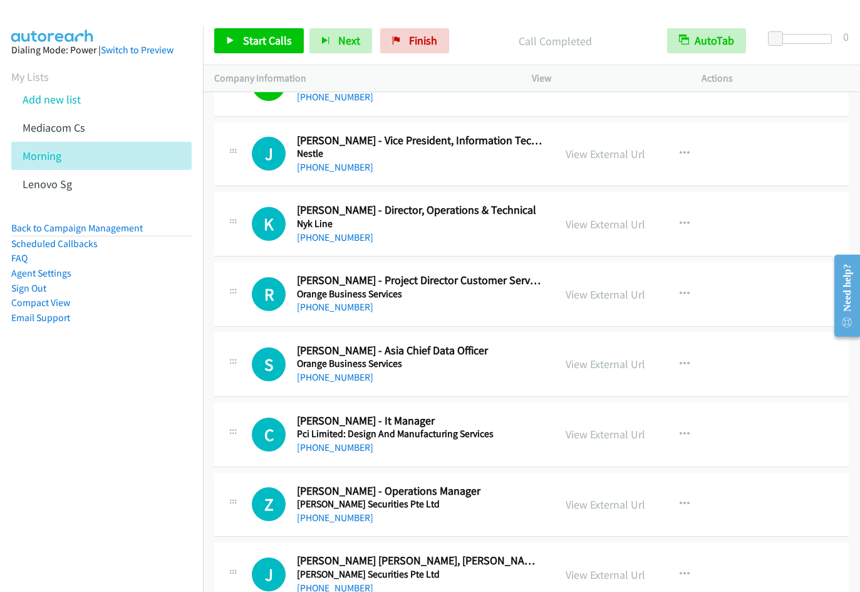
scroll to position [9610, 0]
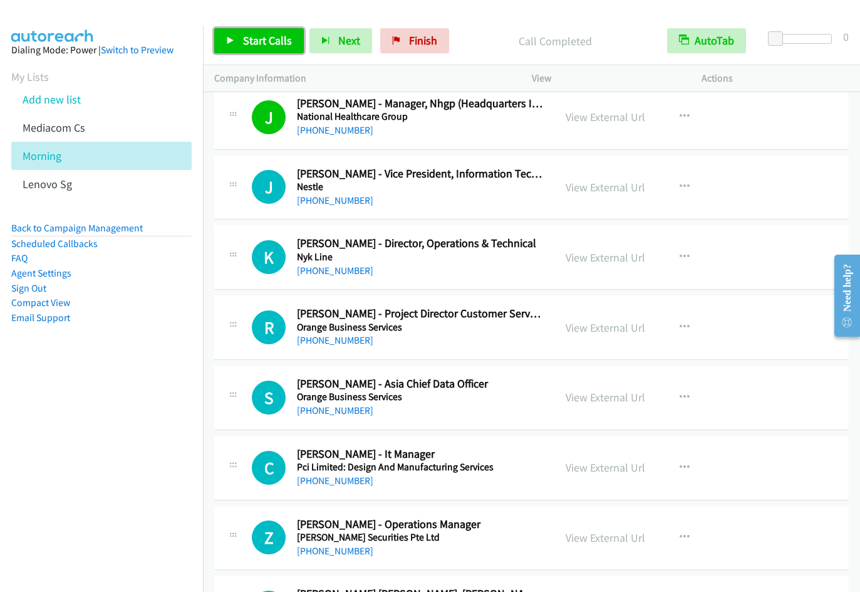
click at [275, 40] on span "Start Calls" at bounding box center [267, 40] width 49 height 14
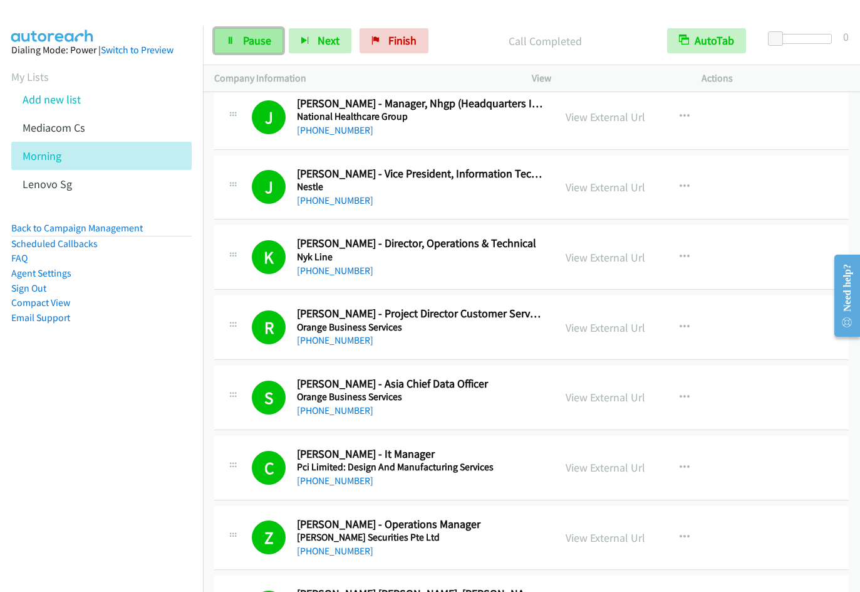
click at [257, 43] on span "Pause" at bounding box center [257, 40] width 28 height 14
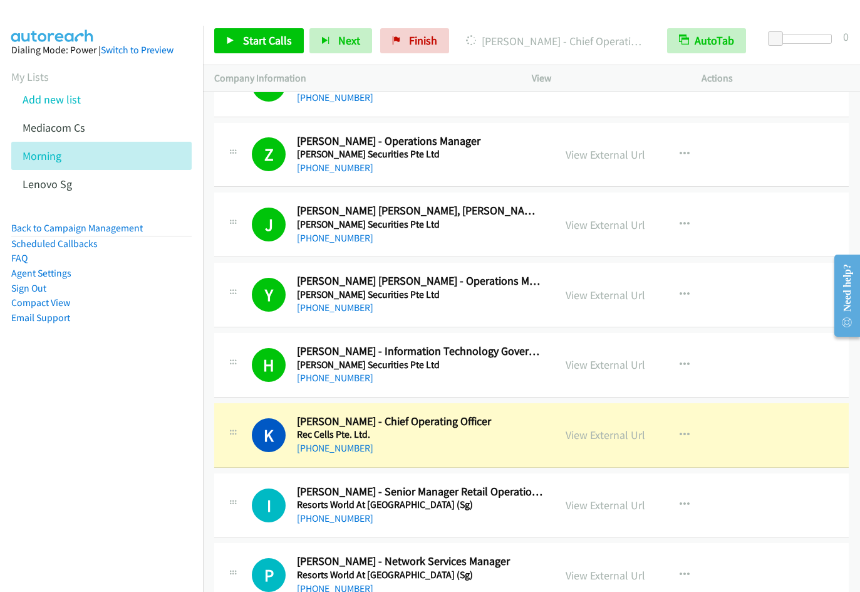
scroll to position [10013, 0]
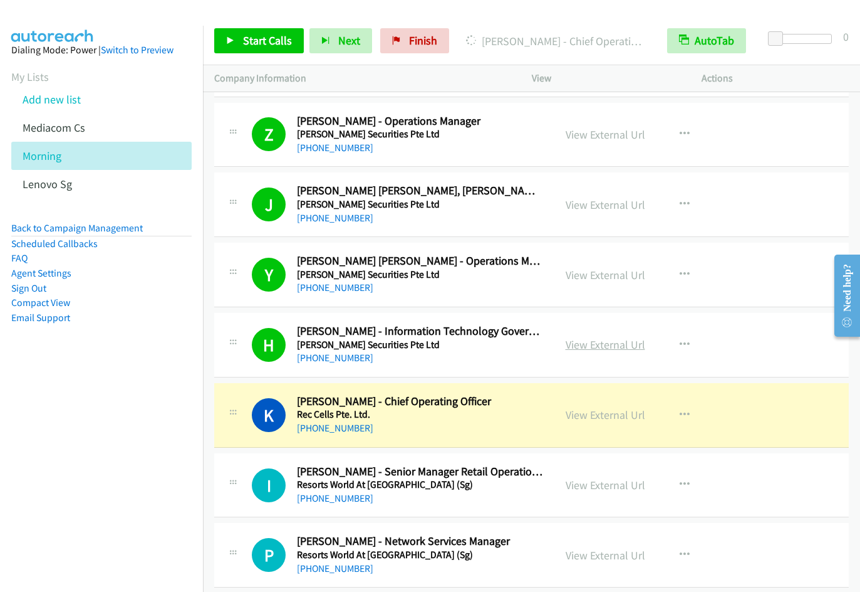
click at [603, 346] on link "View External Url" at bounding box center [606, 344] width 80 height 14
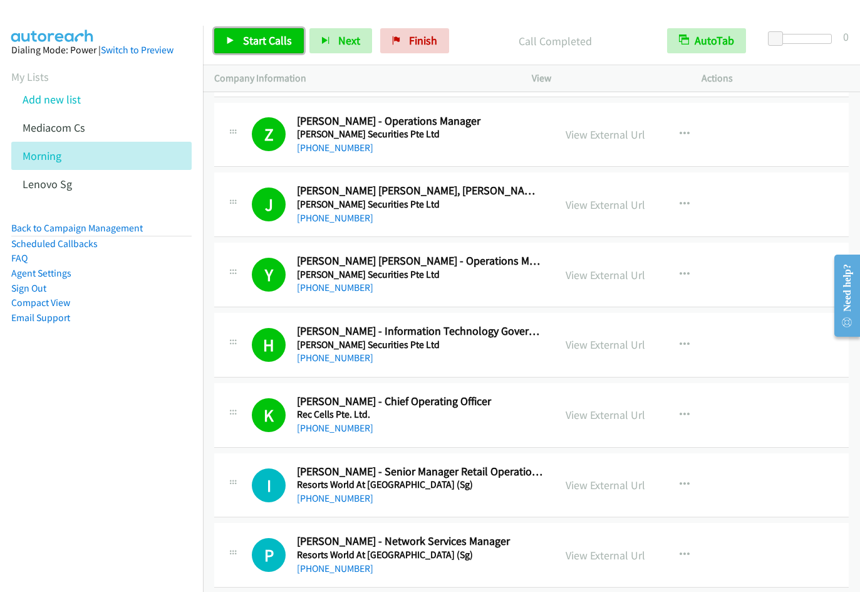
click at [264, 38] on span "Start Calls" at bounding box center [267, 40] width 49 height 14
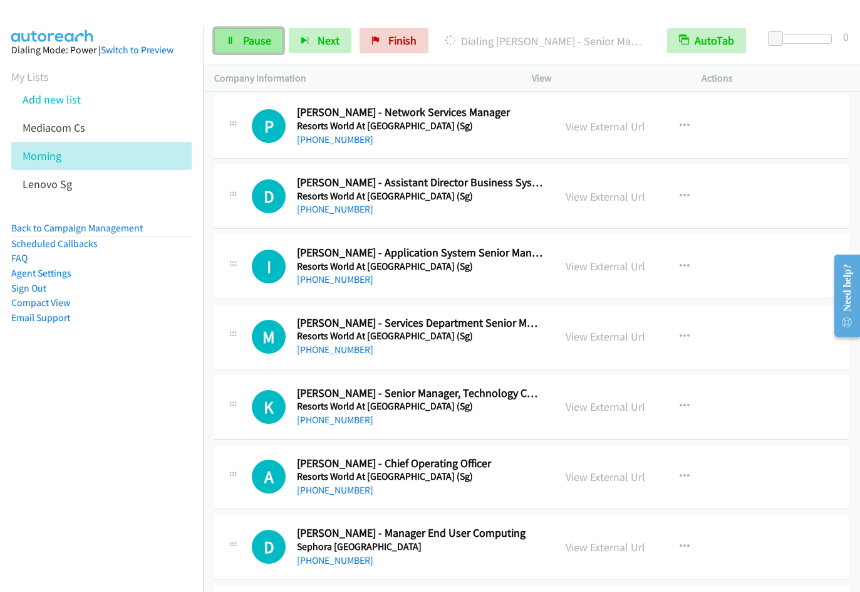
click at [251, 42] on span "Pause" at bounding box center [257, 40] width 28 height 14
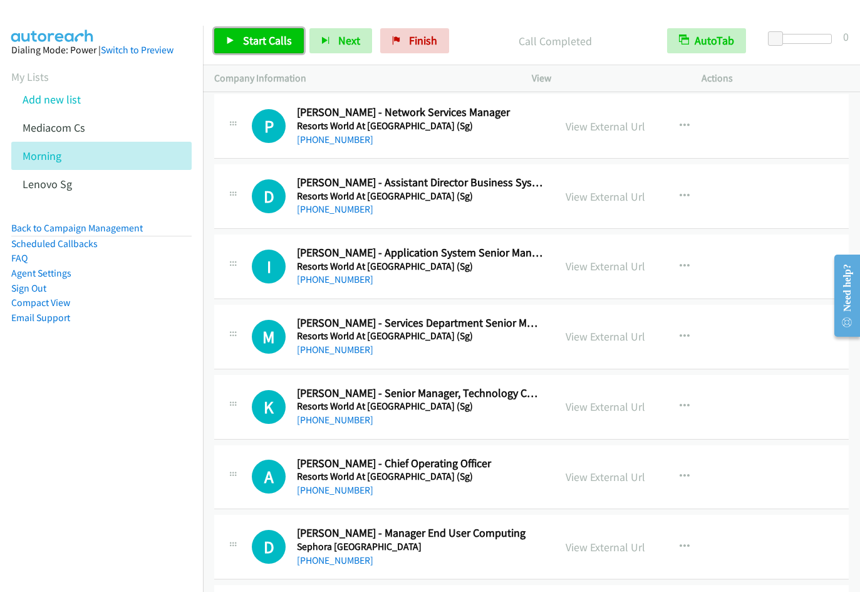
click at [231, 37] on icon at bounding box center [230, 41] width 9 height 9
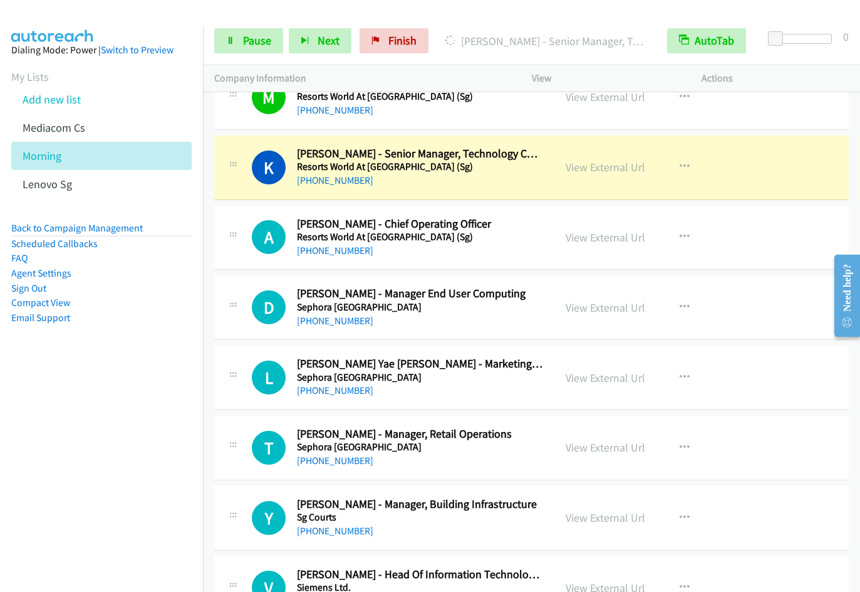
scroll to position [10641, 0]
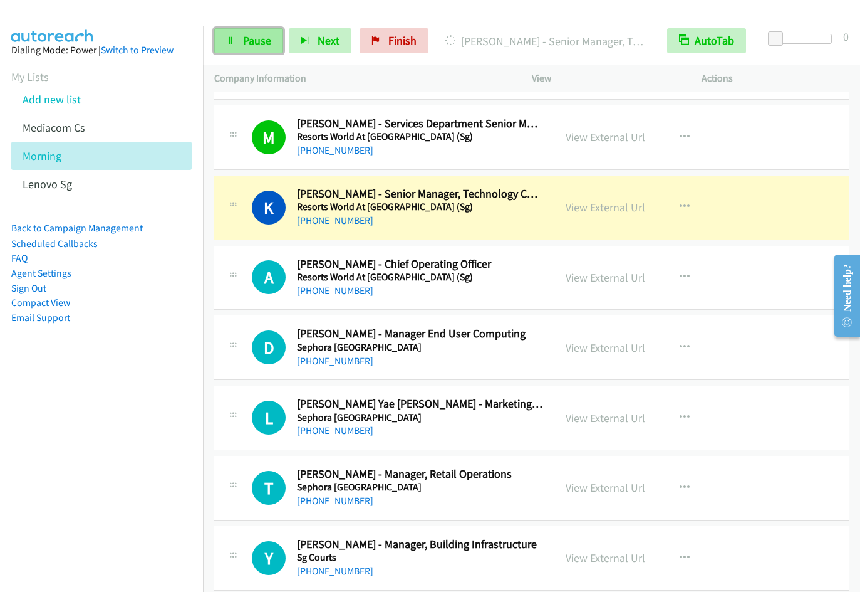
click at [253, 39] on span "Pause" at bounding box center [257, 40] width 28 height 14
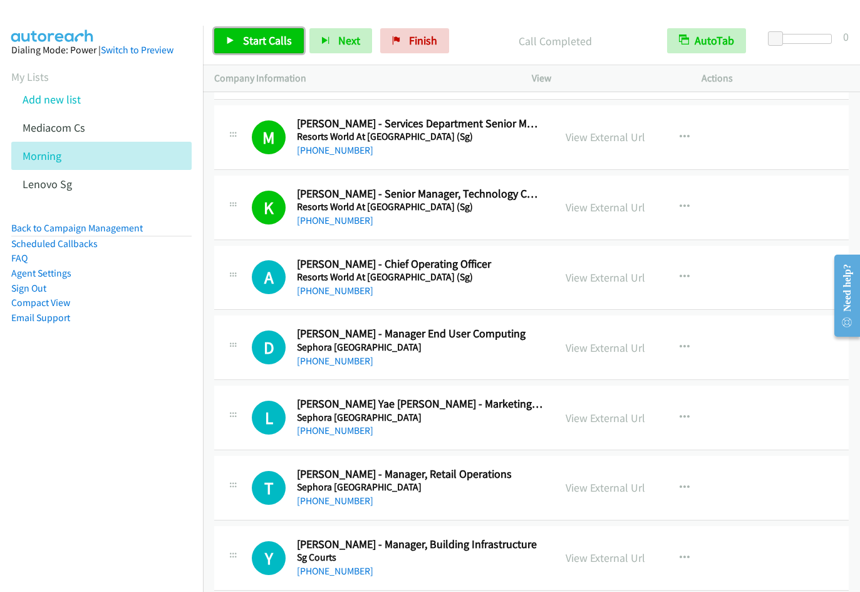
click at [245, 48] on link "Start Calls" at bounding box center [259, 40] width 90 height 25
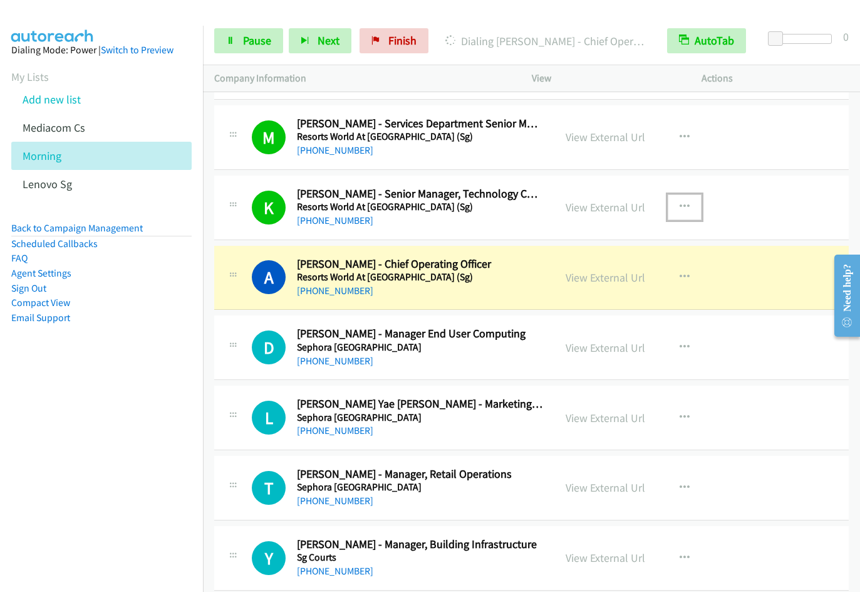
click at [680, 202] on icon "button" at bounding box center [685, 207] width 10 height 10
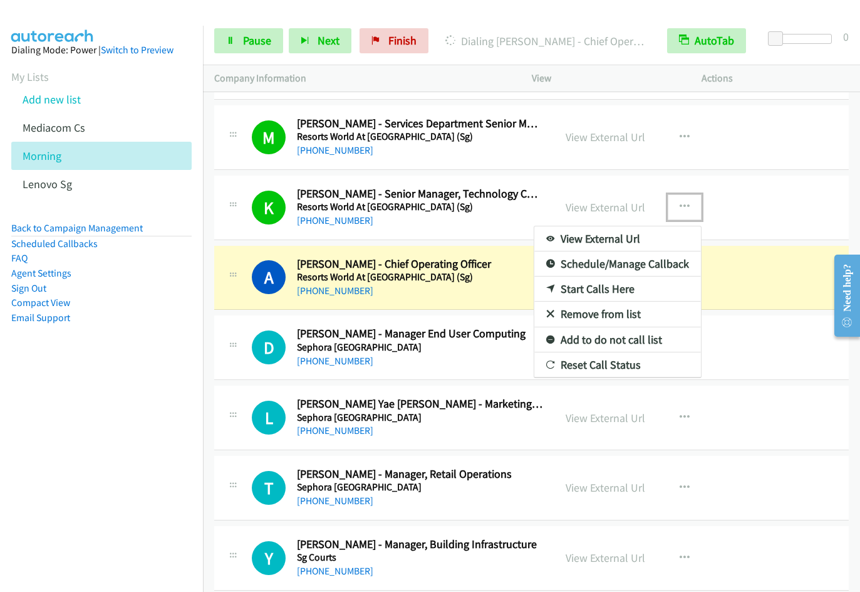
click at [601, 317] on link "Remove from list" at bounding box center [618, 313] width 167 height 25
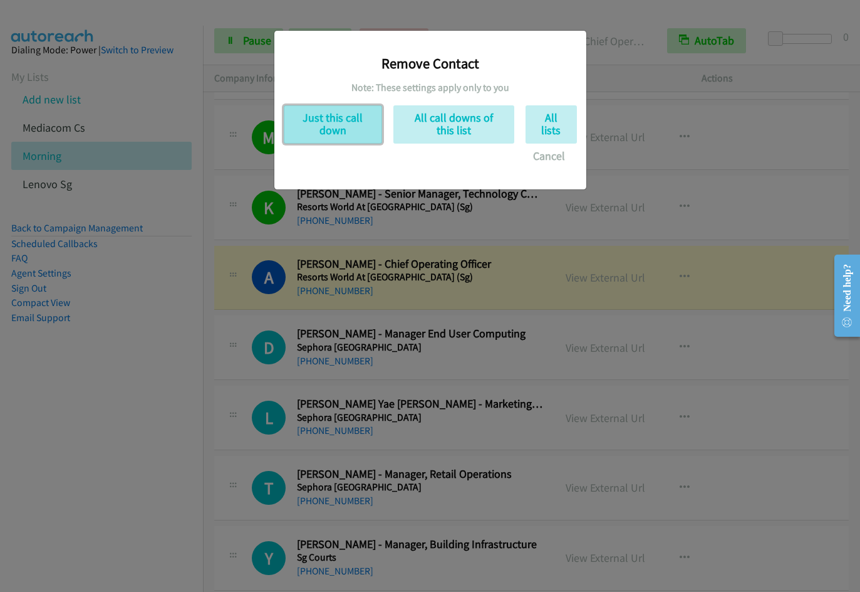
click at [326, 135] on button "Just this call down" at bounding box center [333, 124] width 98 height 38
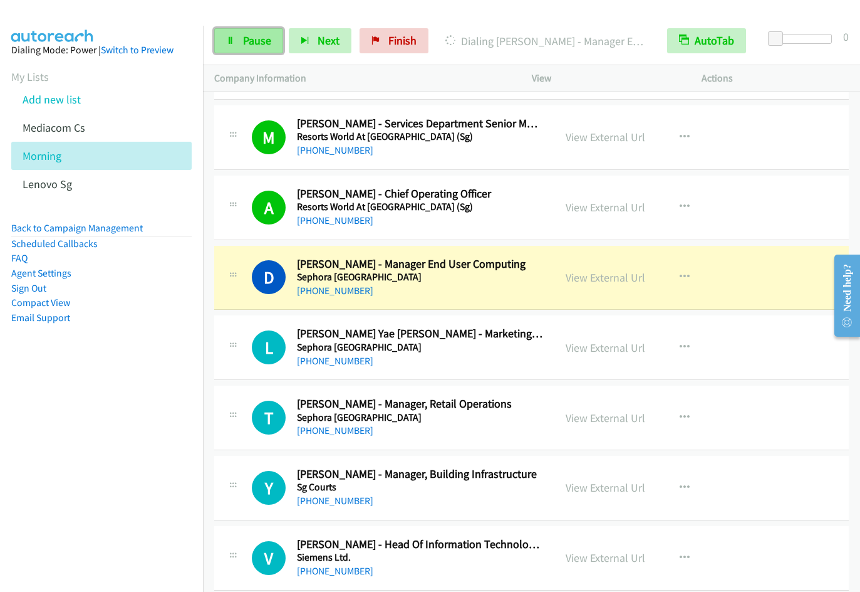
click at [226, 41] on icon at bounding box center [230, 41] width 9 height 9
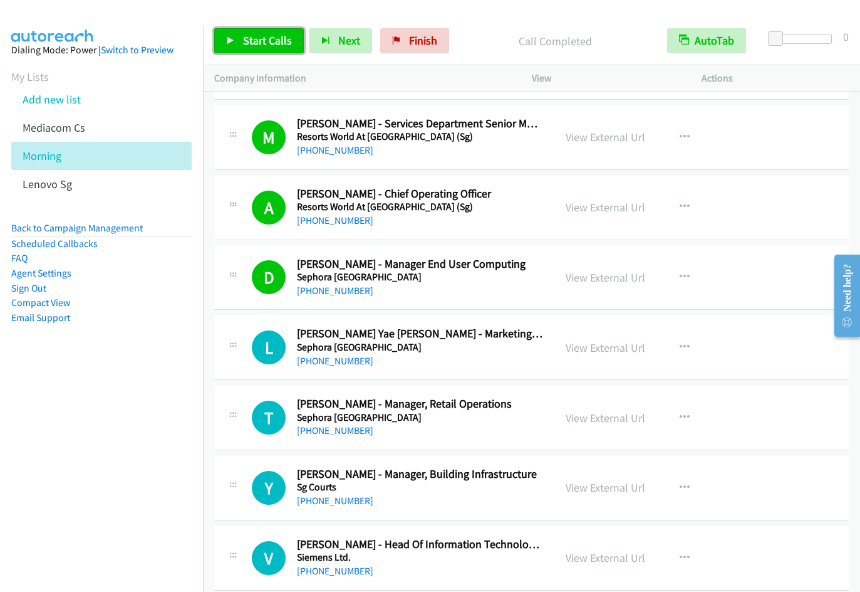
click at [249, 44] on span "Start Calls" at bounding box center [267, 40] width 49 height 14
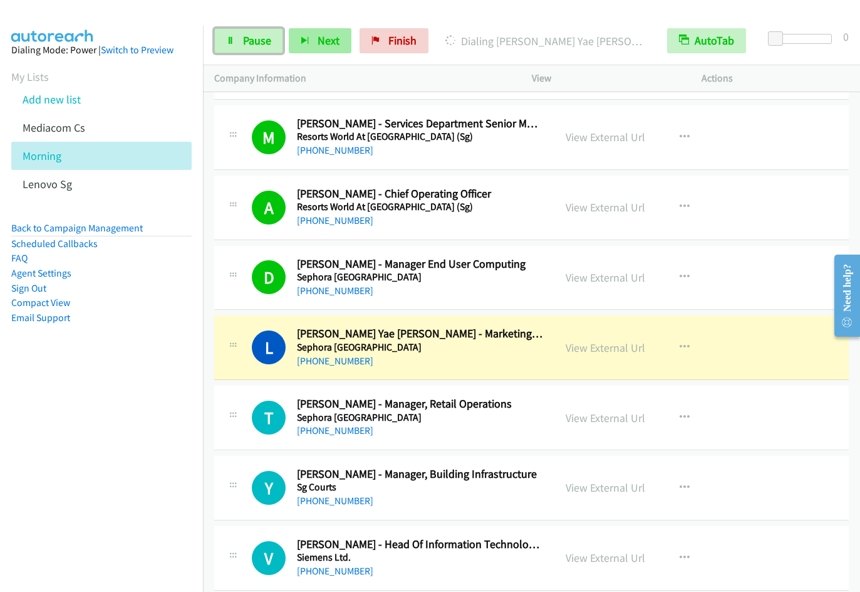
drag, startPoint x: 259, startPoint y: 44, endPoint x: 293, endPoint y: 29, distance: 36.2
click at [259, 44] on span "Pause" at bounding box center [257, 40] width 28 height 14
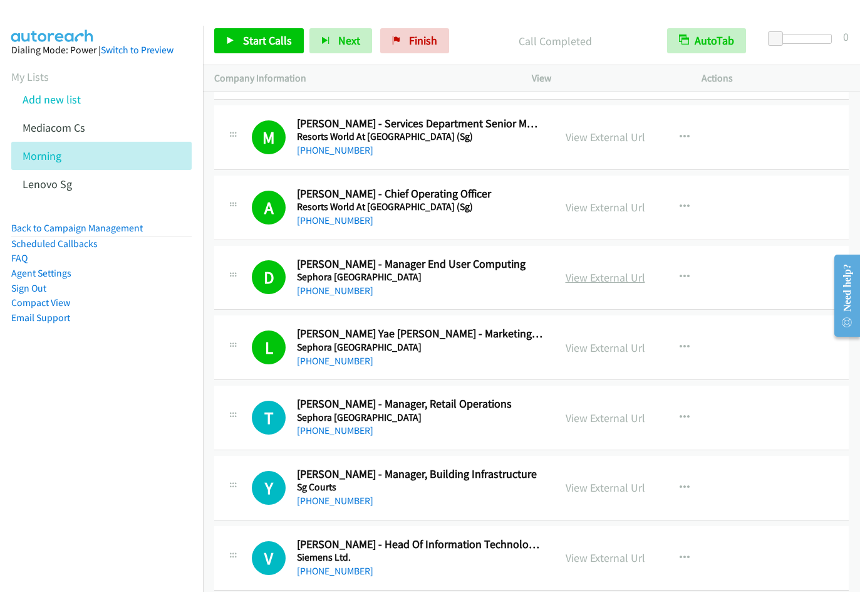
click at [607, 277] on link "View External Url" at bounding box center [606, 277] width 80 height 14
click at [680, 273] on icon "button" at bounding box center [685, 277] width 10 height 10
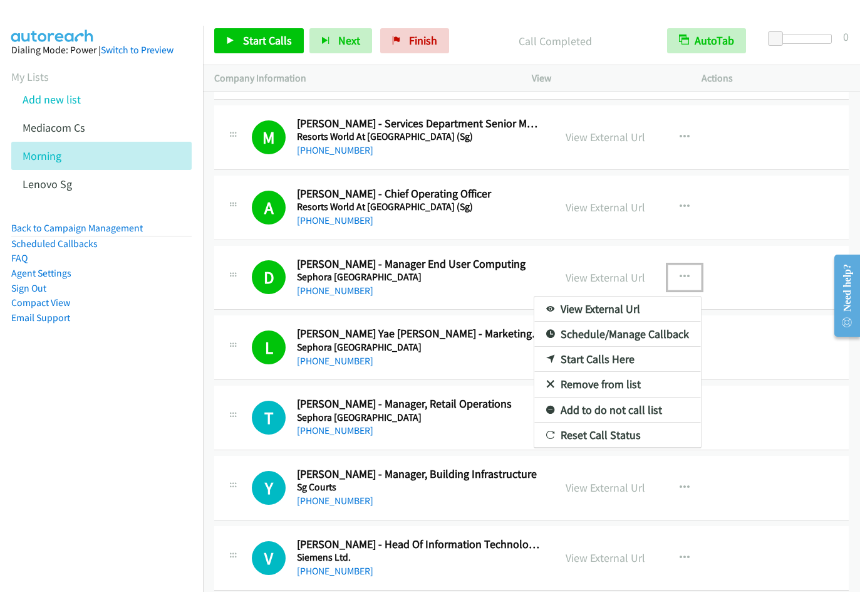
click at [602, 382] on link "Remove from list" at bounding box center [618, 384] width 167 height 25
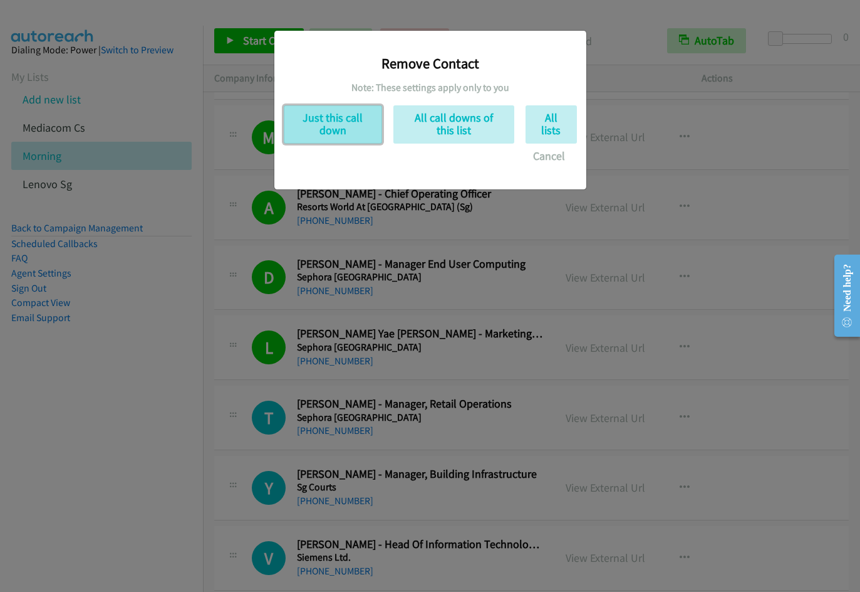
click at [353, 128] on button "Just this call down" at bounding box center [333, 124] width 98 height 38
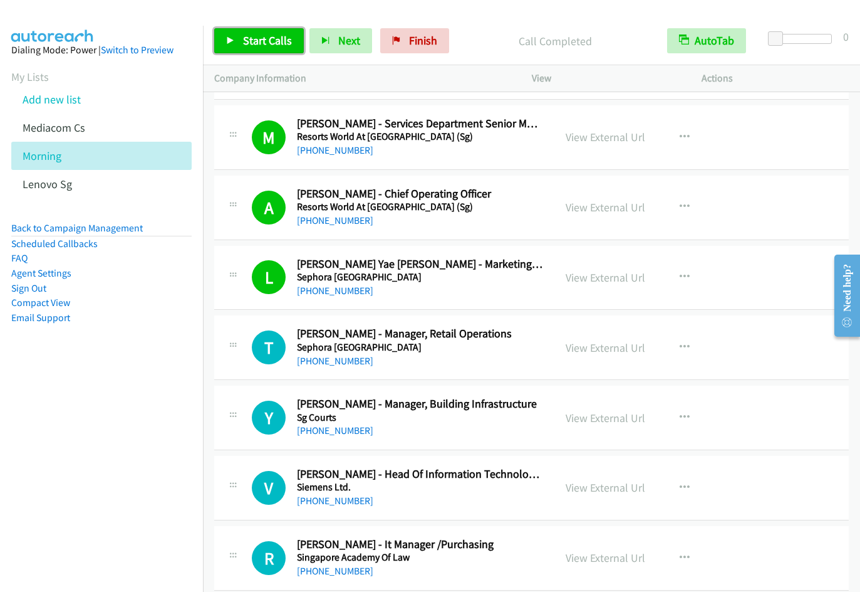
click at [236, 36] on link "Start Calls" at bounding box center [259, 40] width 90 height 25
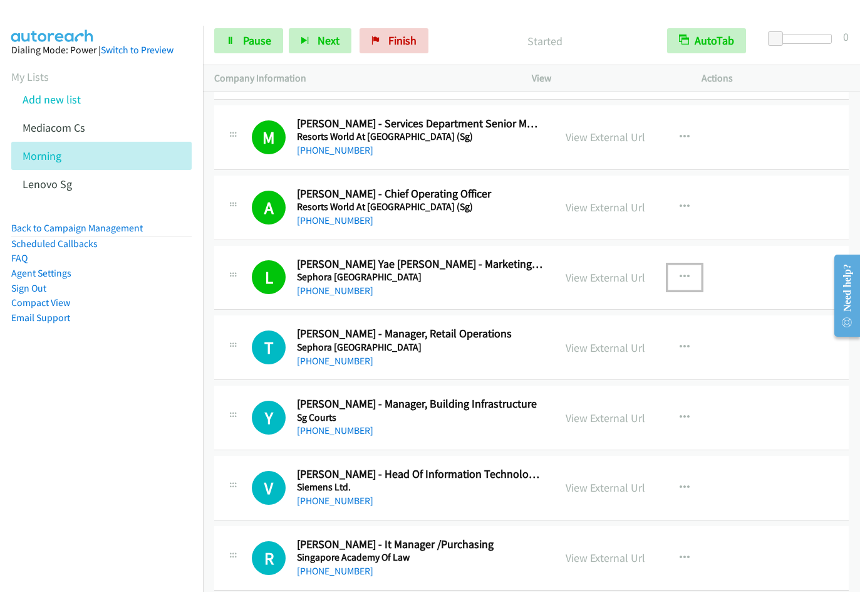
click at [681, 275] on icon "button" at bounding box center [685, 277] width 10 height 10
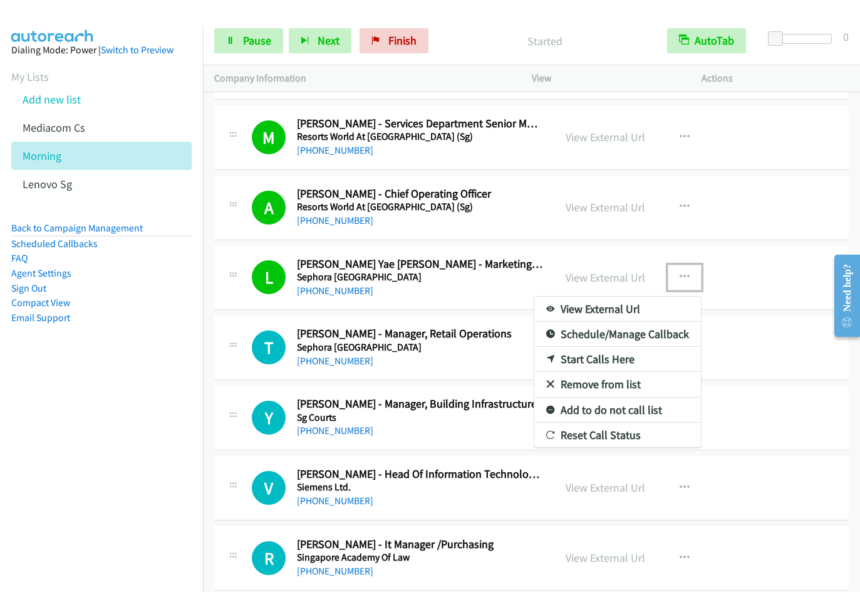
click at [602, 382] on link "Remove from list" at bounding box center [618, 384] width 167 height 25
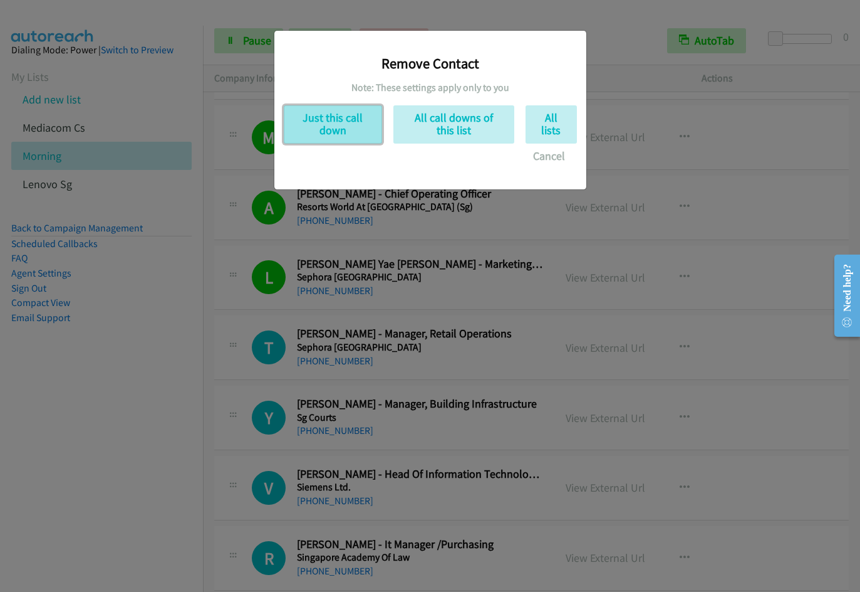
click at [310, 132] on button "Just this call down" at bounding box center [333, 124] width 98 height 38
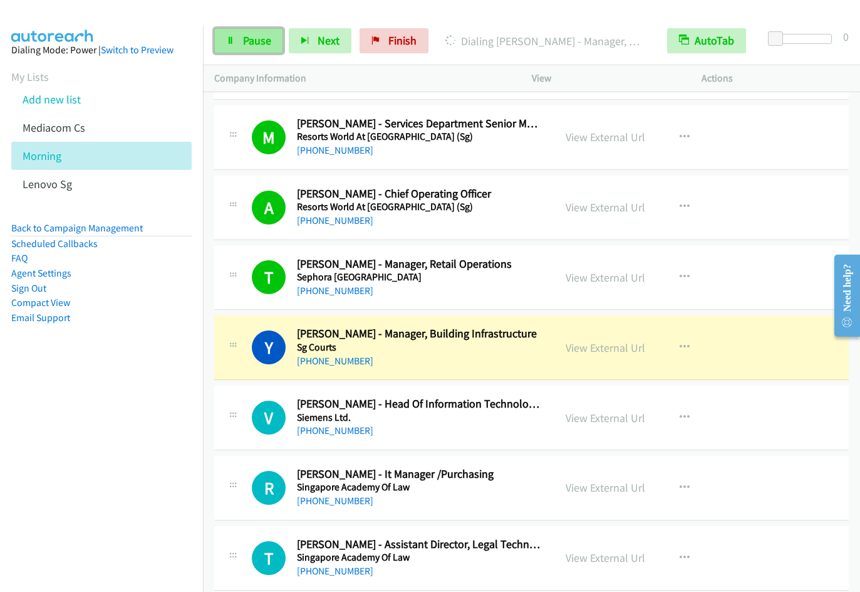
click at [276, 46] on link "Pause" at bounding box center [248, 40] width 69 height 25
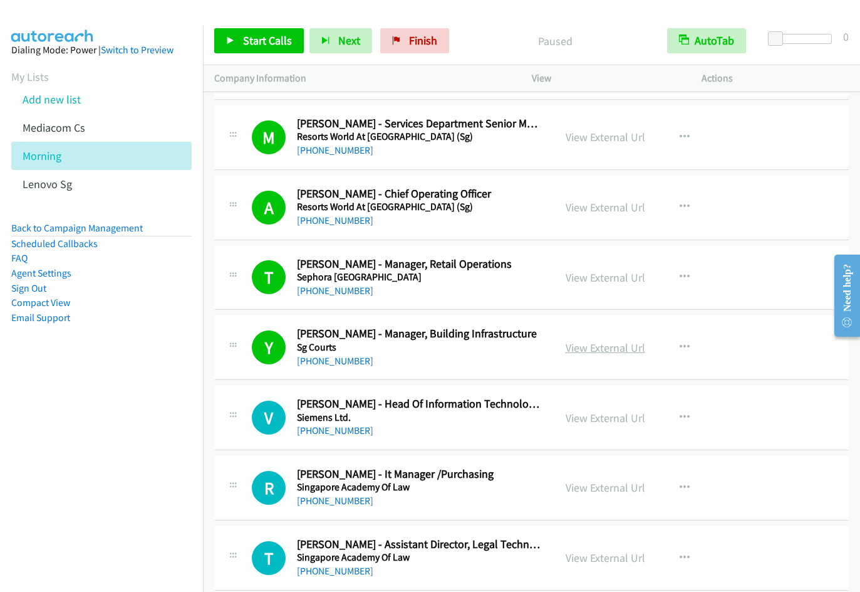
click at [609, 350] on link "View External Url" at bounding box center [606, 347] width 80 height 14
click at [254, 39] on span "Start Calls" at bounding box center [267, 40] width 49 height 14
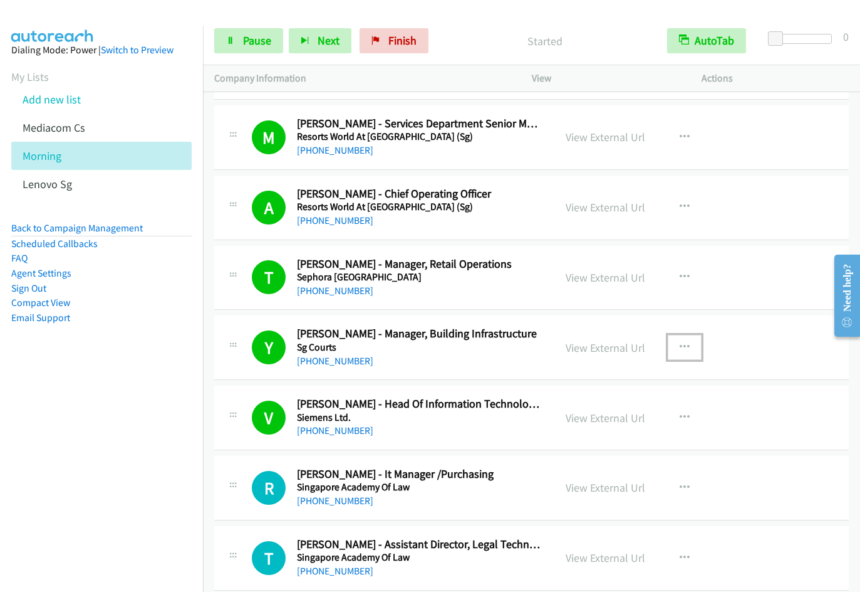
click at [674, 345] on button "button" at bounding box center [685, 347] width 34 height 25
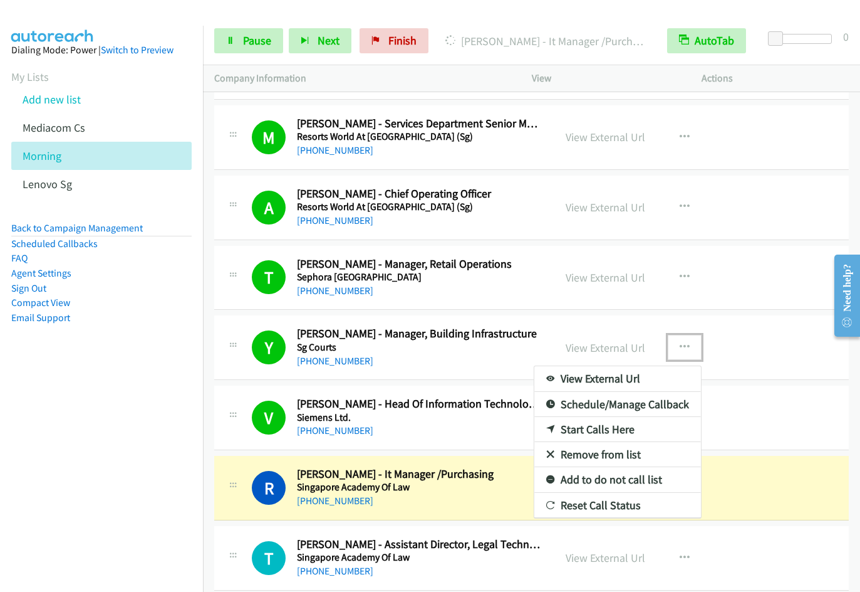
click at [603, 453] on link "Remove from list" at bounding box center [618, 454] width 167 height 25
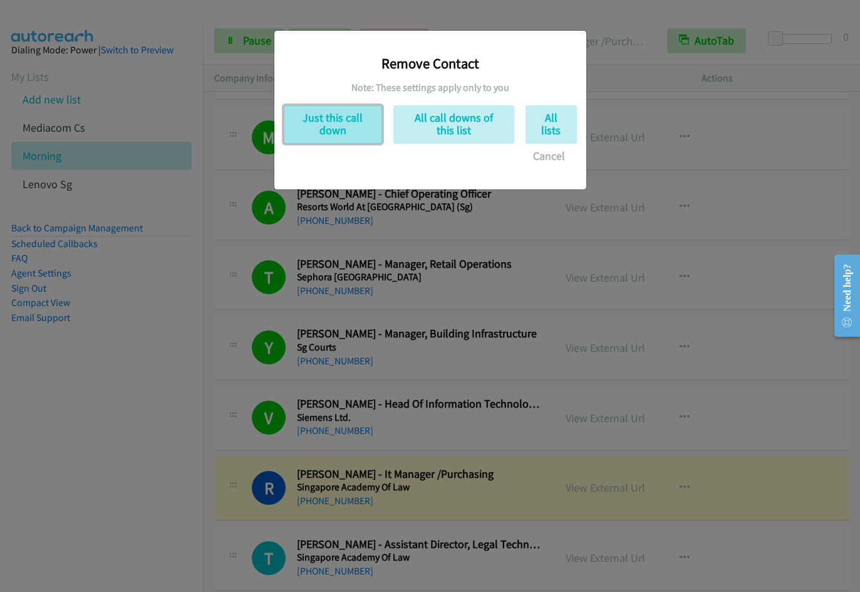
click at [352, 128] on button "Just this call down" at bounding box center [333, 124] width 98 height 38
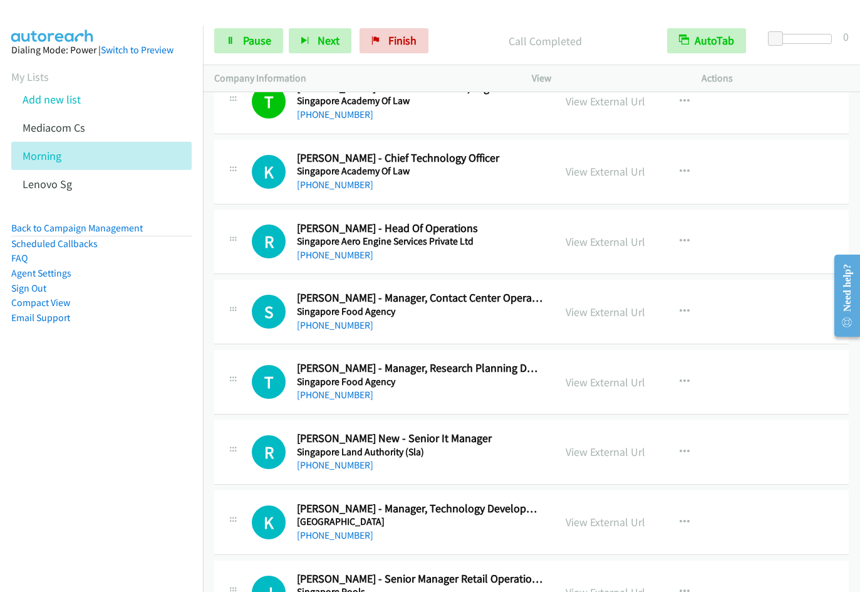
scroll to position [11045, 0]
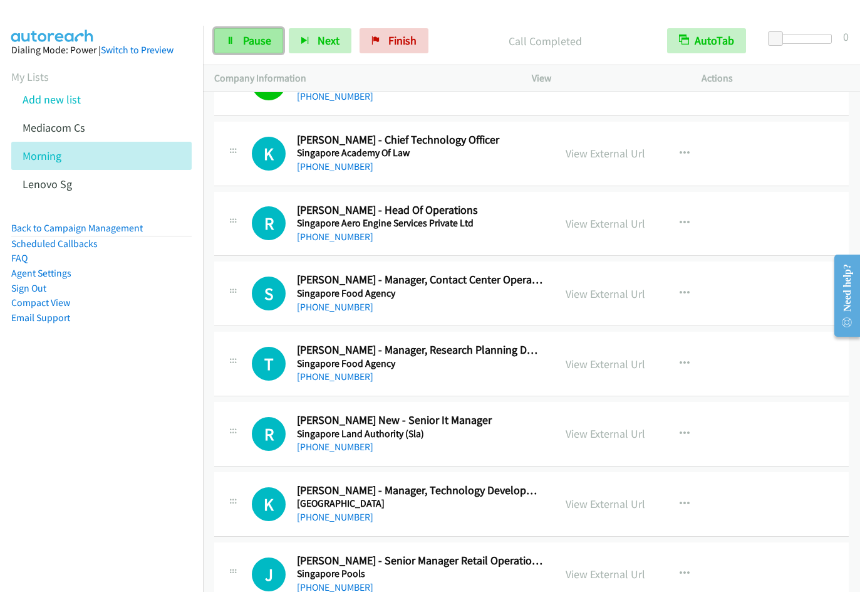
click at [263, 48] on link "Pause" at bounding box center [248, 40] width 69 height 25
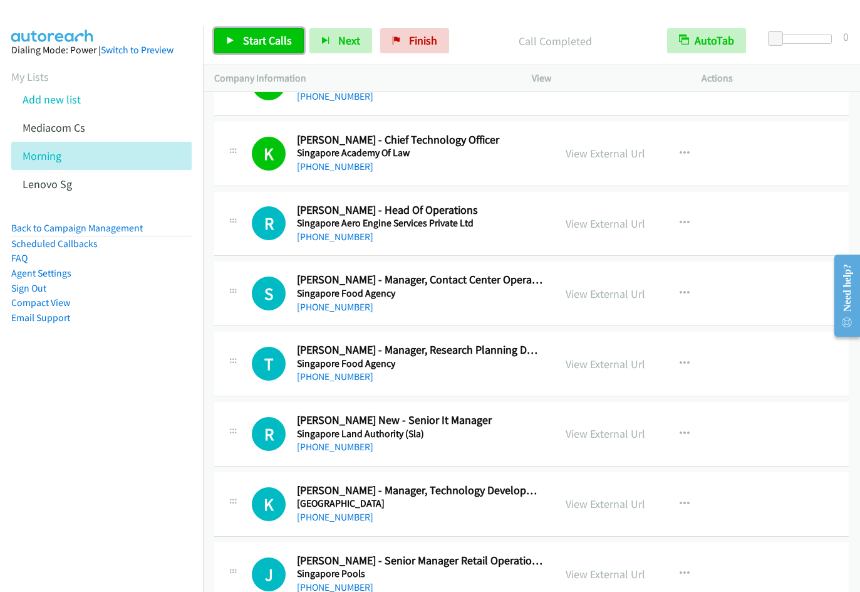
click at [266, 45] on span "Start Calls" at bounding box center [267, 40] width 49 height 14
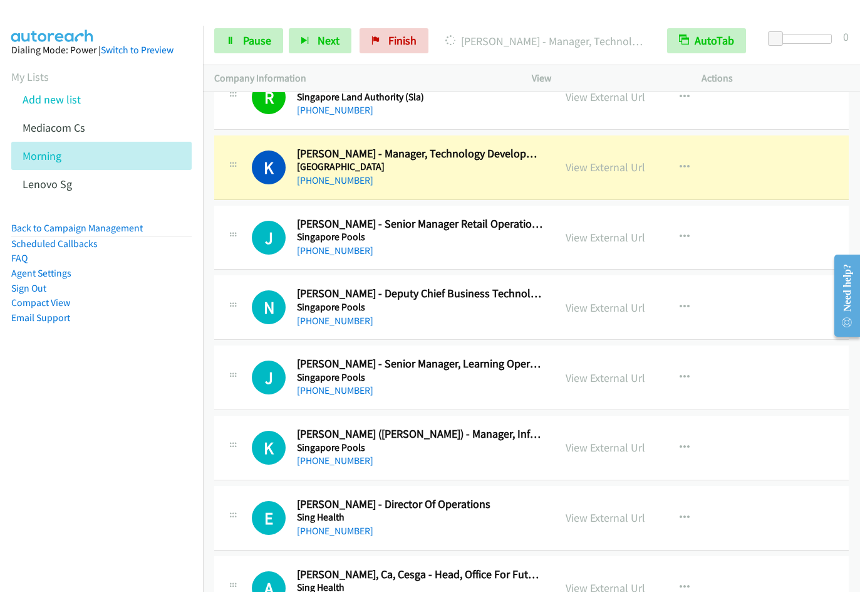
scroll to position [11422, 0]
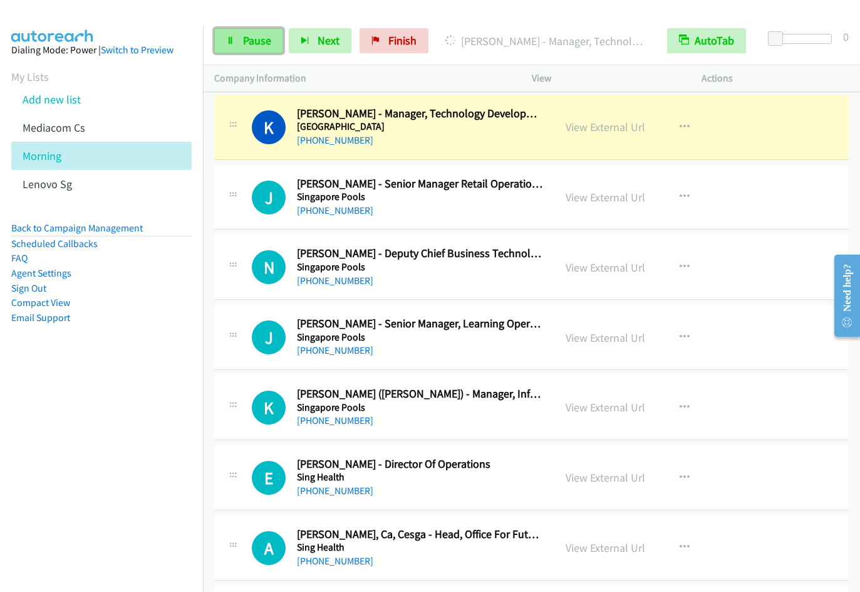
drag, startPoint x: 249, startPoint y: 38, endPoint x: 265, endPoint y: 32, distance: 16.9
click at [249, 38] on span "Pause" at bounding box center [257, 40] width 28 height 14
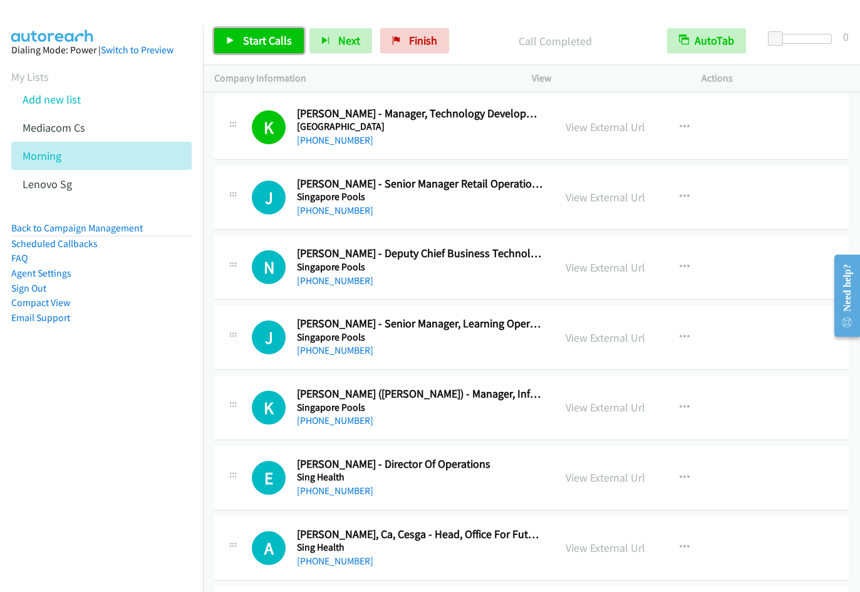
click at [247, 39] on span "Start Calls" at bounding box center [267, 40] width 49 height 14
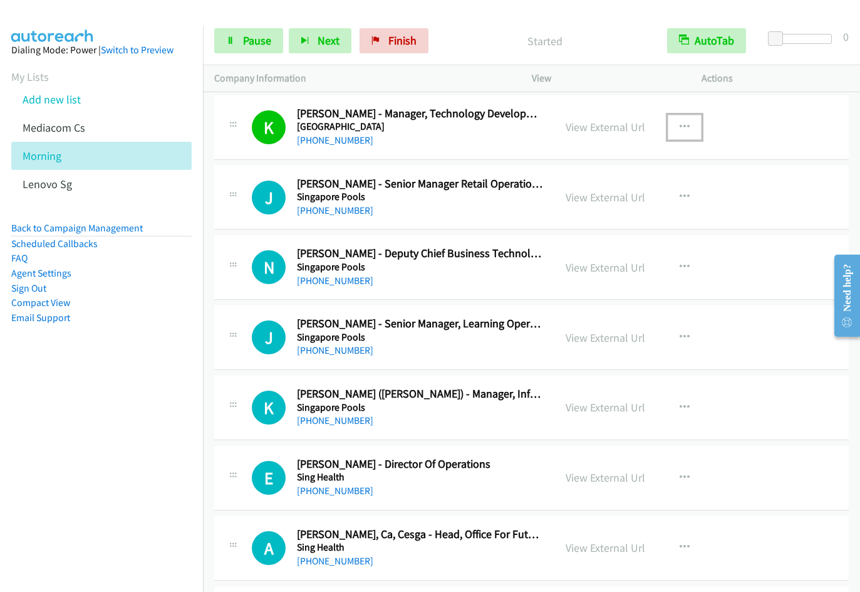
click at [688, 127] on button "button" at bounding box center [685, 127] width 34 height 25
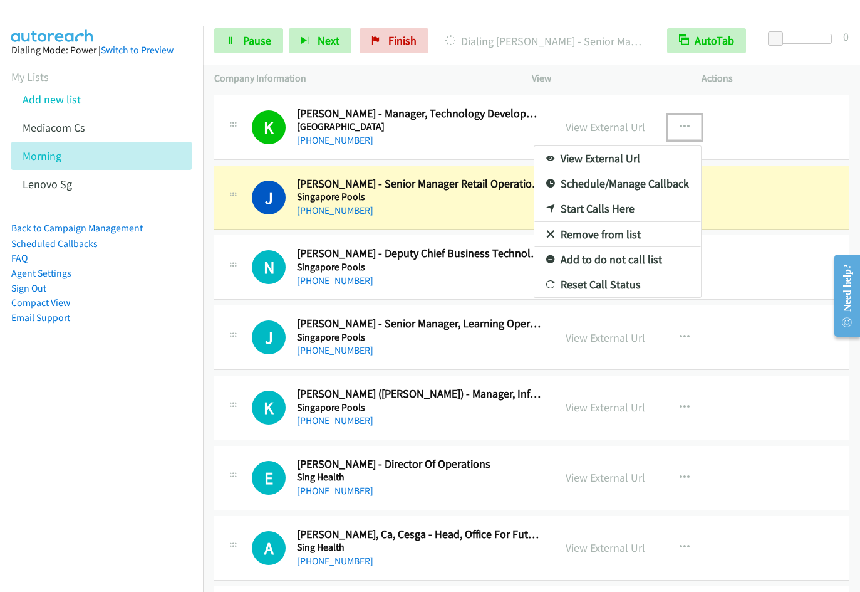
click at [599, 236] on link "Remove from list" at bounding box center [618, 234] width 167 height 25
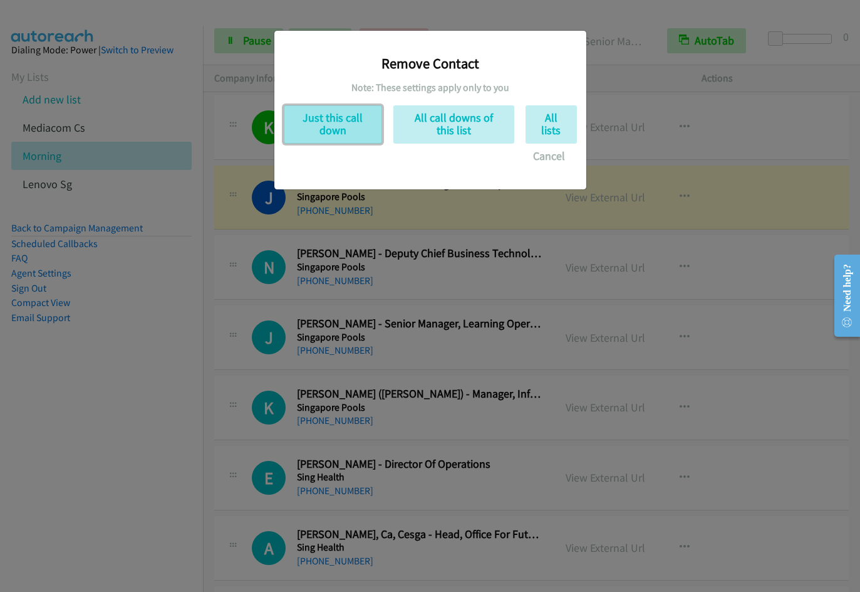
click at [332, 119] on button "Just this call down" at bounding box center [333, 124] width 98 height 38
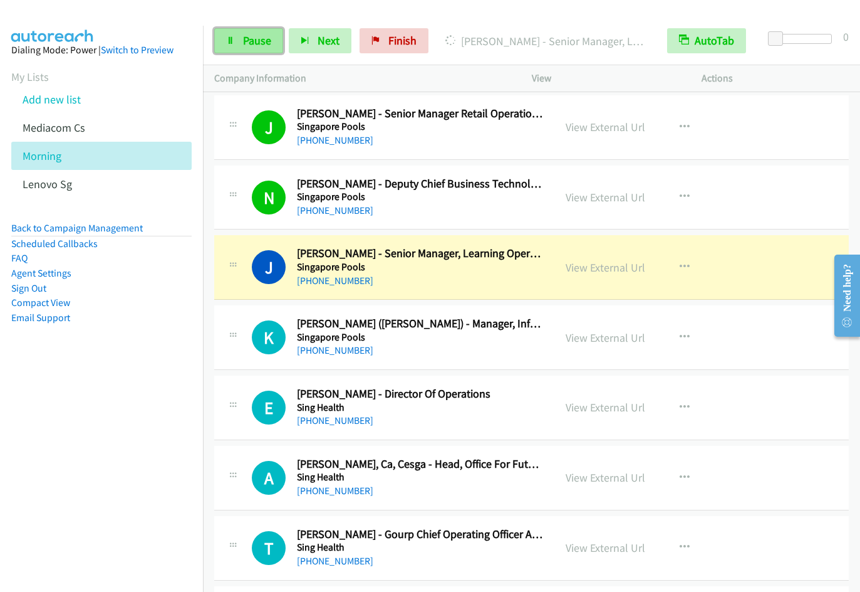
click at [249, 38] on span "Pause" at bounding box center [257, 40] width 28 height 14
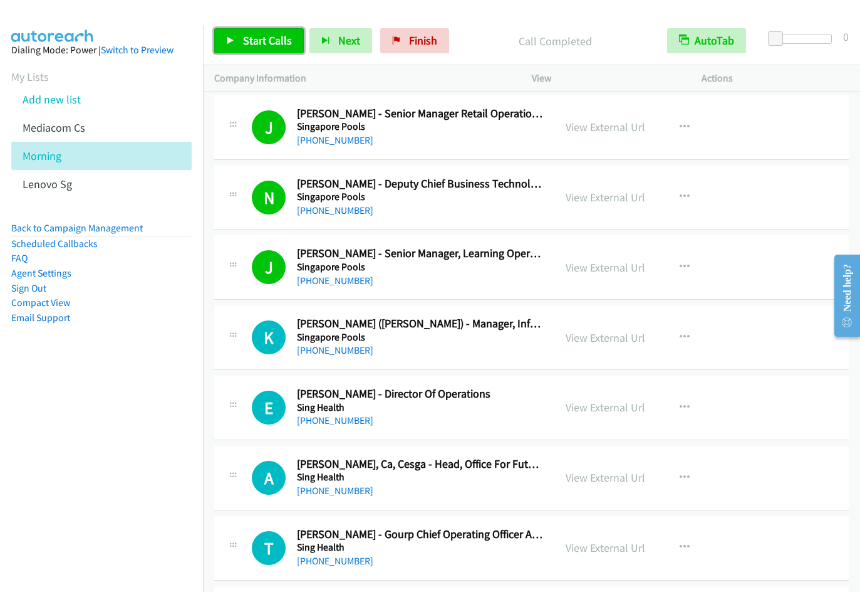
click at [253, 44] on span "Start Calls" at bounding box center [267, 40] width 49 height 14
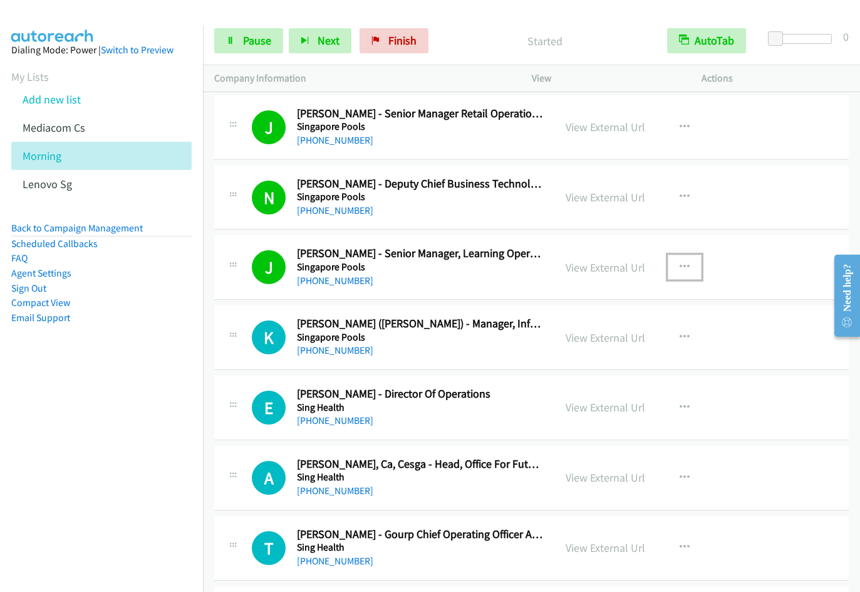
click at [683, 262] on icon "button" at bounding box center [685, 267] width 10 height 10
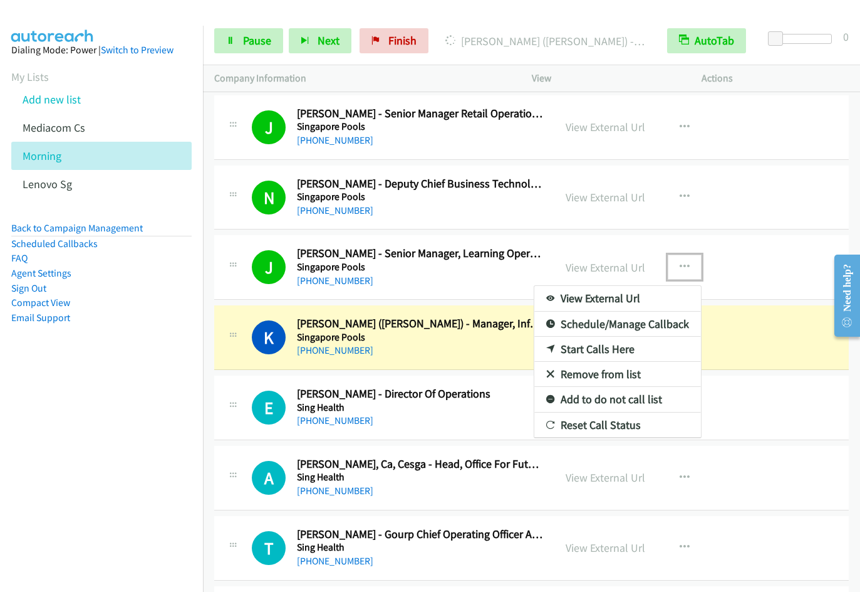
click at [600, 372] on link "Remove from list" at bounding box center [618, 374] width 167 height 25
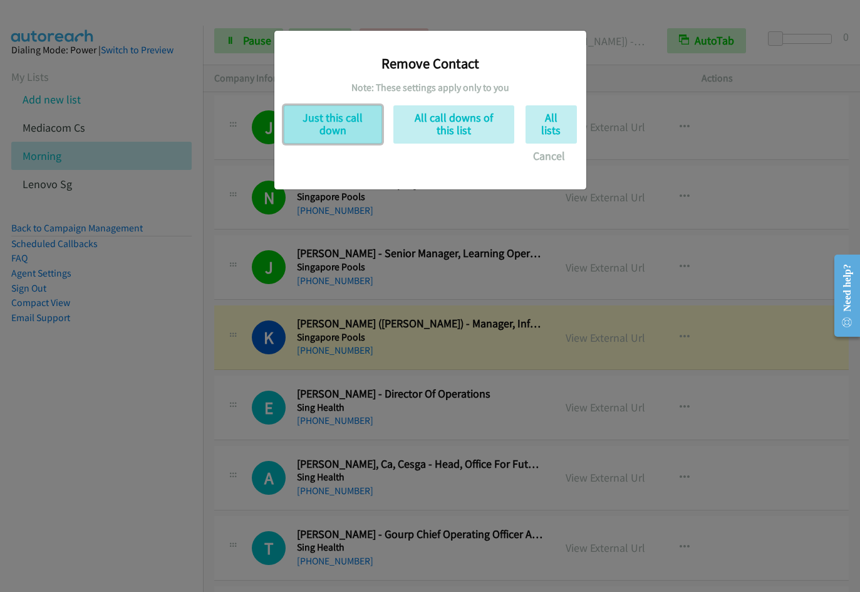
click at [350, 132] on button "Just this call down" at bounding box center [333, 124] width 98 height 38
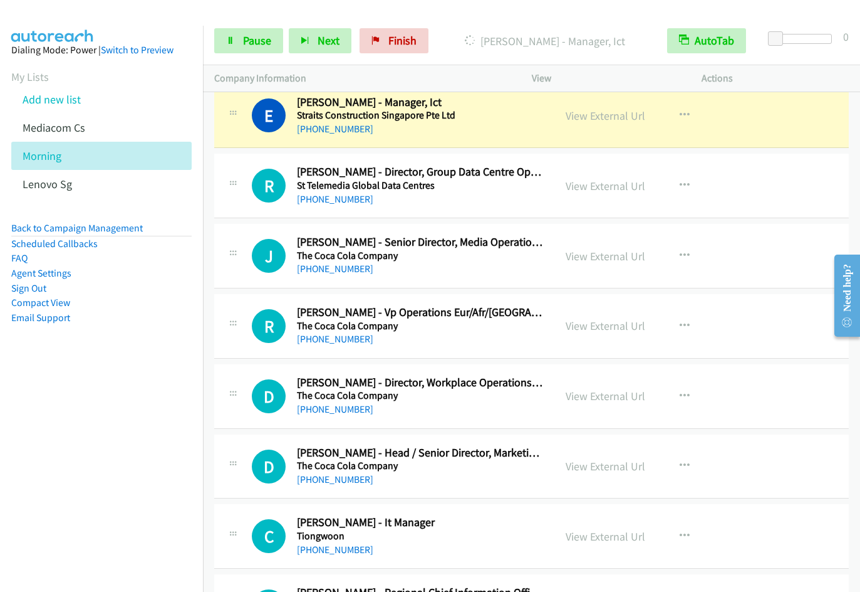
scroll to position [12284, 0]
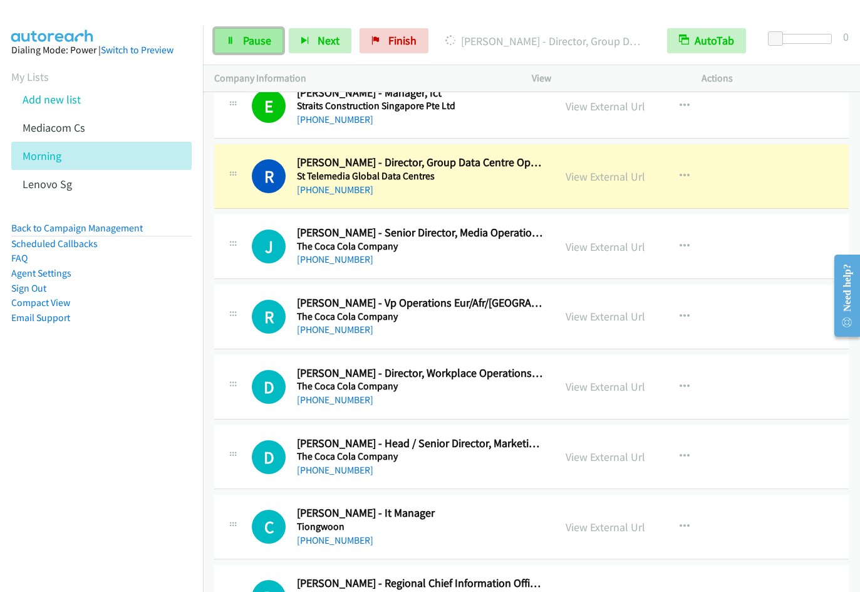
click at [255, 46] on span "Pause" at bounding box center [257, 40] width 28 height 14
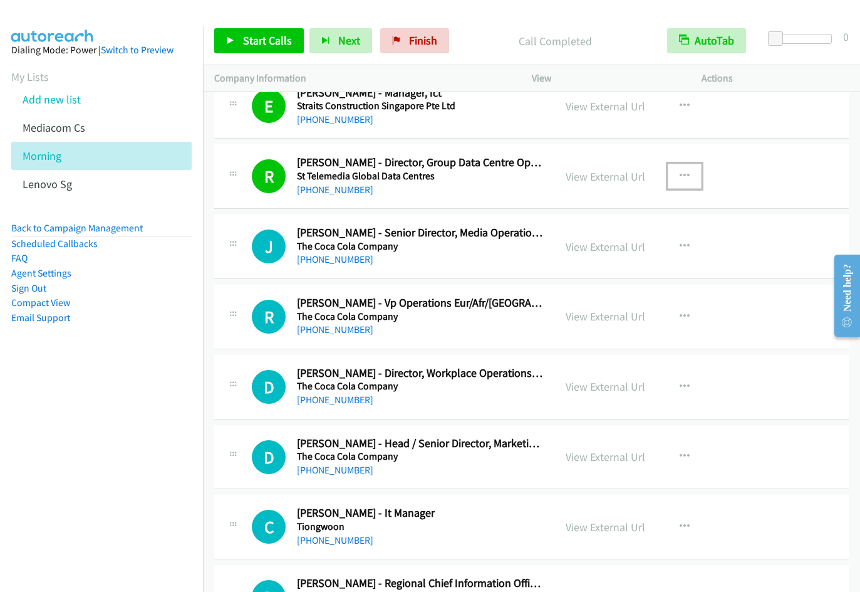
click at [680, 172] on icon "button" at bounding box center [685, 176] width 10 height 10
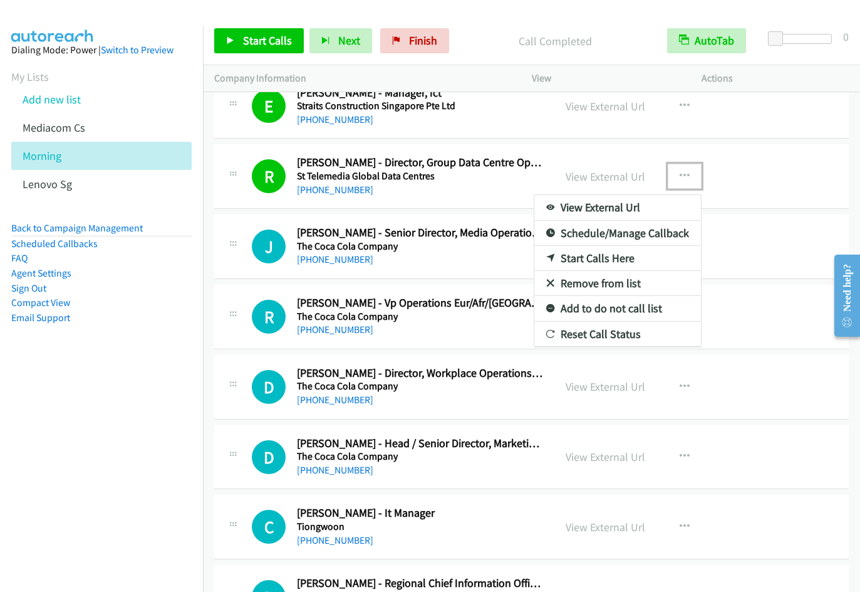
click at [612, 281] on link "Remove from list" at bounding box center [618, 283] width 167 height 25
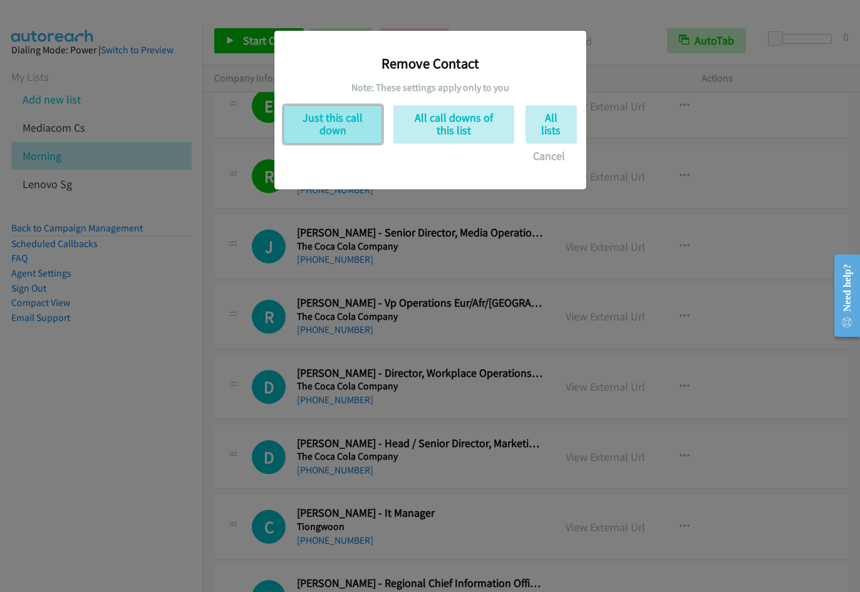
click at [327, 118] on button "Just this call down" at bounding box center [333, 124] width 98 height 38
